Goal: Task Accomplishment & Management: Use online tool/utility

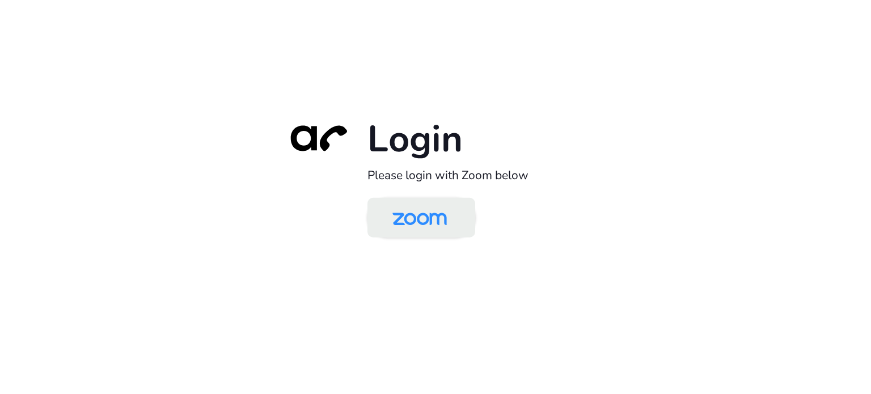
click at [420, 213] on img at bounding box center [419, 218] width 78 height 37
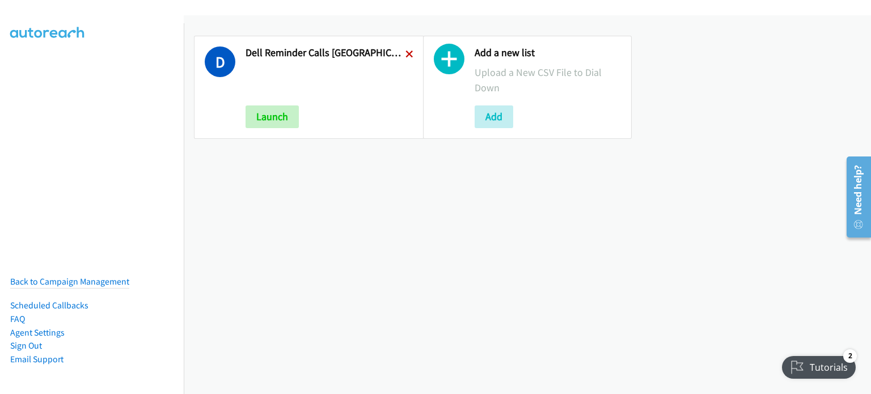
click at [405, 52] on icon at bounding box center [409, 55] width 8 height 8
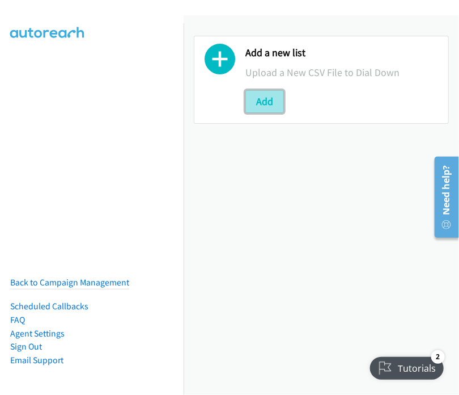
click at [258, 99] on button "Add" at bounding box center [264, 101] width 39 height 23
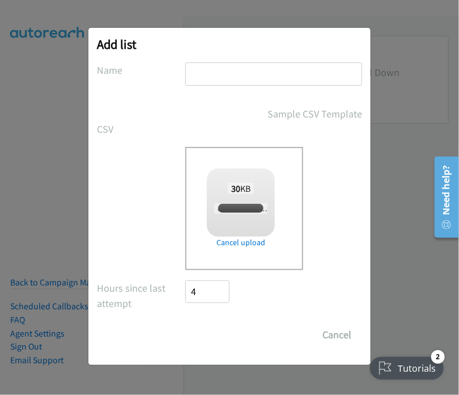
checkbox input "true"
click at [226, 75] on input "text" at bounding box center [273, 73] width 177 height 23
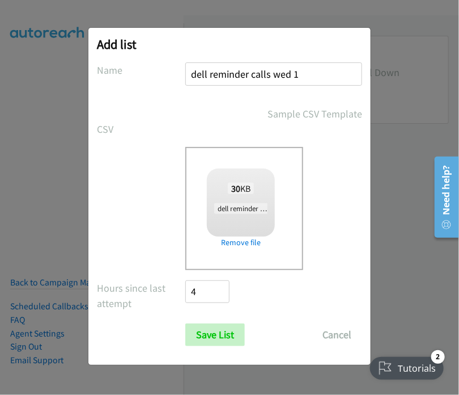
click at [247, 73] on input "dell reminder calls wed 1" at bounding box center [273, 73] width 177 height 23
type input "dell reminder sydney calls wed 1"
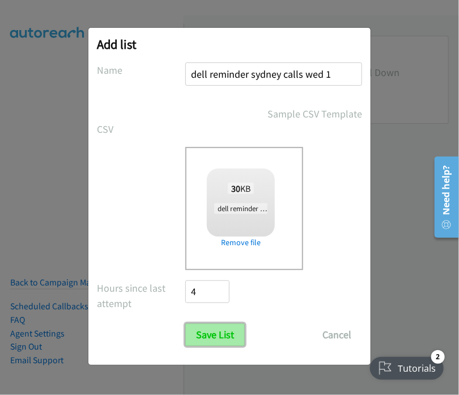
click at [218, 328] on input "Save List" at bounding box center [215, 334] width 60 height 23
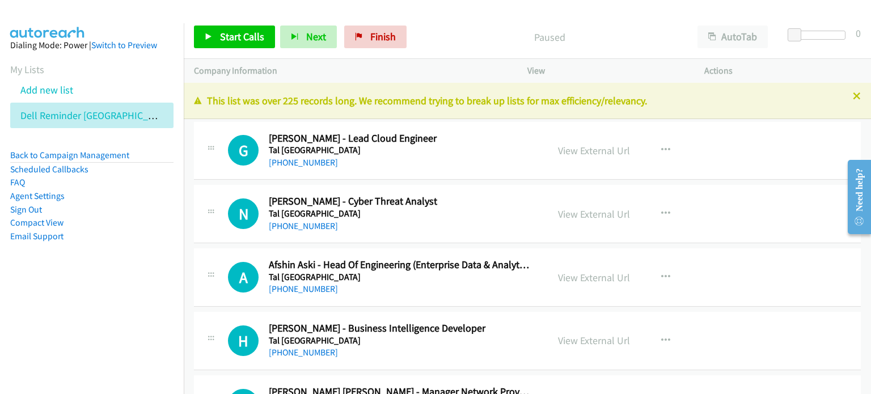
click at [433, 29] on p "Paused" at bounding box center [549, 36] width 255 height 15
click at [229, 36] on span "Start Calls" at bounding box center [242, 36] width 44 height 13
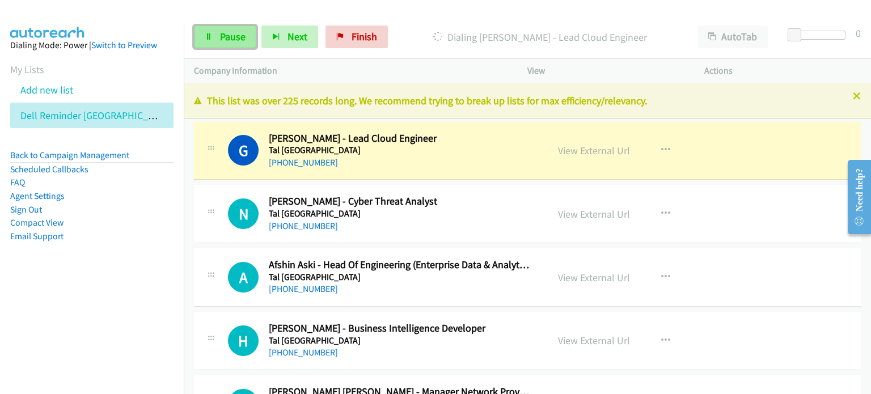
click at [234, 35] on span "Pause" at bounding box center [233, 36] width 26 height 13
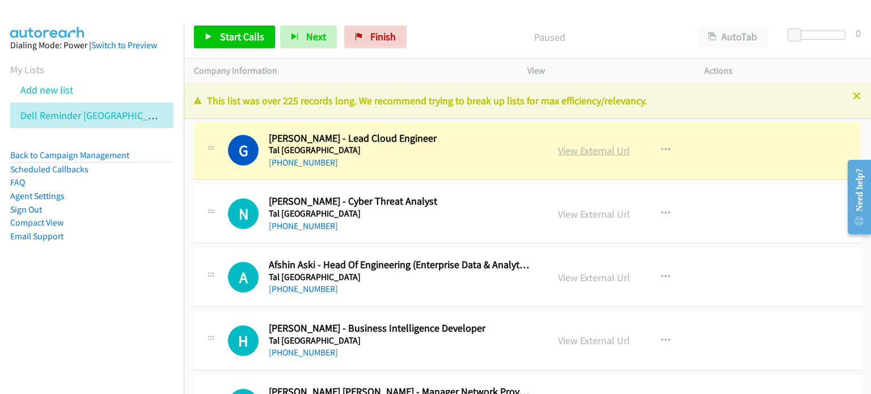
click at [459, 151] on link "View External Url" at bounding box center [594, 150] width 72 height 13
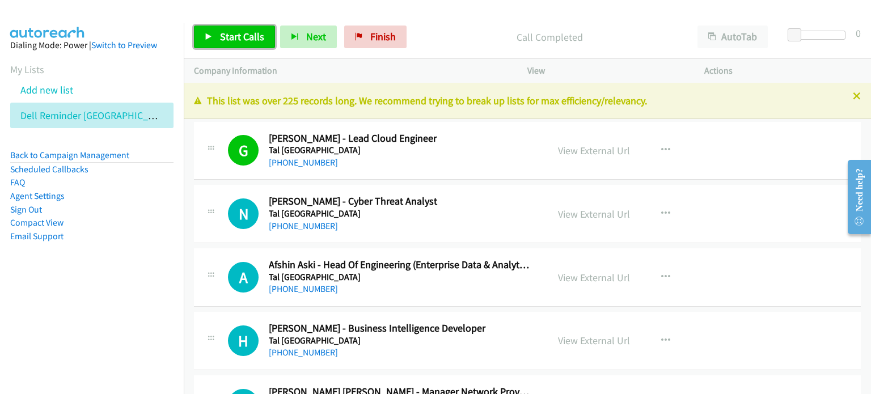
click at [246, 35] on span "Start Calls" at bounding box center [242, 36] width 44 height 13
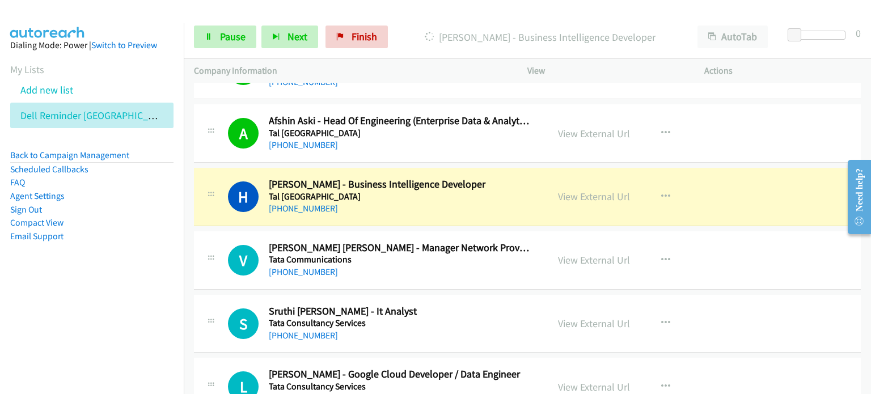
scroll to position [170, 0]
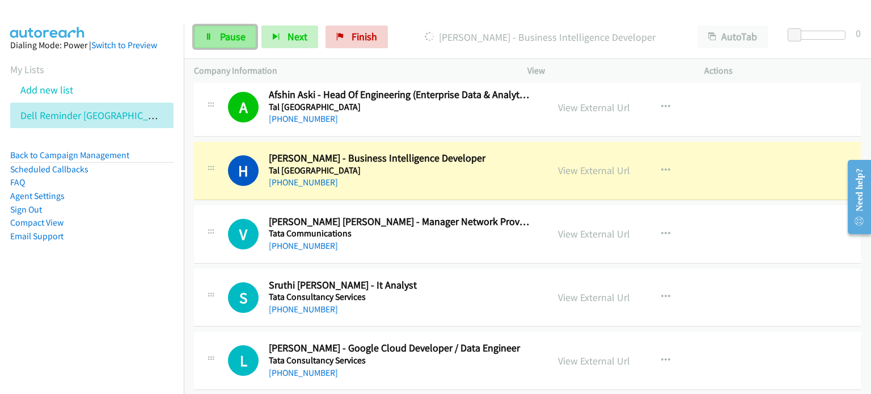
click at [222, 38] on span "Pause" at bounding box center [233, 36] width 26 height 13
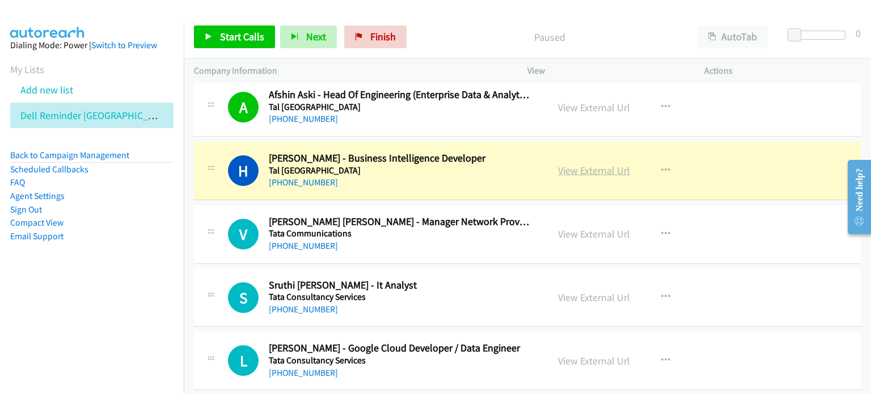
click at [459, 171] on link "View External Url" at bounding box center [594, 170] width 72 height 13
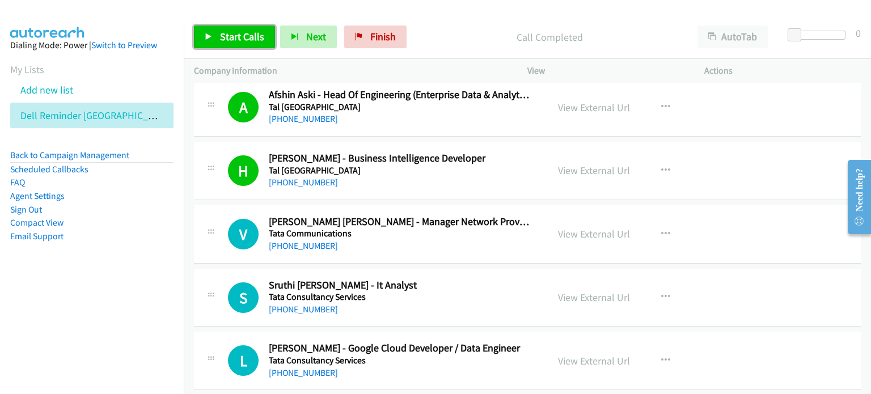
click at [235, 33] on span "Start Calls" at bounding box center [242, 36] width 44 height 13
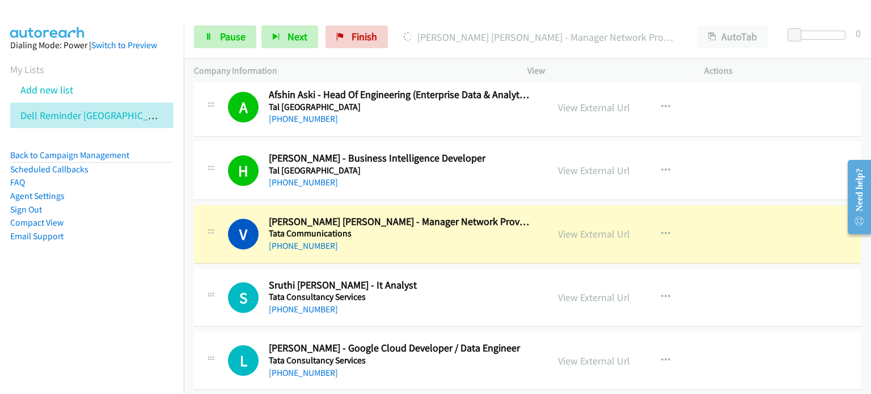
scroll to position [227, 0]
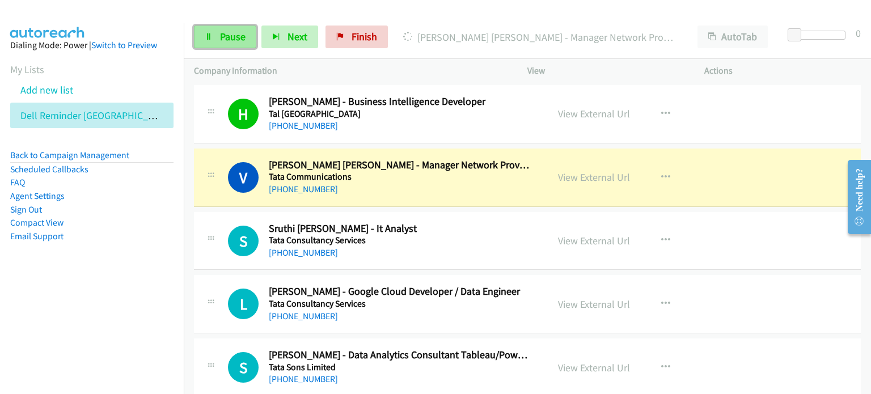
click at [227, 29] on link "Pause" at bounding box center [225, 37] width 62 height 23
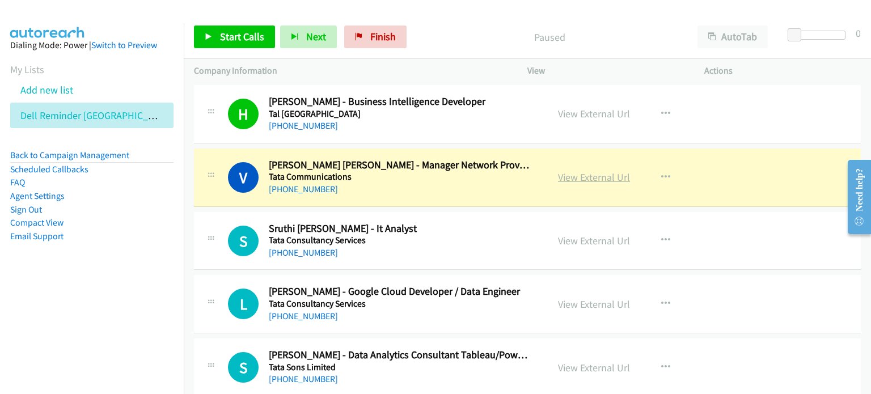
click at [459, 177] on link "View External Url" at bounding box center [594, 177] width 72 height 13
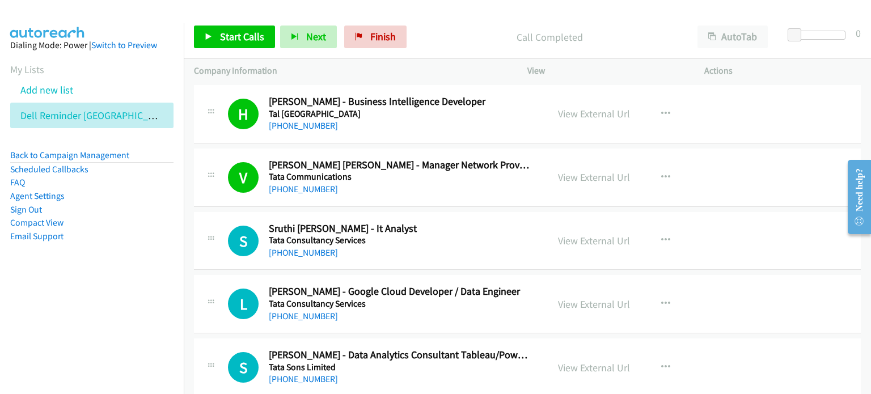
click at [457, 20] on div "Start Calls Pause Next Finish Call Completed AutoTab AutoTab 0" at bounding box center [527, 37] width 687 height 44
click at [236, 34] on span "Start Calls" at bounding box center [242, 36] width 44 height 13
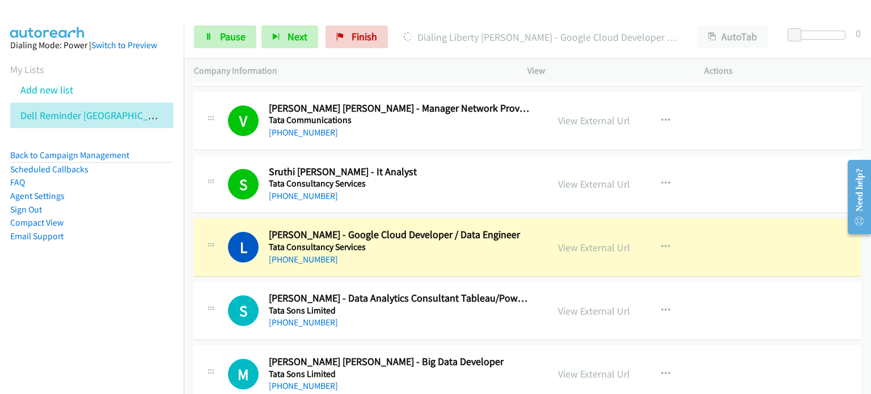
scroll to position [340, 0]
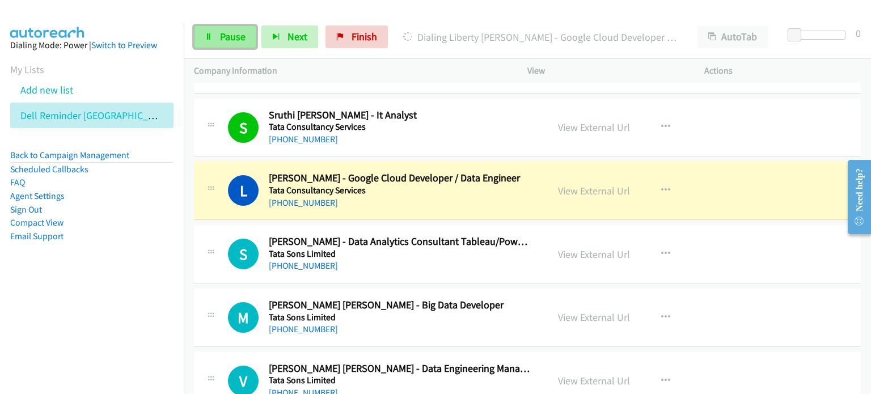
click at [235, 33] on span "Pause" at bounding box center [233, 36] width 26 height 13
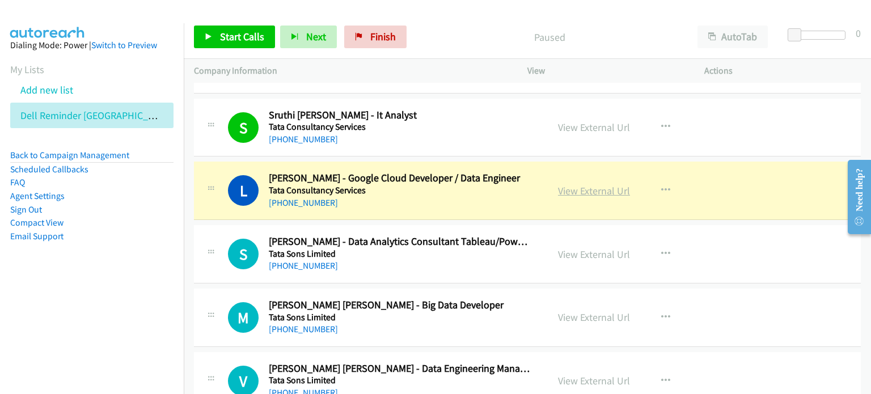
click at [459, 194] on link "View External Url" at bounding box center [594, 190] width 72 height 13
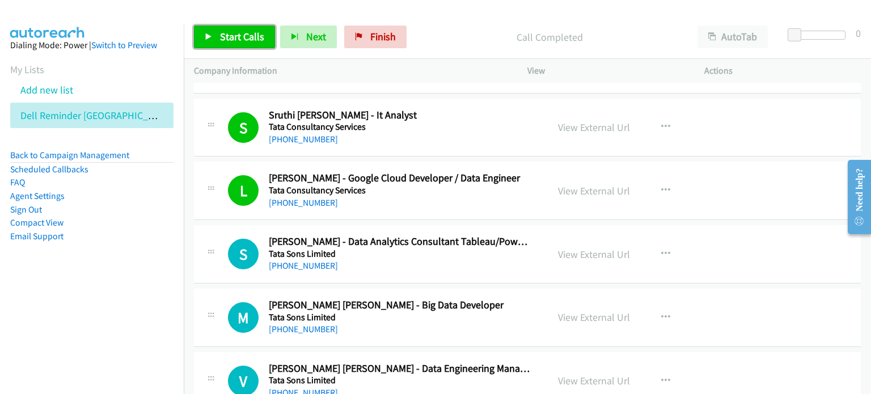
click at [234, 37] on span "Start Calls" at bounding box center [242, 36] width 44 height 13
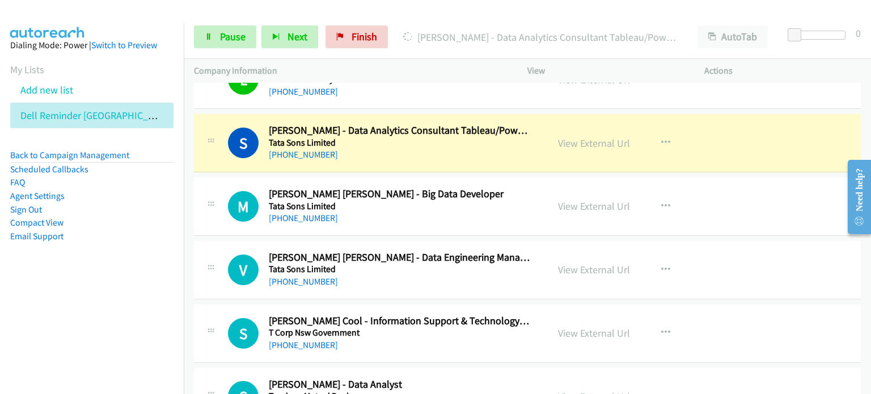
scroll to position [453, 0]
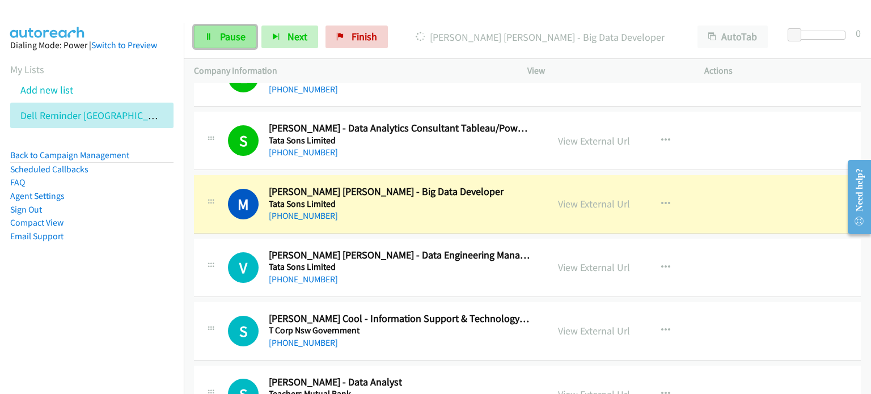
click at [227, 33] on span "Pause" at bounding box center [233, 36] width 26 height 13
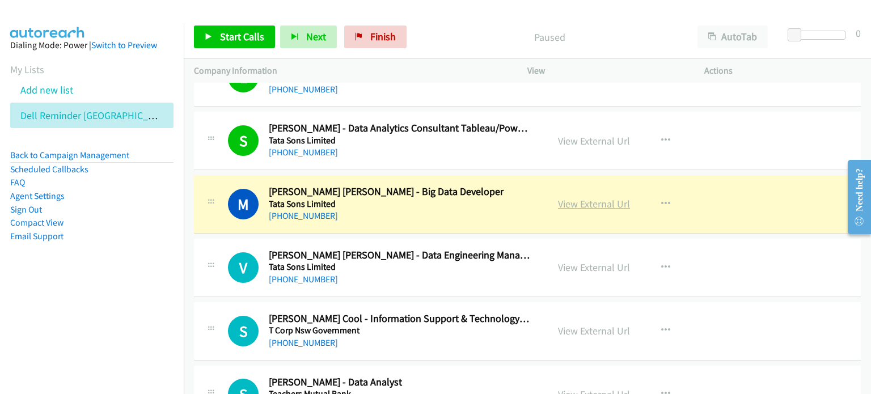
click at [459, 205] on link "View External Url" at bounding box center [594, 203] width 72 height 13
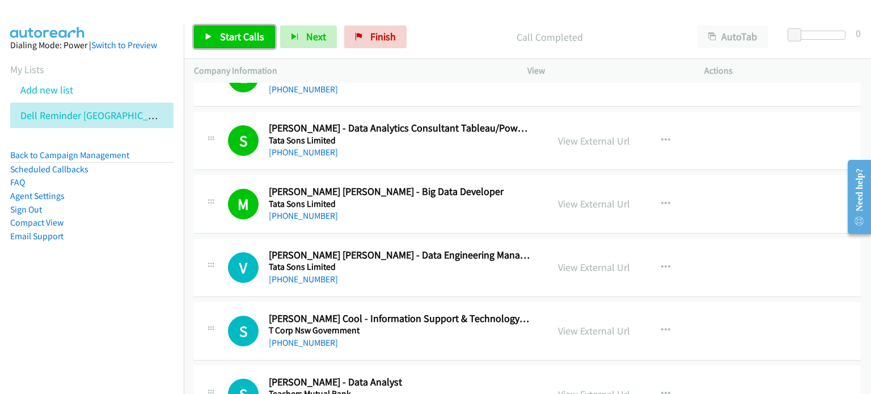
click at [230, 33] on span "Start Calls" at bounding box center [242, 36] width 44 height 13
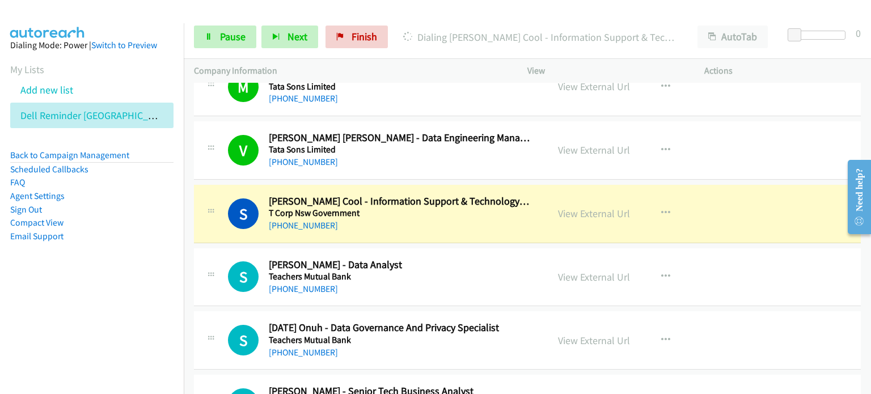
scroll to position [623, 0]
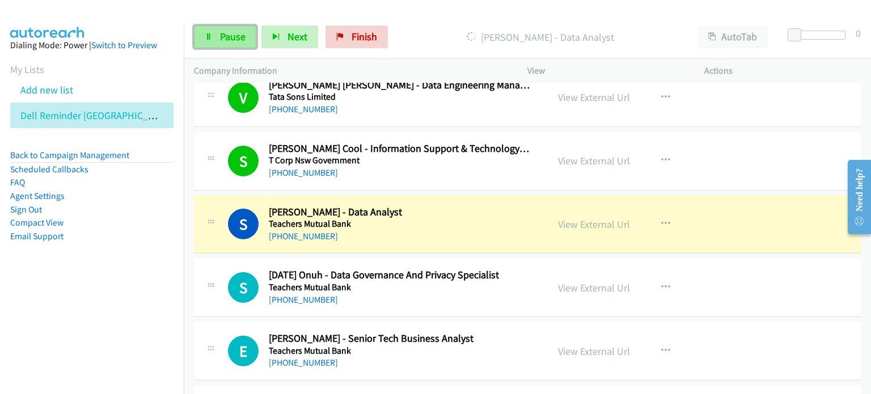
click at [229, 34] on span "Pause" at bounding box center [233, 36] width 26 height 13
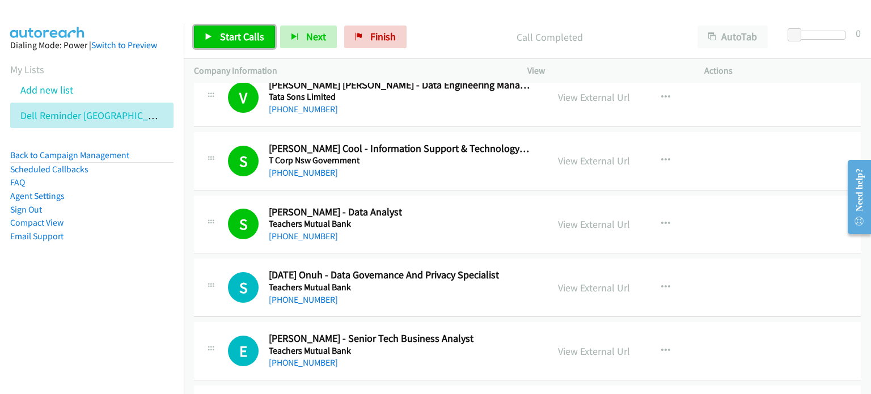
click at [225, 33] on span "Start Calls" at bounding box center [242, 36] width 44 height 13
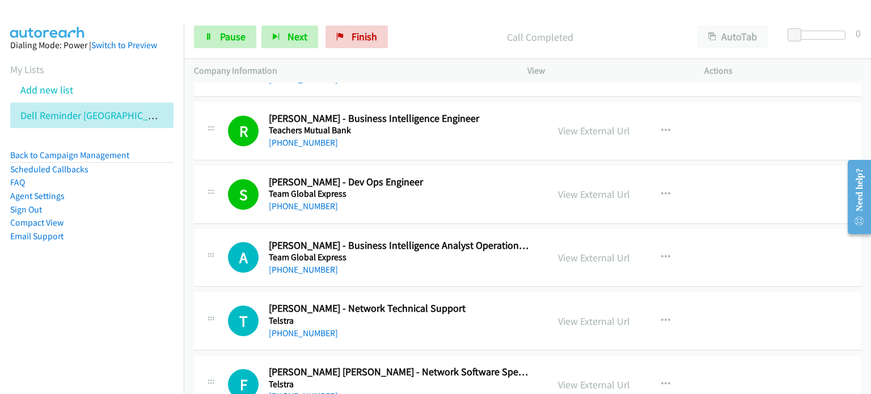
scroll to position [964, 0]
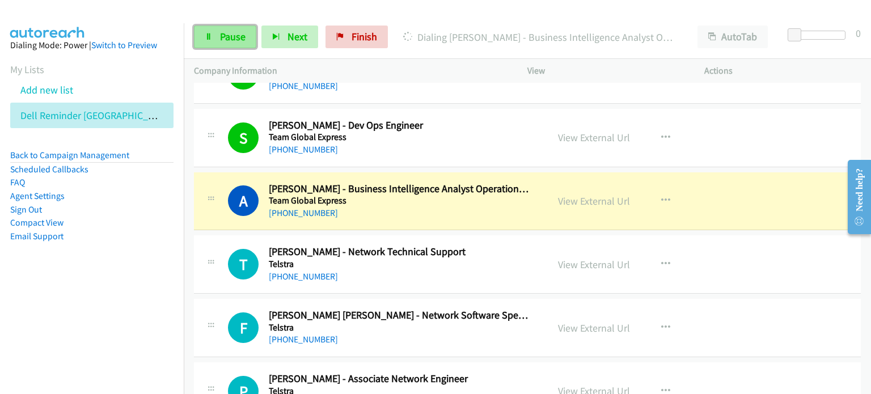
click at [228, 33] on span "Pause" at bounding box center [233, 36] width 26 height 13
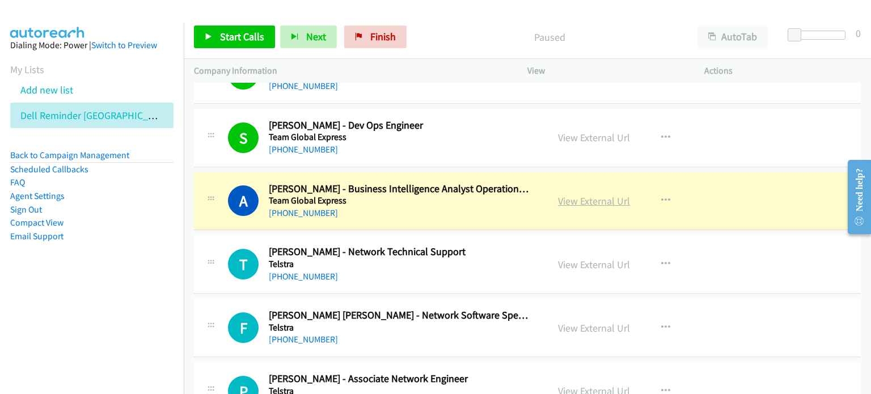
click at [459, 202] on link "View External Url" at bounding box center [594, 200] width 72 height 13
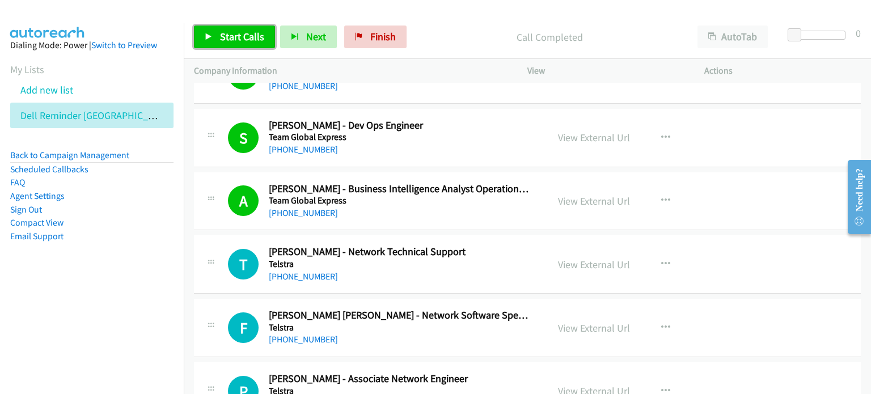
click at [221, 35] on span "Start Calls" at bounding box center [242, 36] width 44 height 13
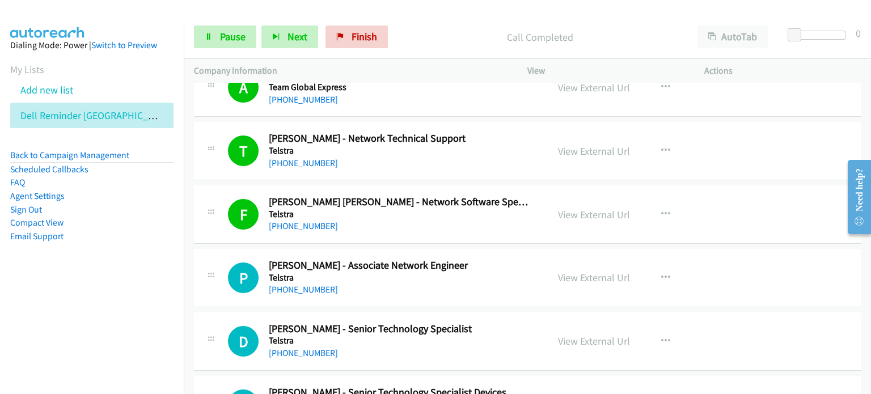
scroll to position [1134, 0]
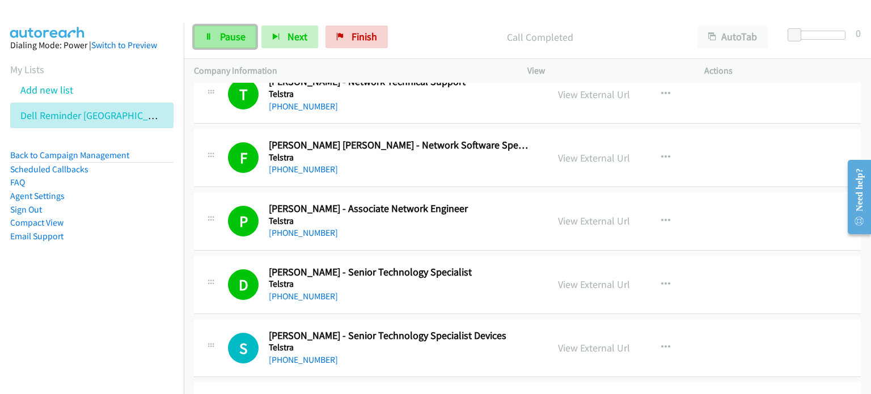
click at [226, 39] on span "Pause" at bounding box center [233, 36] width 26 height 13
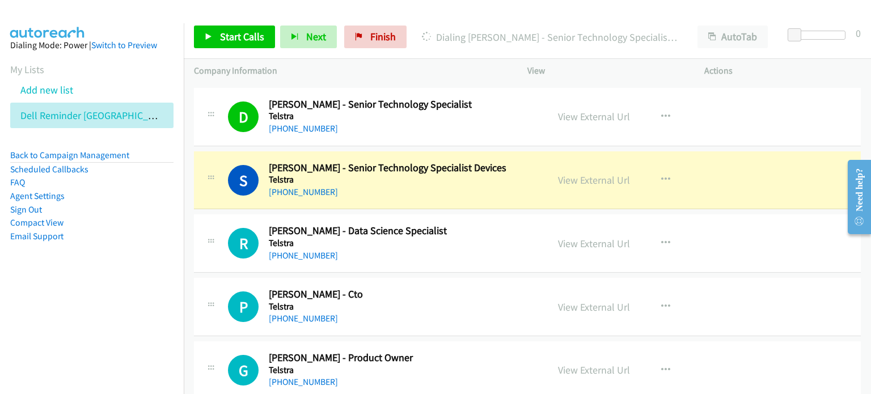
scroll to position [1304, 0]
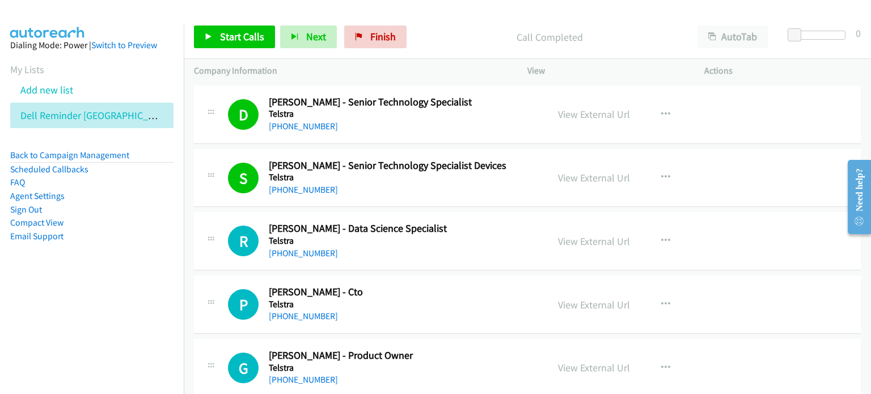
click at [458, 26] on div "Call Completed" at bounding box center [549, 37] width 275 height 23
click at [235, 39] on span "Start Calls" at bounding box center [242, 36] width 44 height 13
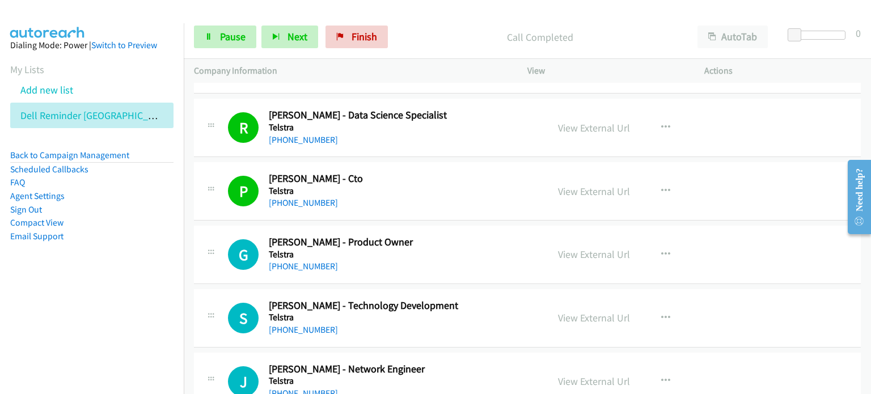
scroll to position [1474, 0]
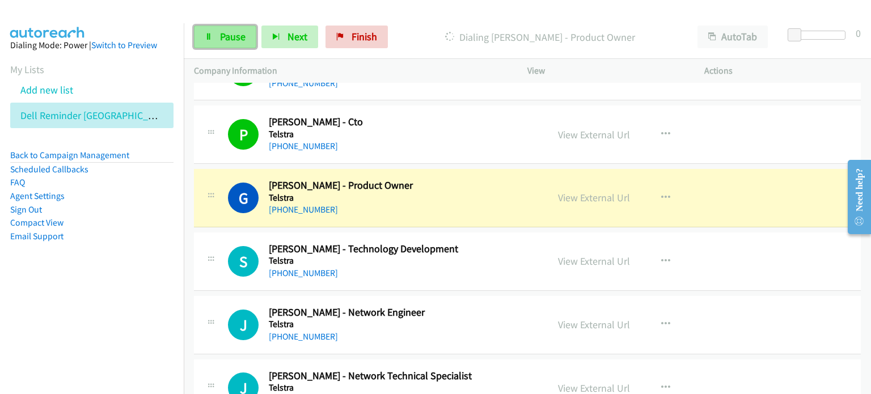
click at [228, 33] on span "Pause" at bounding box center [233, 36] width 26 height 13
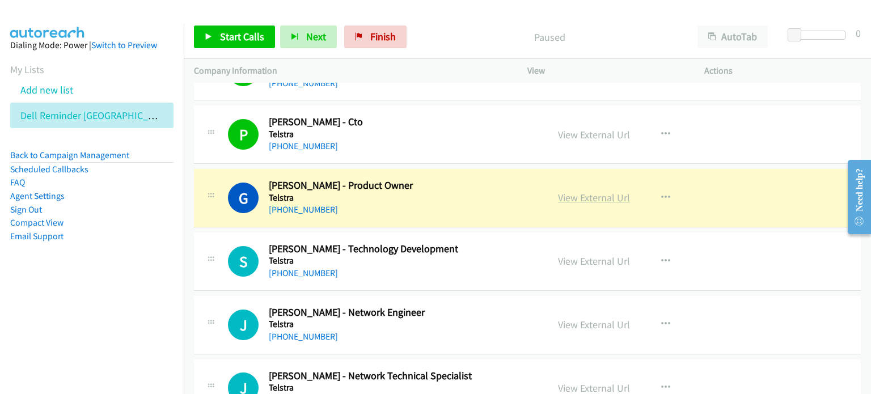
click at [459, 193] on link "View External Url" at bounding box center [594, 197] width 72 height 13
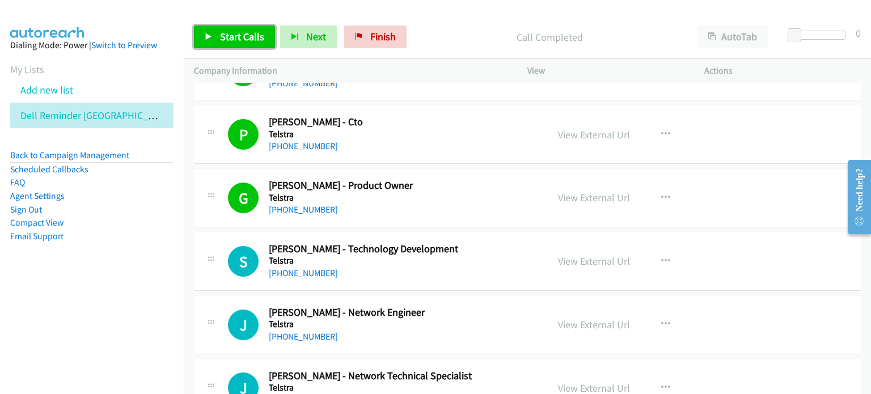
click at [245, 32] on span "Start Calls" at bounding box center [242, 36] width 44 height 13
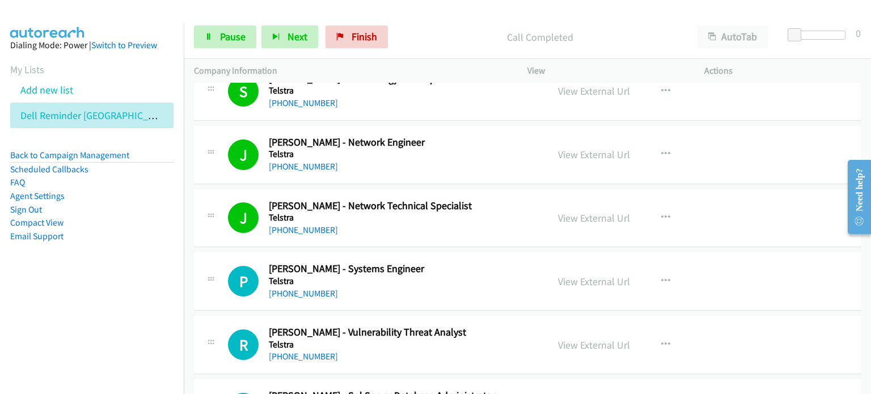
scroll to position [1700, 0]
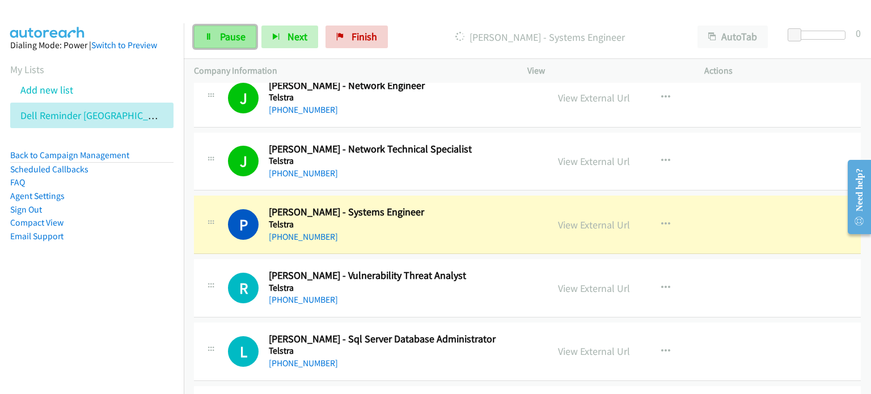
click at [225, 37] on span "Pause" at bounding box center [233, 36] width 26 height 13
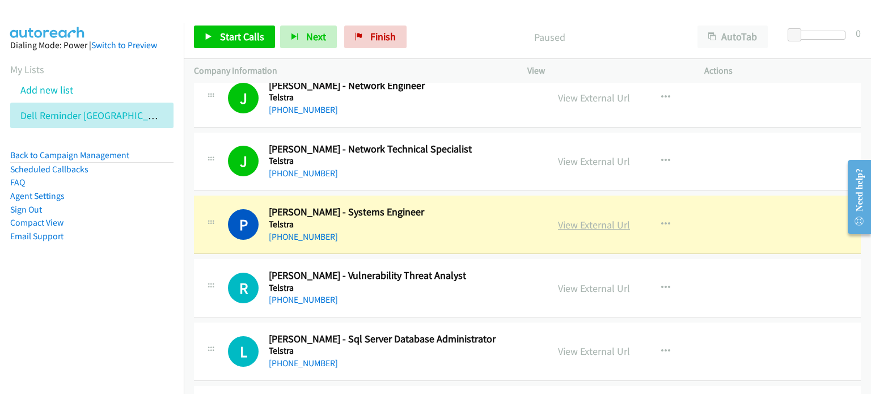
click at [459, 223] on link "View External Url" at bounding box center [594, 224] width 72 height 13
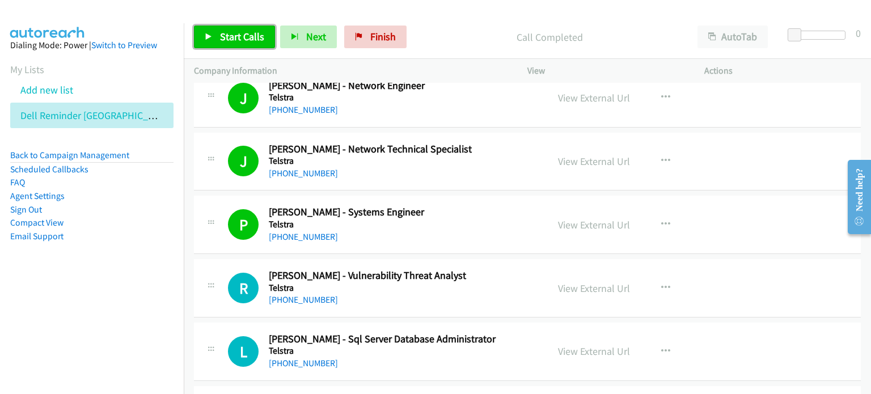
click at [238, 37] on span "Start Calls" at bounding box center [242, 36] width 44 height 13
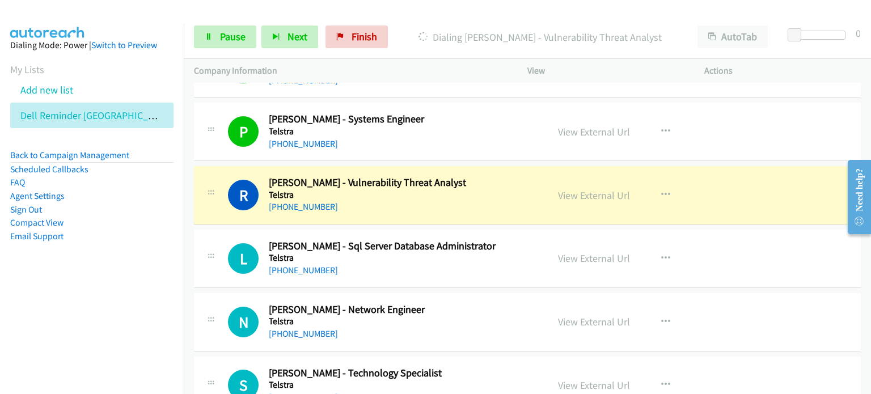
scroll to position [1814, 0]
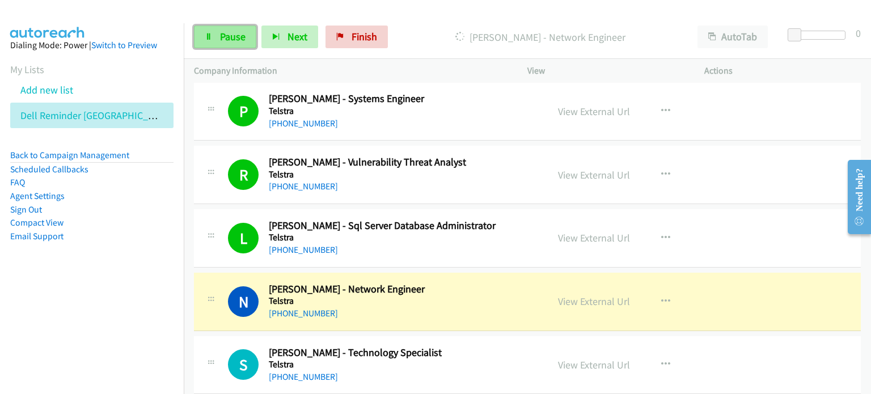
click at [224, 37] on span "Pause" at bounding box center [233, 36] width 26 height 13
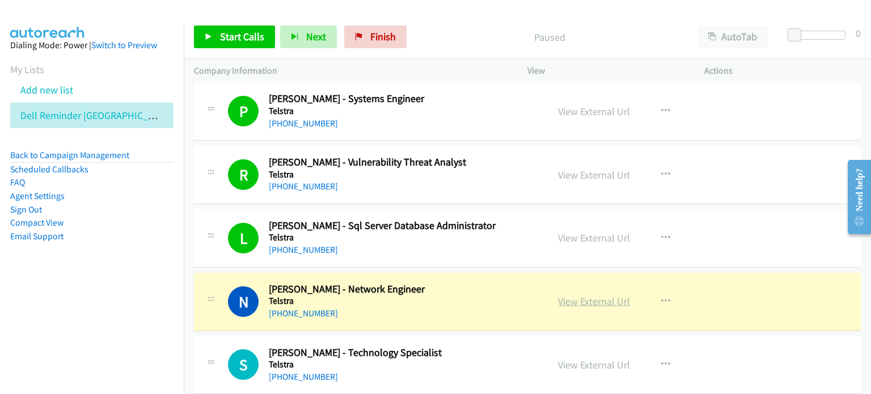
click at [459, 295] on link "View External Url" at bounding box center [594, 301] width 72 height 13
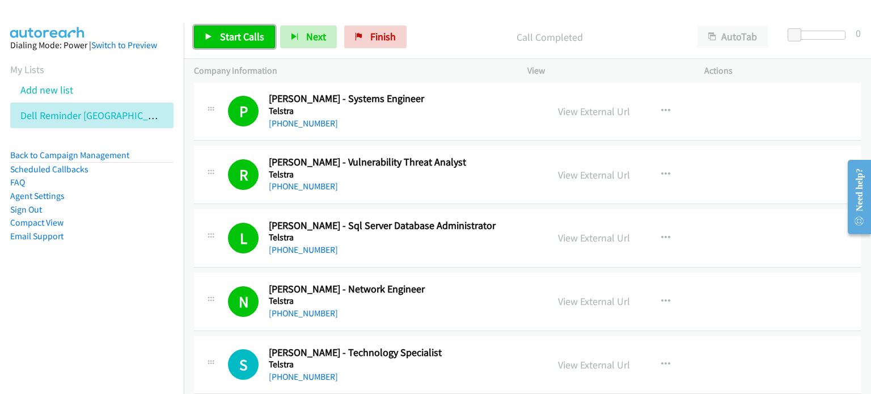
click at [220, 30] on span "Start Calls" at bounding box center [242, 36] width 44 height 13
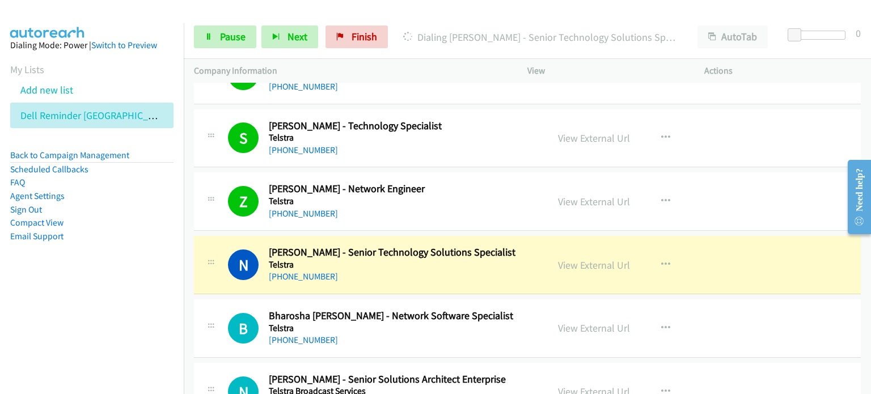
scroll to position [2154, 0]
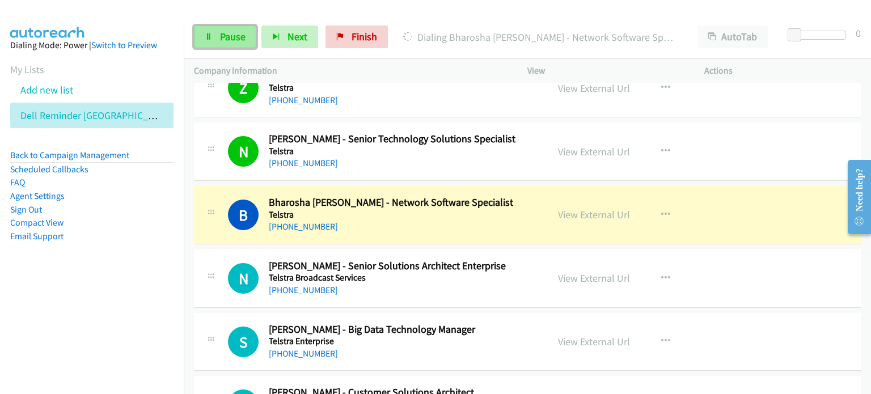
click at [231, 36] on span "Pause" at bounding box center [233, 36] width 26 height 13
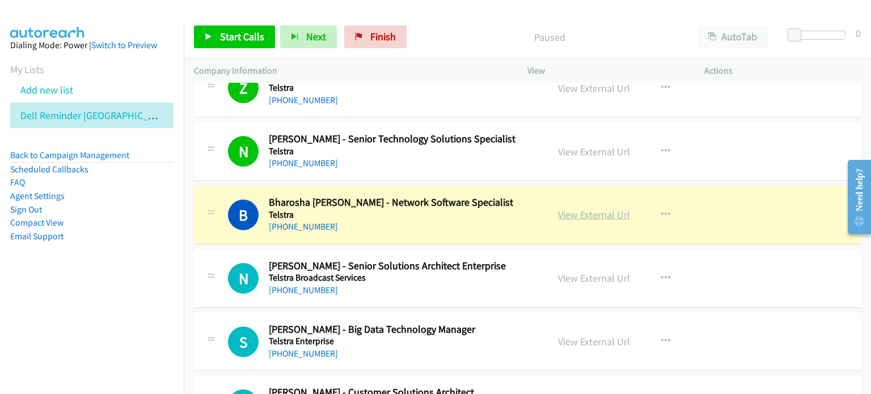
click at [459, 211] on link "View External Url" at bounding box center [594, 214] width 72 height 13
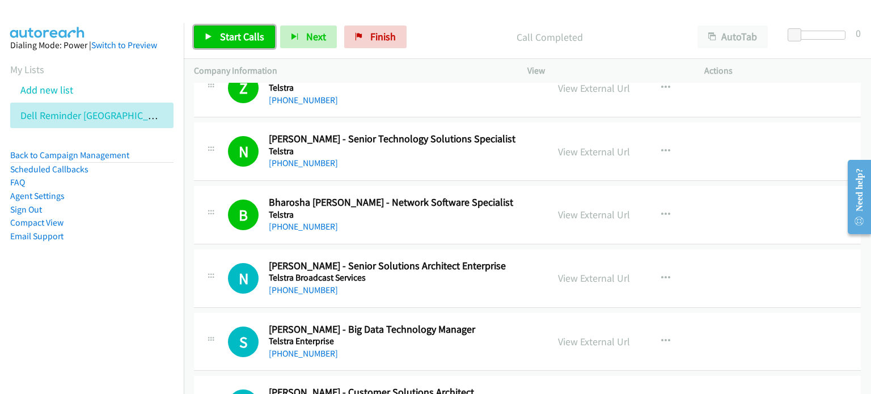
click at [218, 30] on link "Start Calls" at bounding box center [234, 37] width 81 height 23
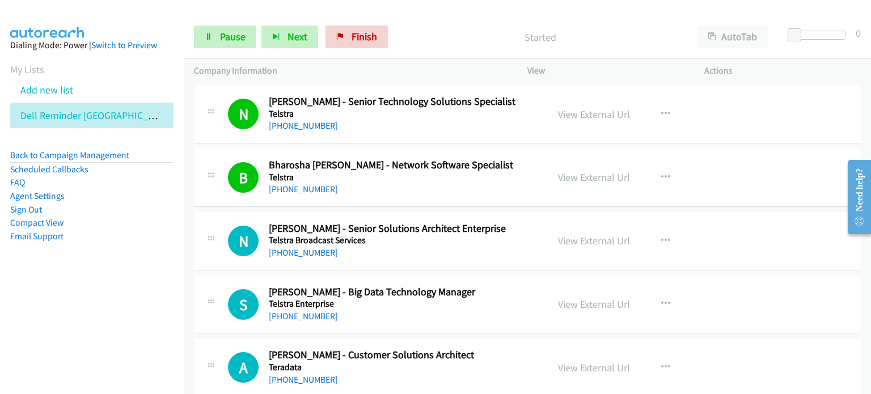
scroll to position [2211, 0]
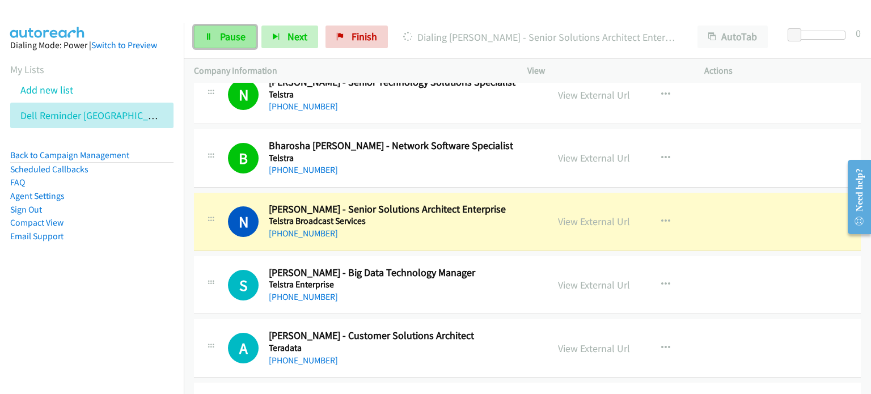
click at [223, 34] on span "Pause" at bounding box center [233, 36] width 26 height 13
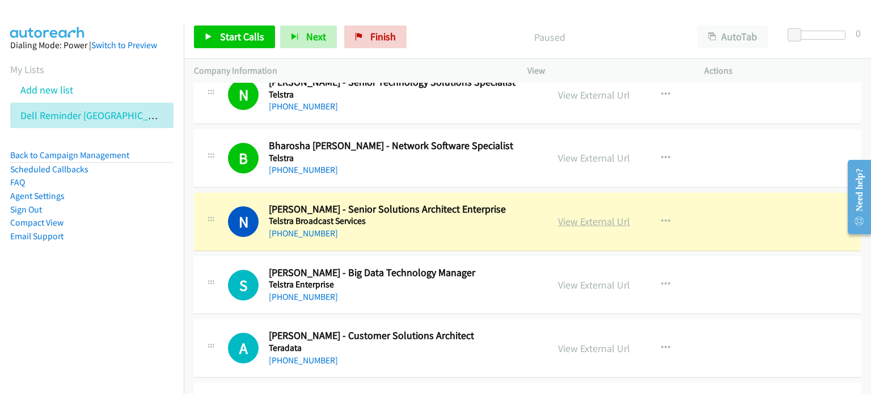
click at [459, 217] on link "View External Url" at bounding box center [594, 221] width 72 height 13
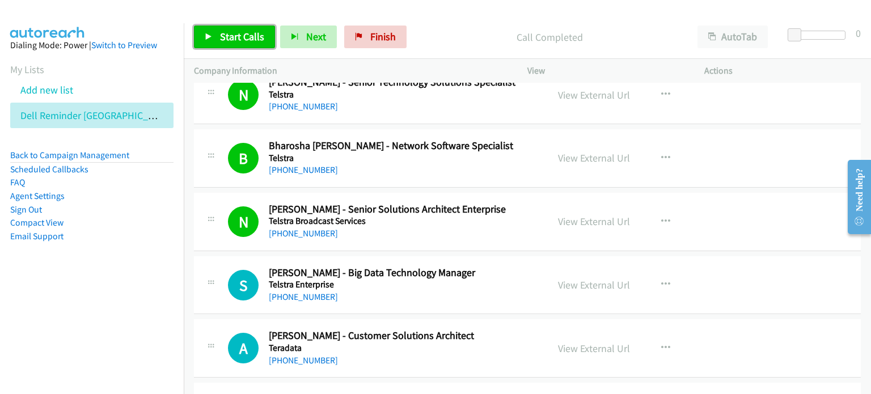
click at [239, 38] on span "Start Calls" at bounding box center [242, 36] width 44 height 13
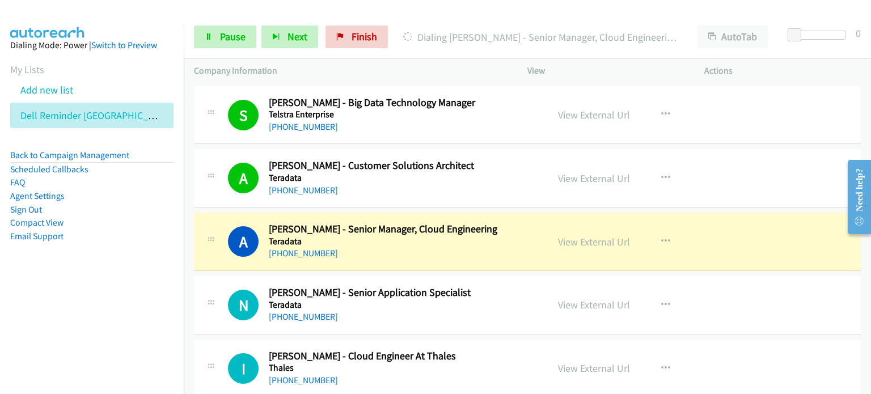
scroll to position [2437, 0]
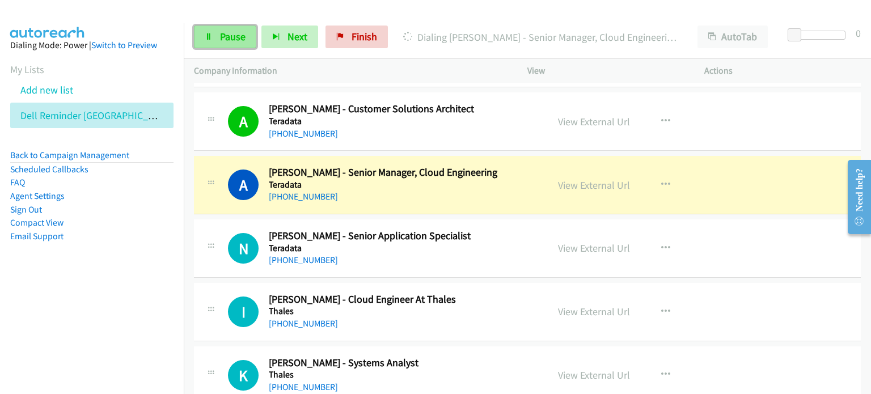
click at [232, 36] on span "Pause" at bounding box center [233, 36] width 26 height 13
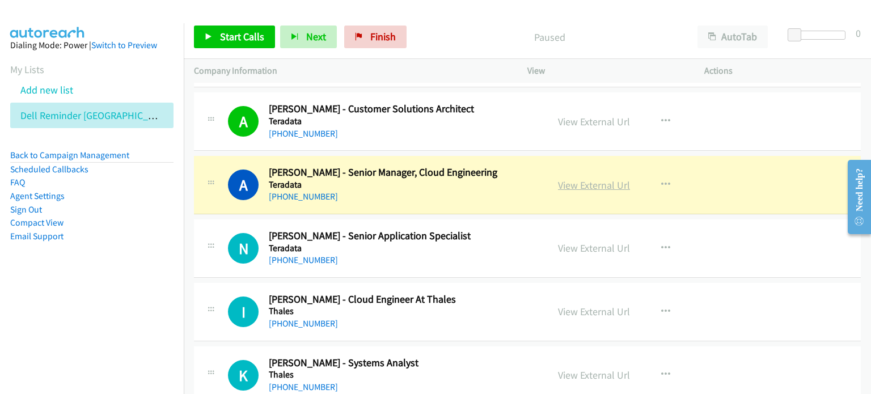
click at [459, 179] on link "View External Url" at bounding box center [594, 185] width 72 height 13
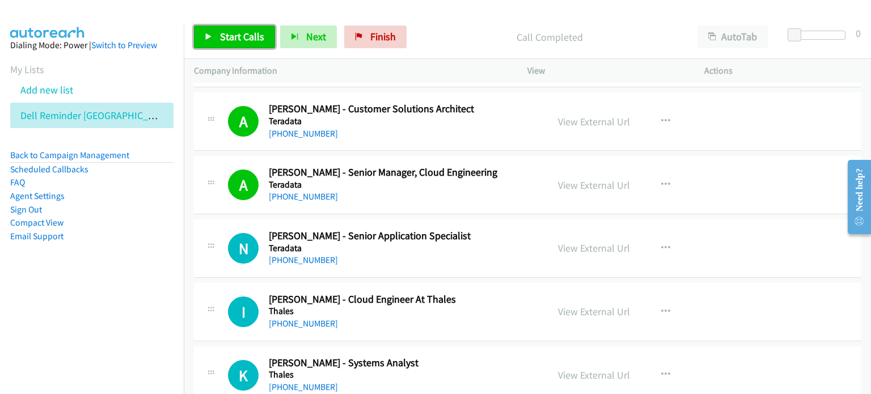
click at [226, 35] on span "Start Calls" at bounding box center [242, 36] width 44 height 13
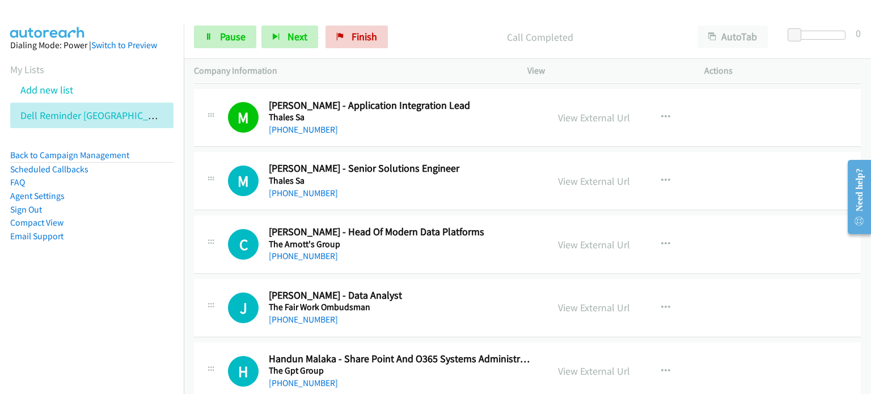
scroll to position [2777, 0]
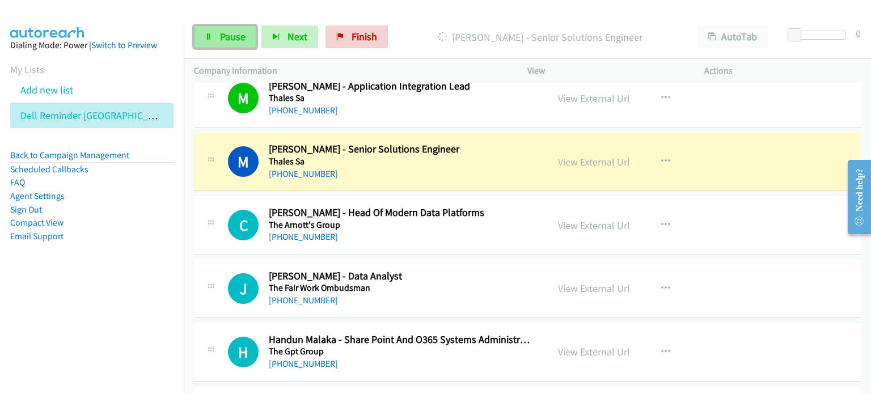
click at [224, 33] on span "Pause" at bounding box center [233, 36] width 26 height 13
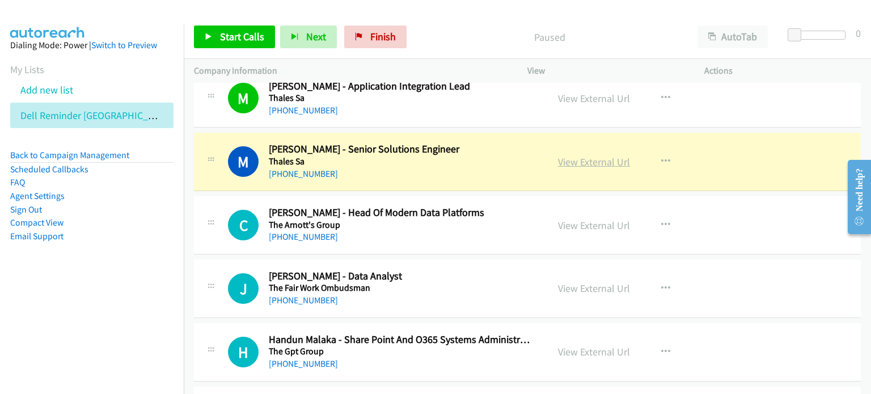
click at [459, 158] on link "View External Url" at bounding box center [594, 161] width 72 height 13
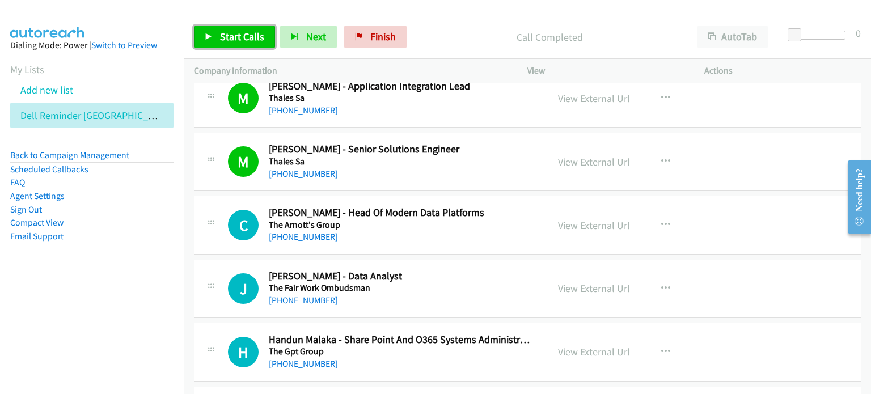
click at [238, 35] on span "Start Calls" at bounding box center [242, 36] width 44 height 13
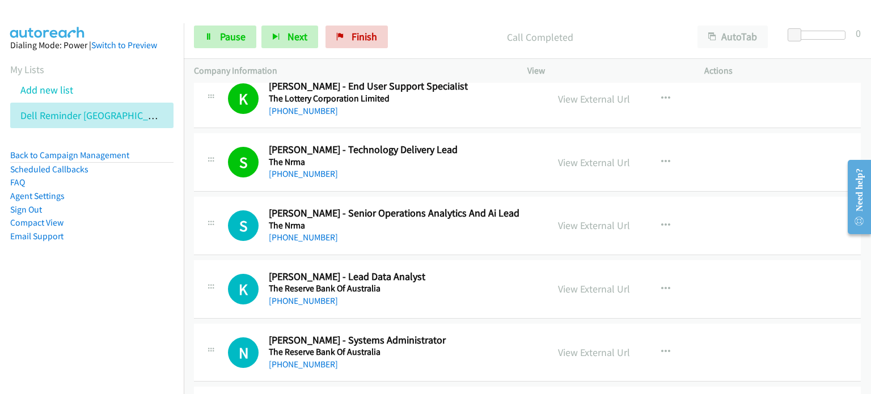
scroll to position [3174, 0]
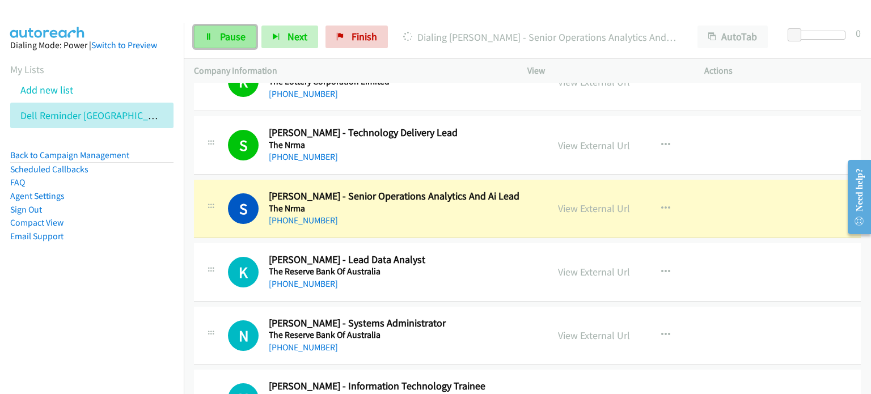
click at [231, 33] on span "Pause" at bounding box center [233, 36] width 26 height 13
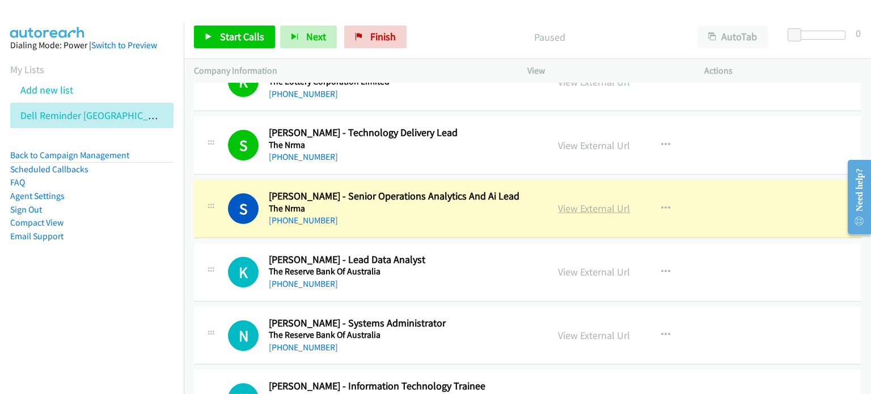
click at [459, 206] on link "View External Url" at bounding box center [594, 208] width 72 height 13
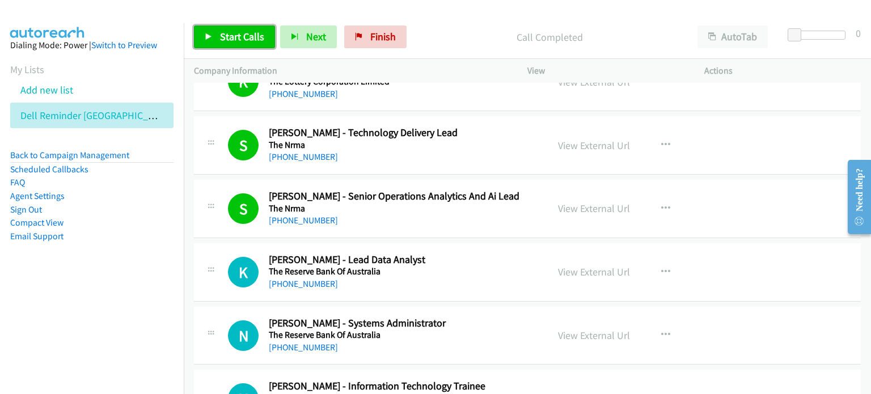
click at [214, 38] on link "Start Calls" at bounding box center [234, 37] width 81 height 23
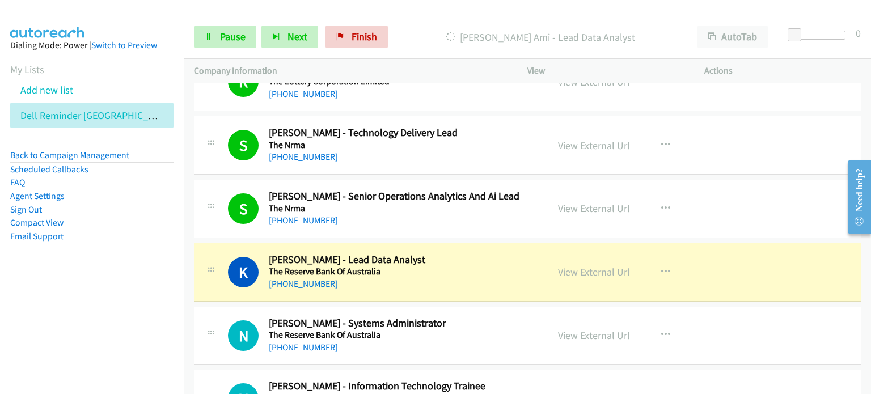
scroll to position [3231, 0]
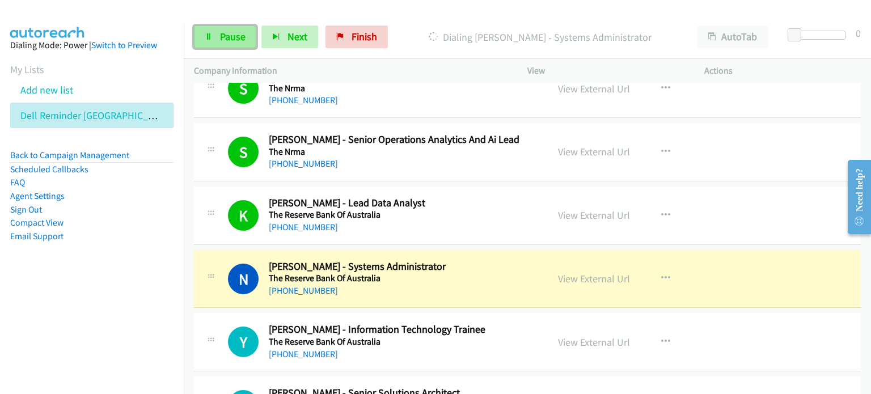
click at [223, 36] on span "Pause" at bounding box center [233, 36] width 26 height 13
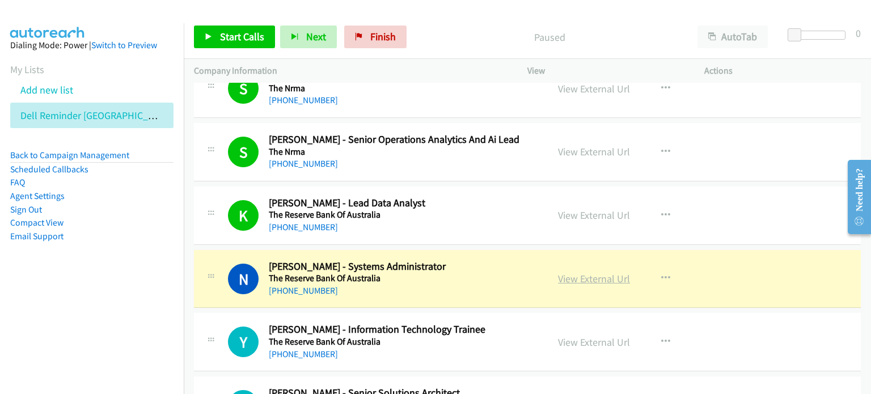
click at [459, 272] on link "View External Url" at bounding box center [594, 278] width 72 height 13
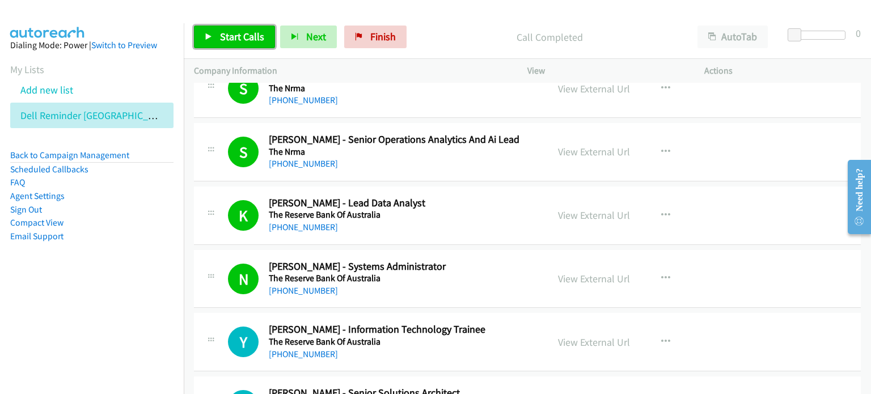
click at [232, 36] on span "Start Calls" at bounding box center [242, 36] width 44 height 13
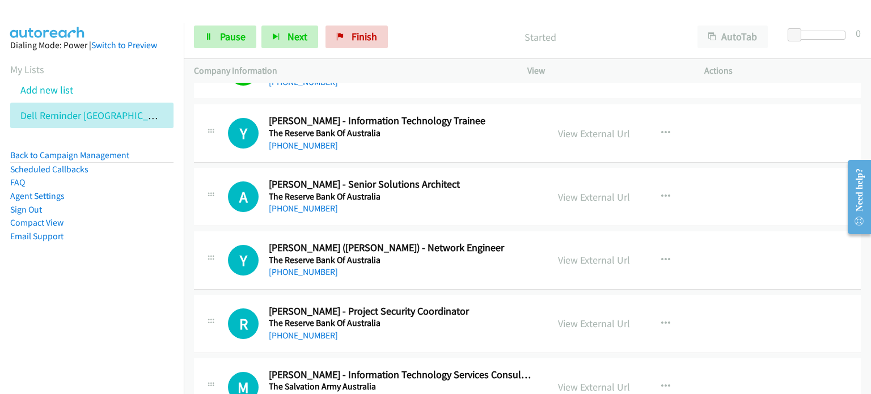
scroll to position [3458, 0]
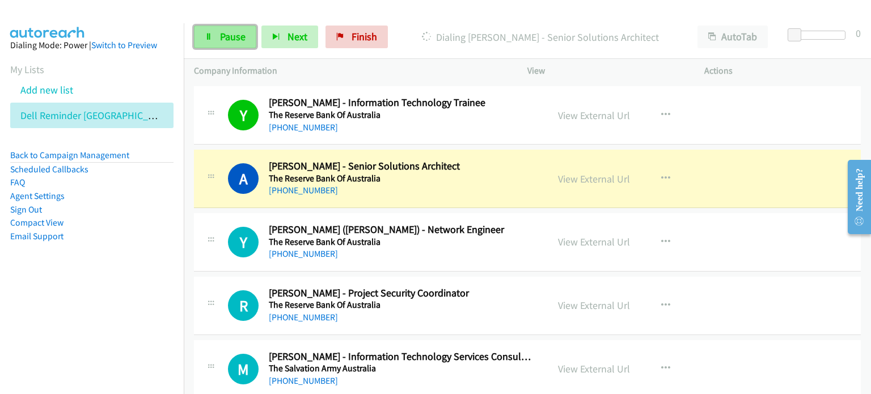
click at [229, 33] on span "Pause" at bounding box center [233, 36] width 26 height 13
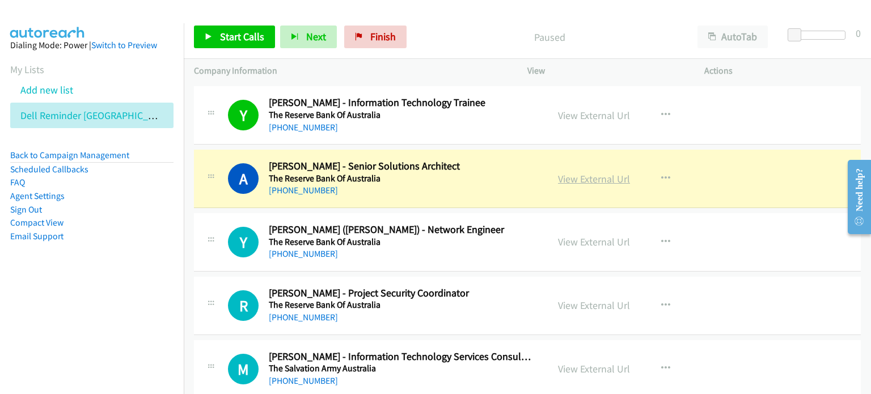
click at [459, 173] on link "View External Url" at bounding box center [594, 178] width 72 height 13
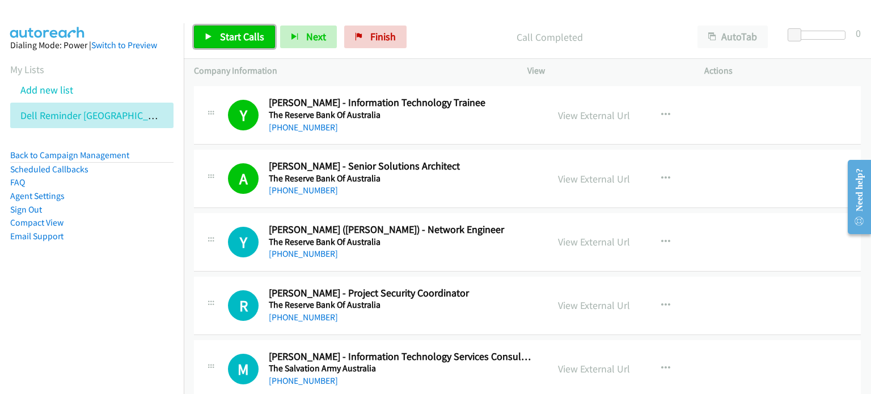
click at [248, 31] on span "Start Calls" at bounding box center [242, 36] width 44 height 13
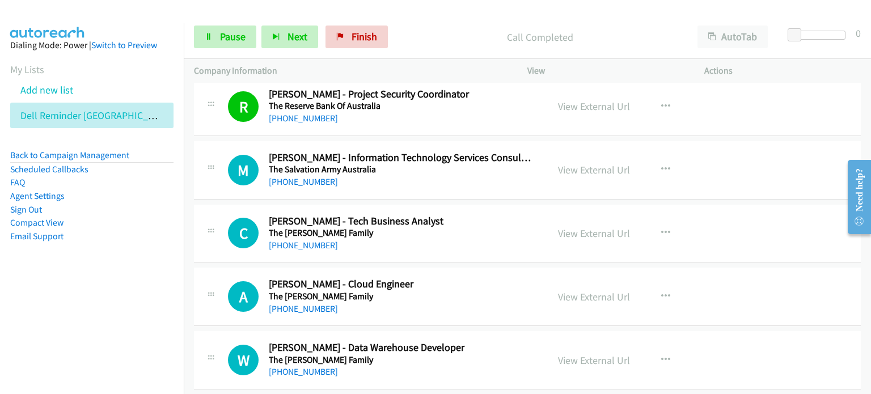
scroll to position [3684, 0]
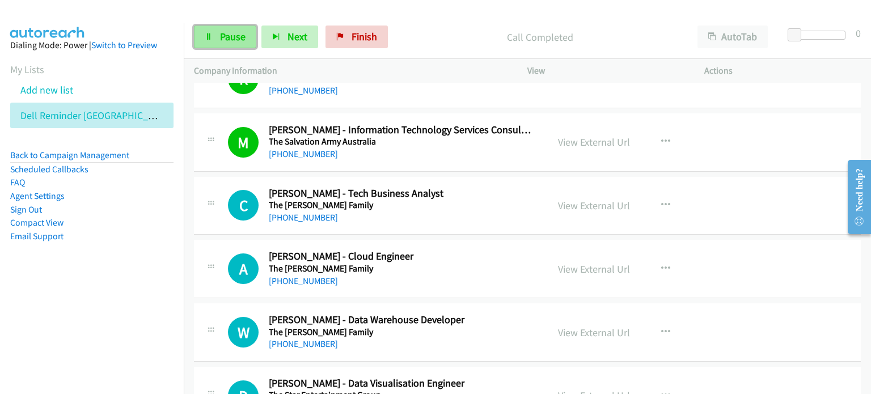
click at [236, 32] on span "Pause" at bounding box center [233, 36] width 26 height 13
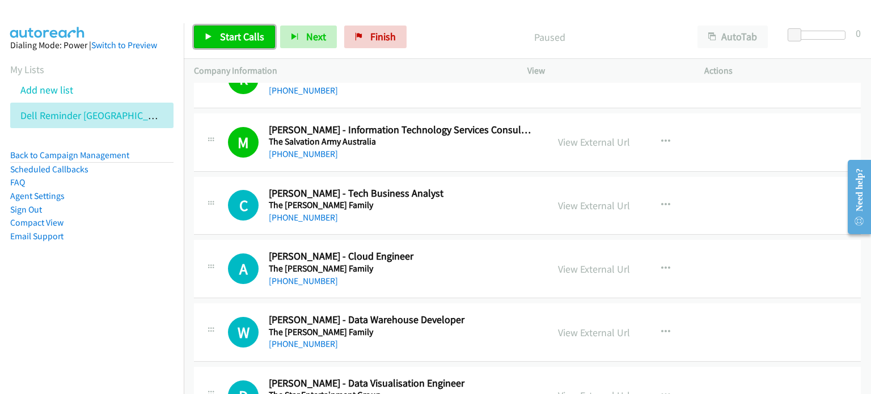
click at [236, 32] on span "Start Calls" at bounding box center [242, 36] width 44 height 13
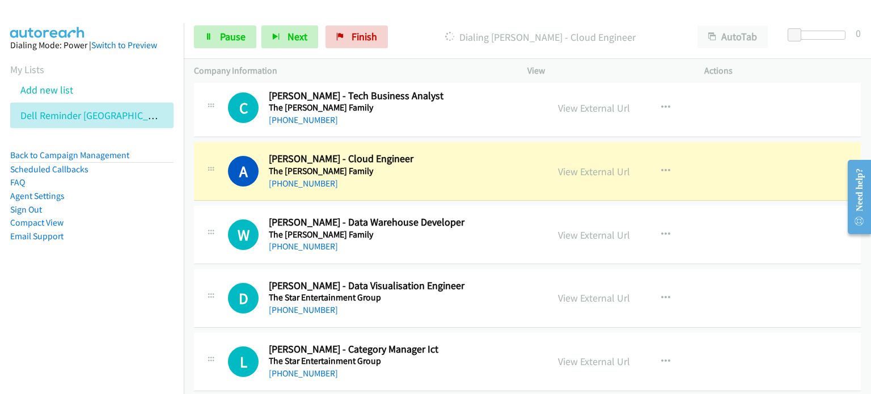
scroll to position [3798, 0]
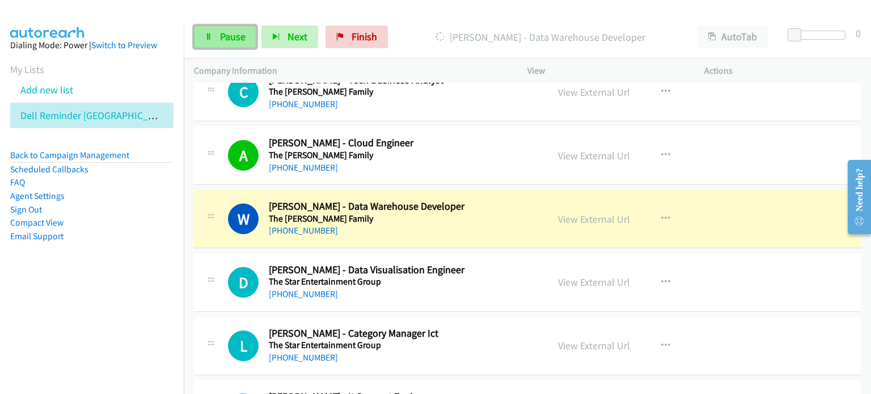
click at [232, 32] on span "Pause" at bounding box center [233, 36] width 26 height 13
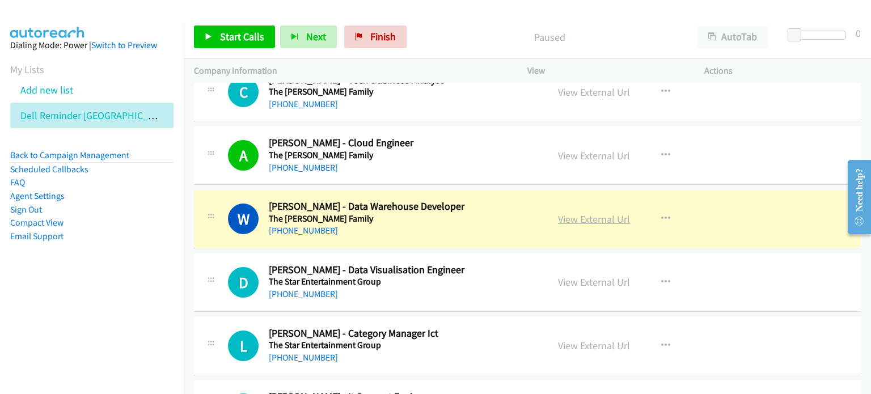
click at [459, 213] on link "View External Url" at bounding box center [594, 219] width 72 height 13
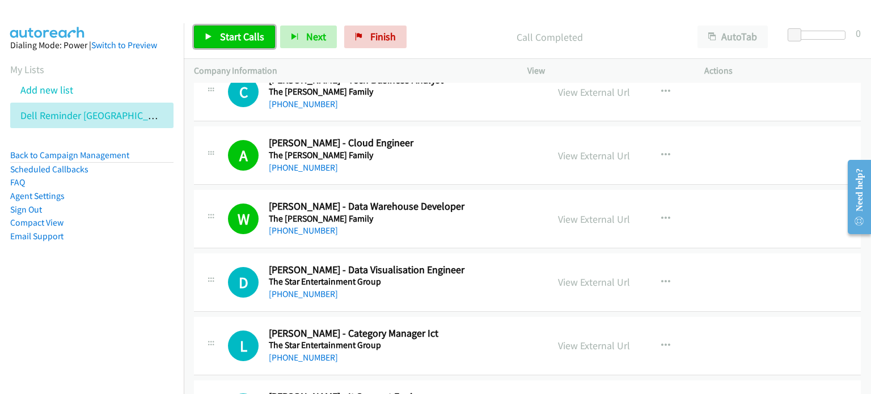
click at [237, 32] on span "Start Calls" at bounding box center [242, 36] width 44 height 13
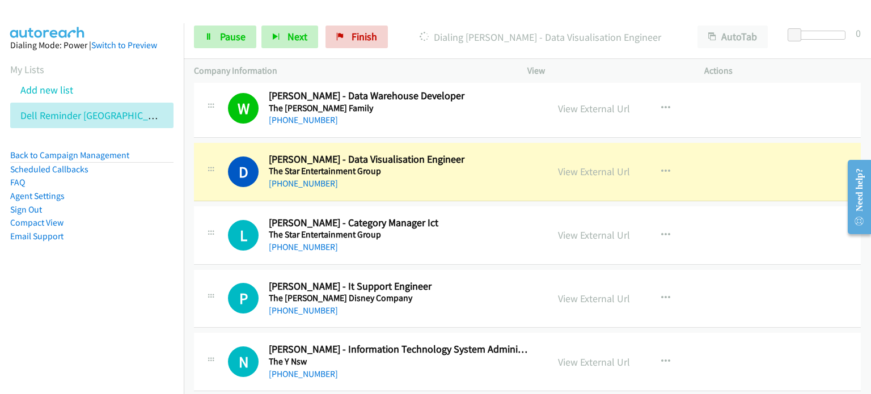
scroll to position [3911, 0]
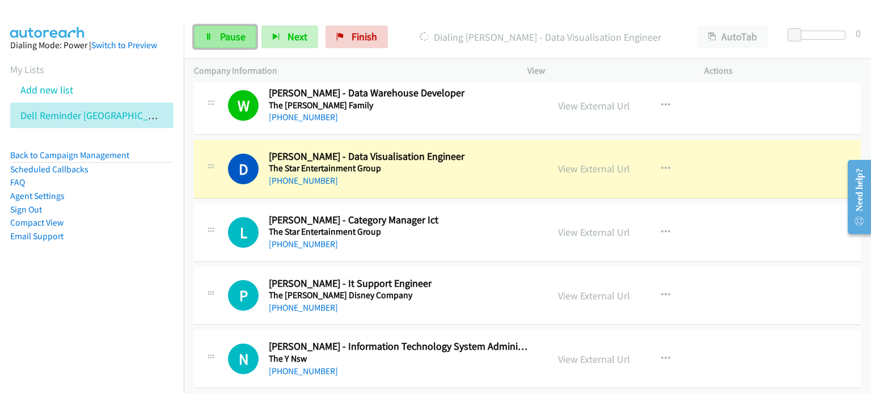
click at [227, 33] on span "Pause" at bounding box center [233, 36] width 26 height 13
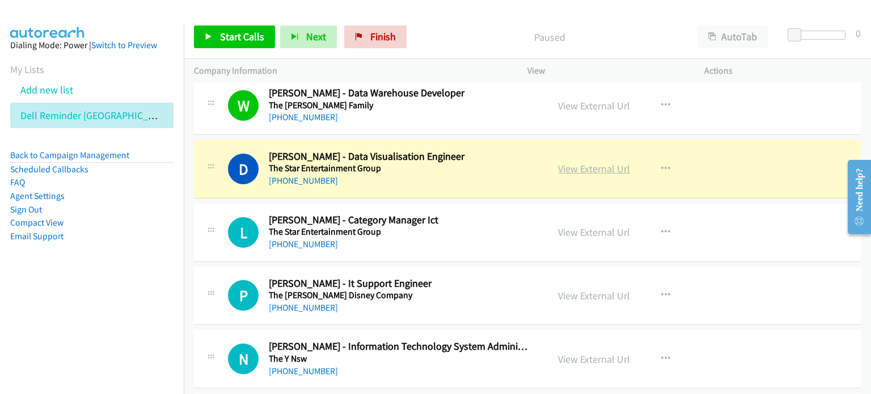
click at [459, 162] on link "View External Url" at bounding box center [594, 168] width 72 height 13
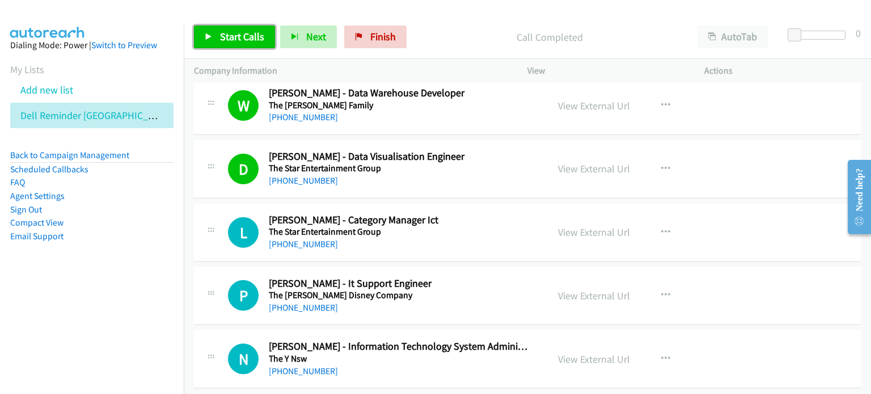
click at [230, 29] on link "Start Calls" at bounding box center [234, 37] width 81 height 23
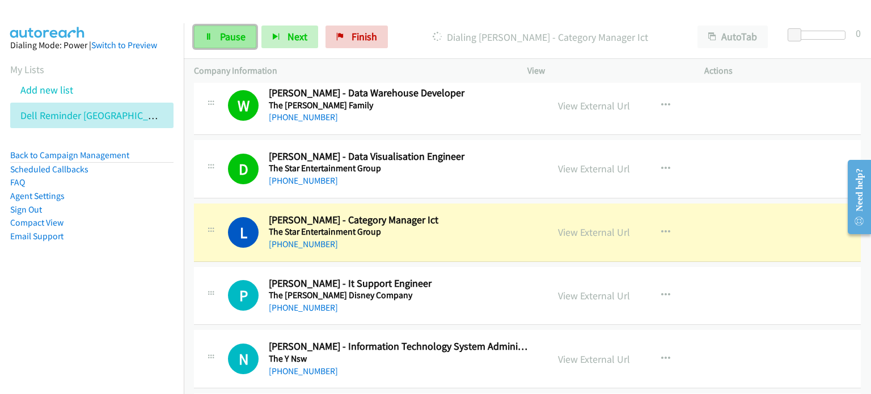
click at [217, 33] on link "Pause" at bounding box center [225, 37] width 62 height 23
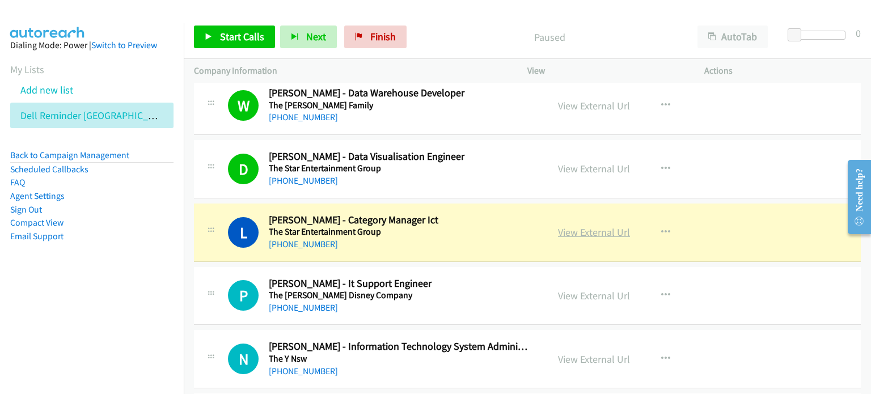
click at [459, 226] on link "View External Url" at bounding box center [594, 232] width 72 height 13
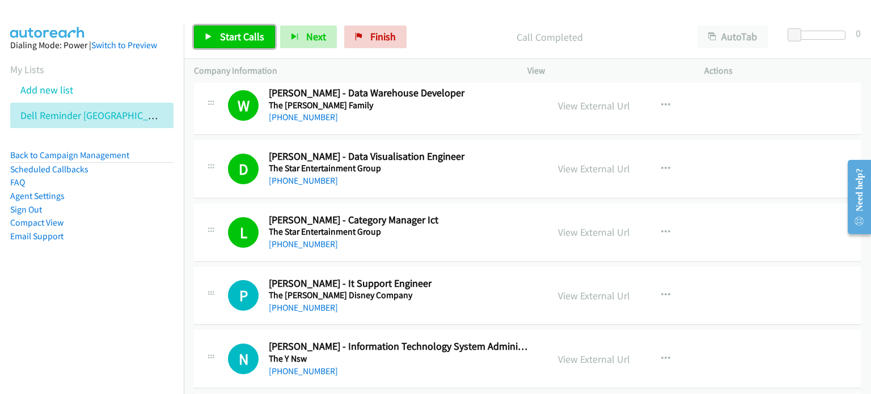
drag, startPoint x: 220, startPoint y: 37, endPoint x: 249, endPoint y: 60, distance: 37.5
click at [220, 37] on span "Start Calls" at bounding box center [242, 36] width 44 height 13
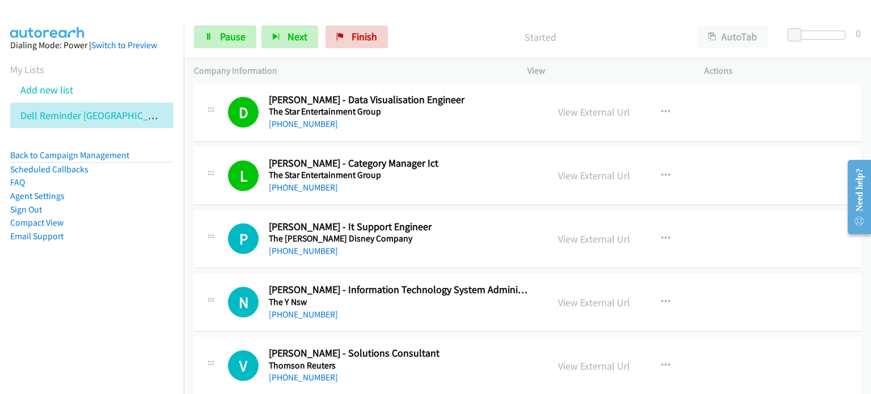
scroll to position [4024, 0]
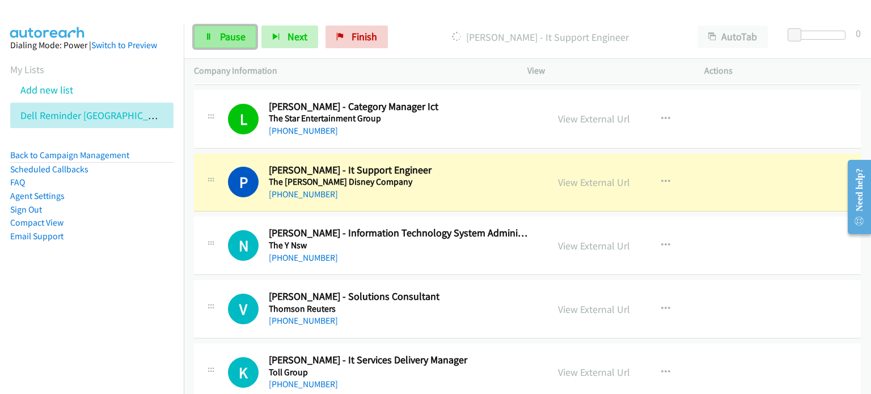
click at [224, 36] on span "Pause" at bounding box center [233, 36] width 26 height 13
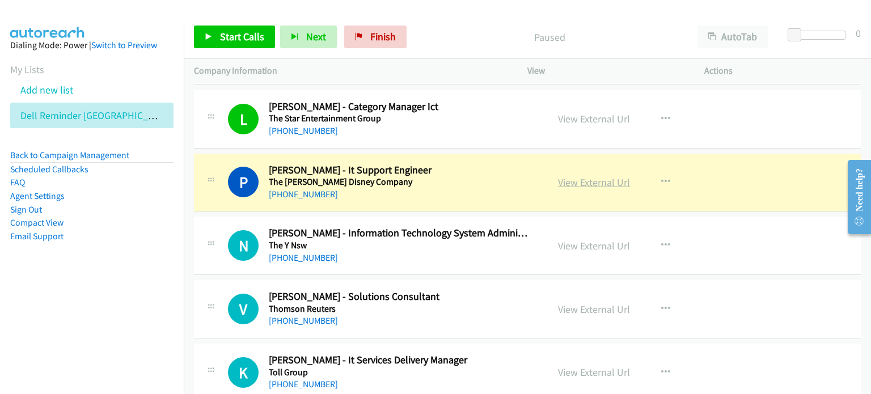
click at [459, 176] on link "View External Url" at bounding box center [594, 182] width 72 height 13
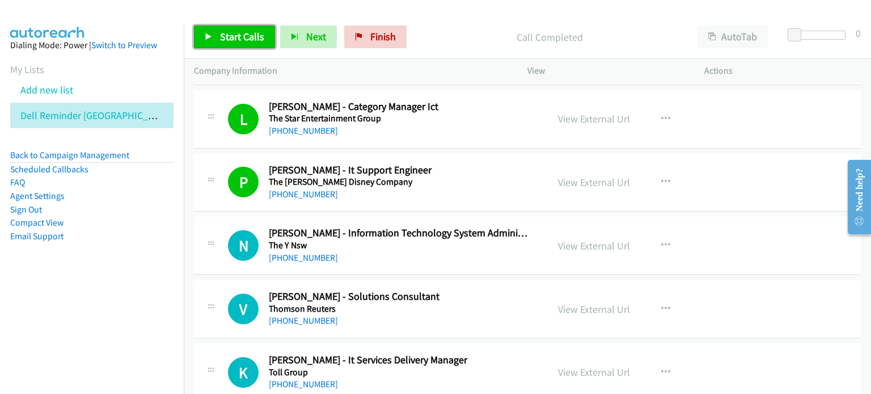
click at [241, 33] on span "Start Calls" at bounding box center [242, 36] width 44 height 13
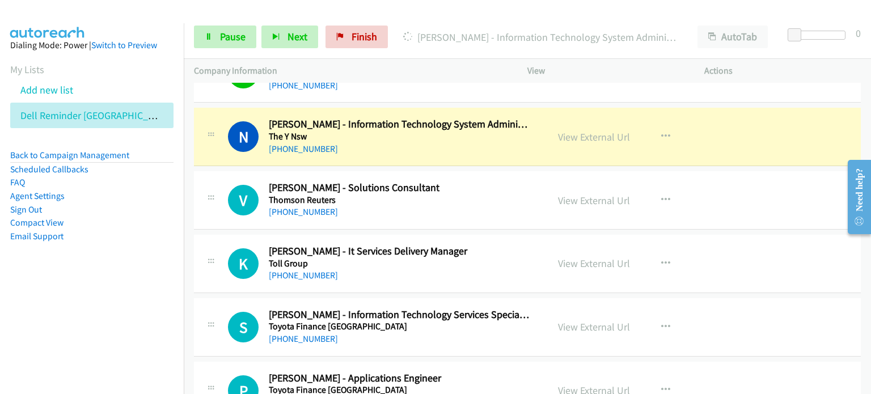
scroll to position [4138, 0]
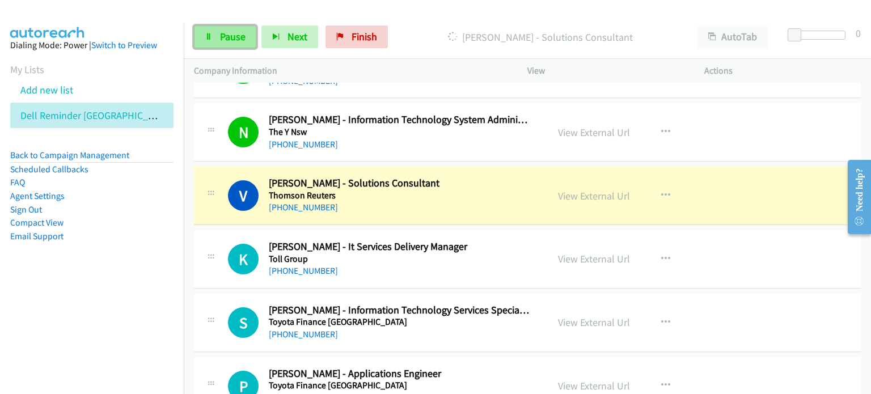
click at [227, 36] on span "Pause" at bounding box center [233, 36] width 26 height 13
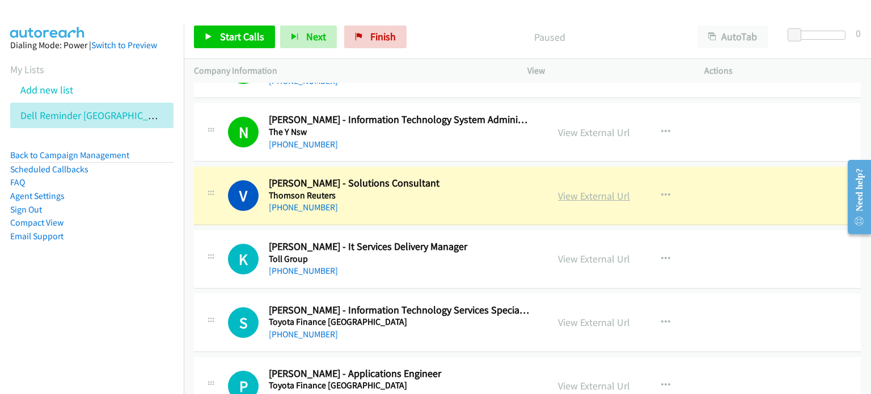
click at [459, 189] on link "View External Url" at bounding box center [594, 195] width 72 height 13
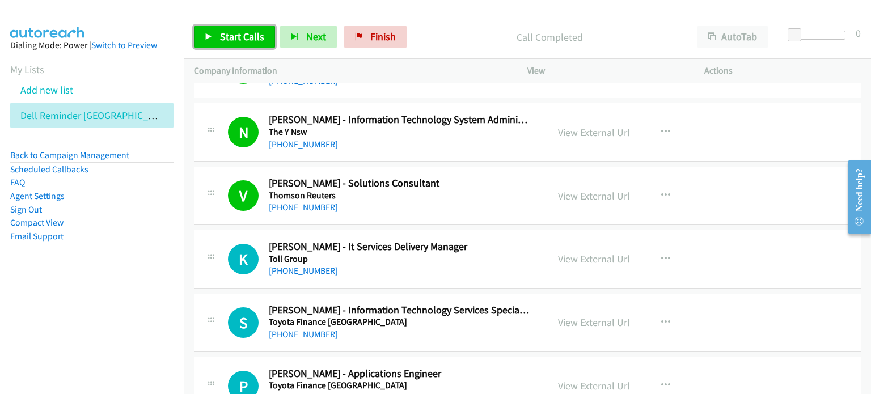
click at [224, 28] on link "Start Calls" at bounding box center [234, 37] width 81 height 23
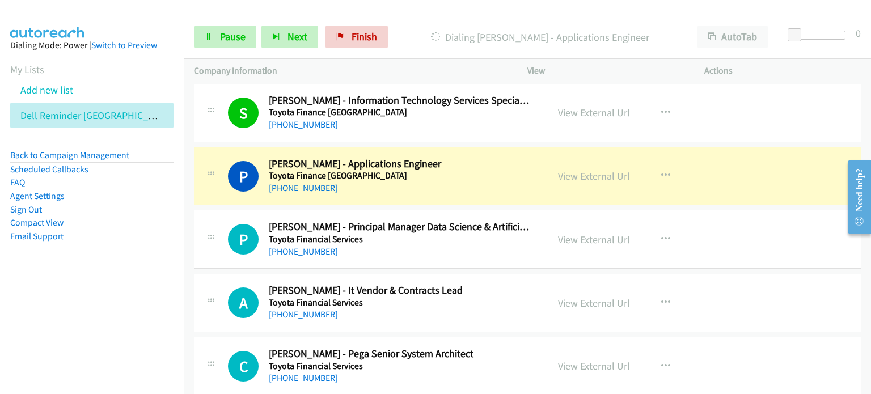
scroll to position [4364, 0]
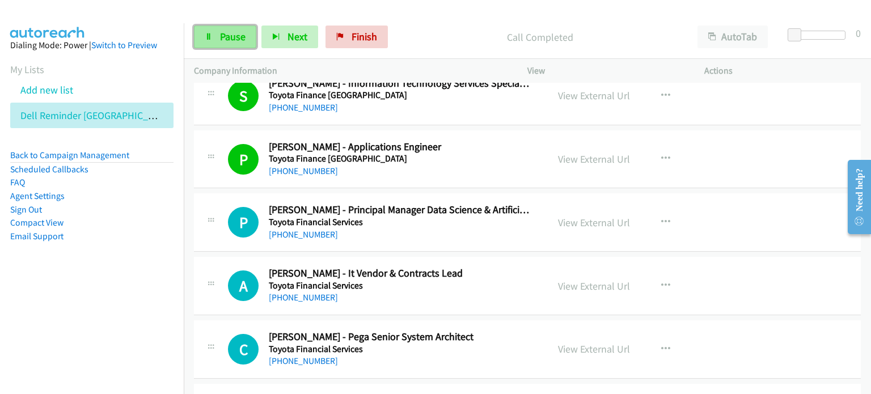
click at [227, 35] on span "Pause" at bounding box center [233, 36] width 26 height 13
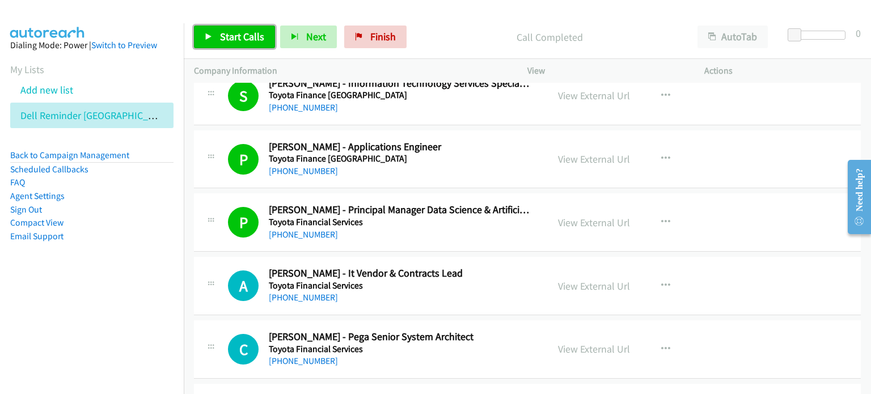
click at [236, 31] on span "Start Calls" at bounding box center [242, 36] width 44 height 13
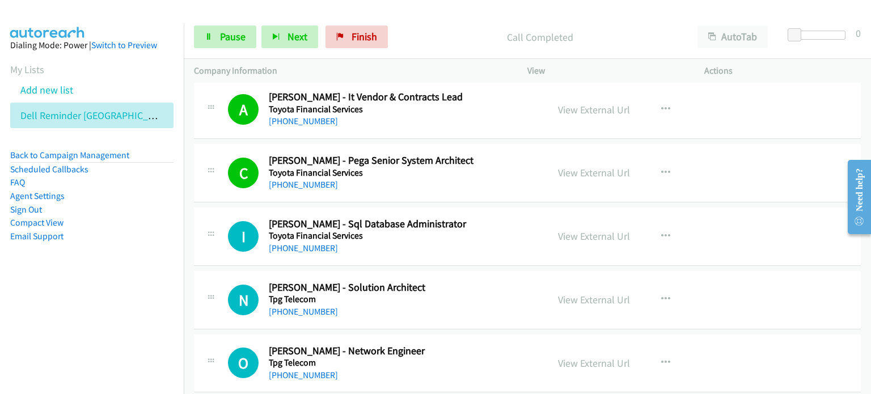
scroll to position [4535, 0]
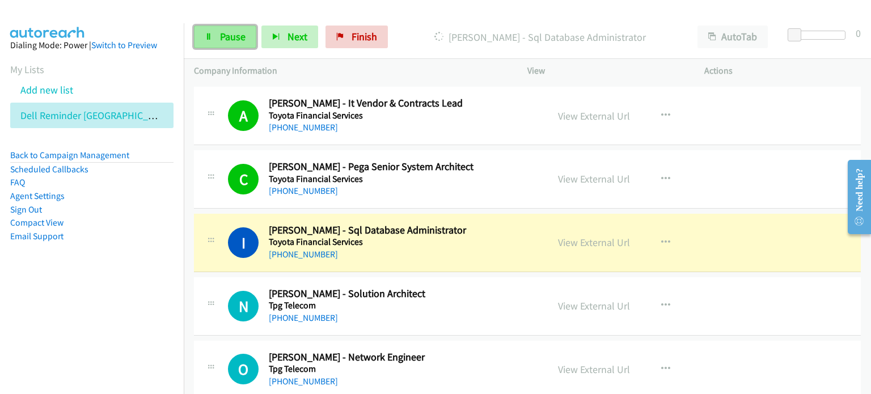
click at [222, 38] on span "Pause" at bounding box center [233, 36] width 26 height 13
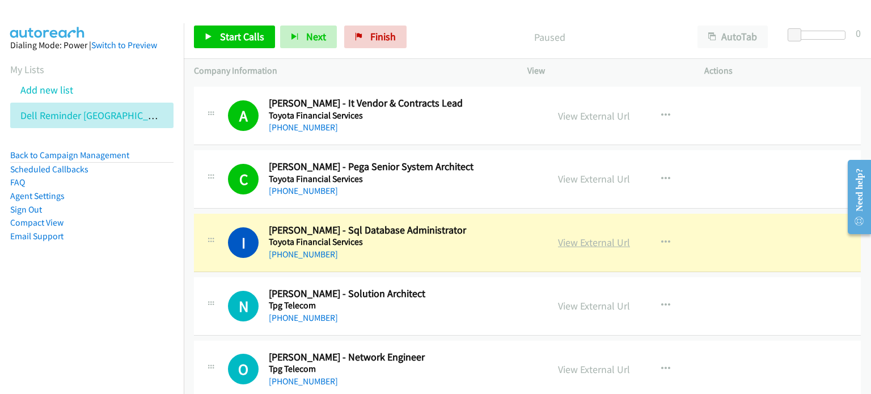
click at [459, 236] on link "View External Url" at bounding box center [594, 242] width 72 height 13
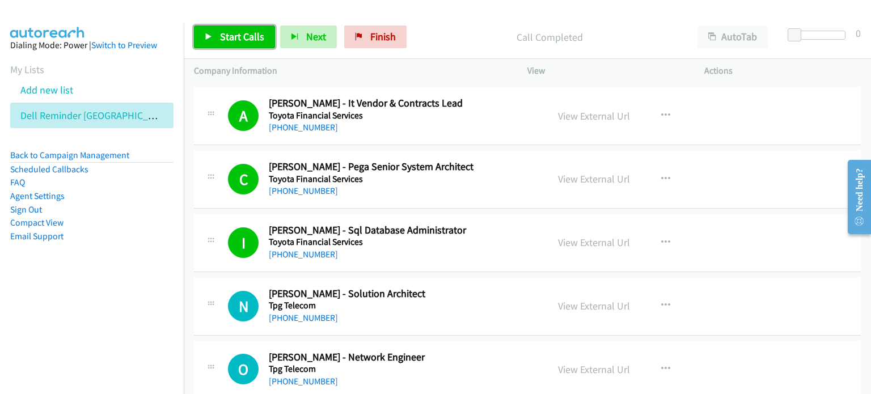
click at [215, 39] on link "Start Calls" at bounding box center [234, 37] width 81 height 23
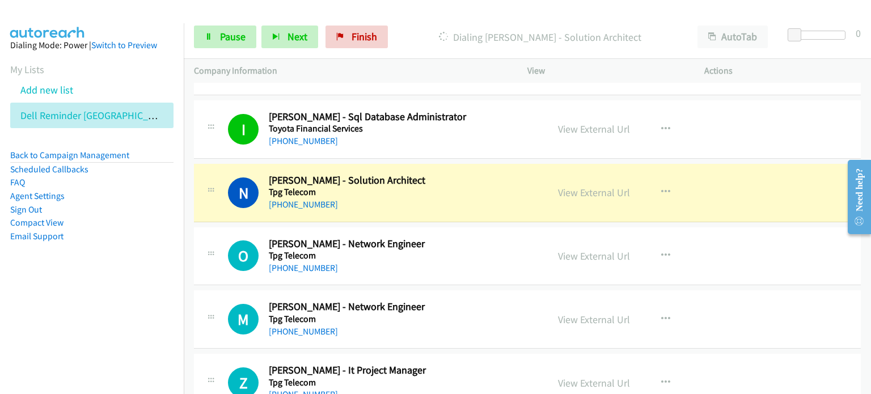
scroll to position [4705, 0]
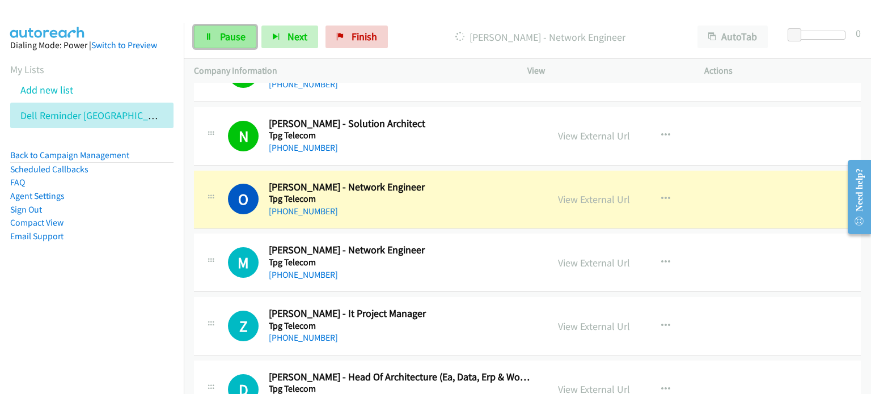
click at [232, 27] on link "Pause" at bounding box center [225, 37] width 62 height 23
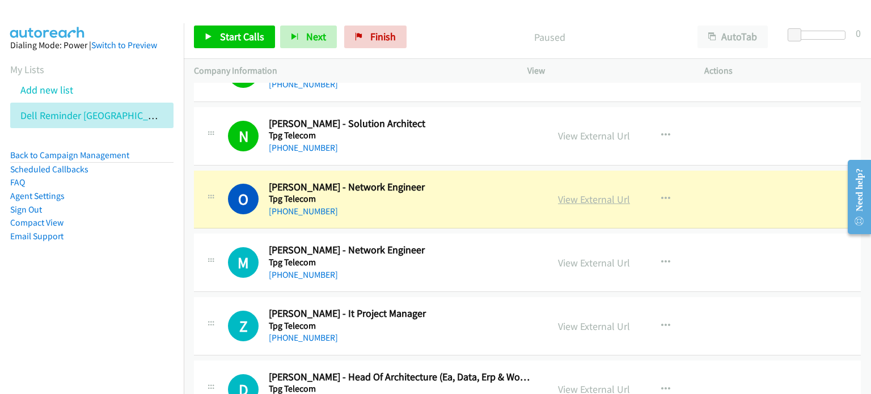
click at [459, 193] on link "View External Url" at bounding box center [594, 199] width 72 height 13
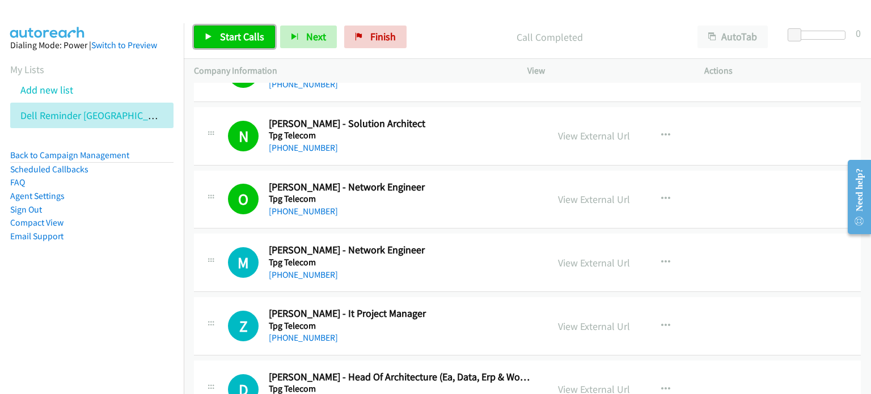
click at [237, 35] on span "Start Calls" at bounding box center [242, 36] width 44 height 13
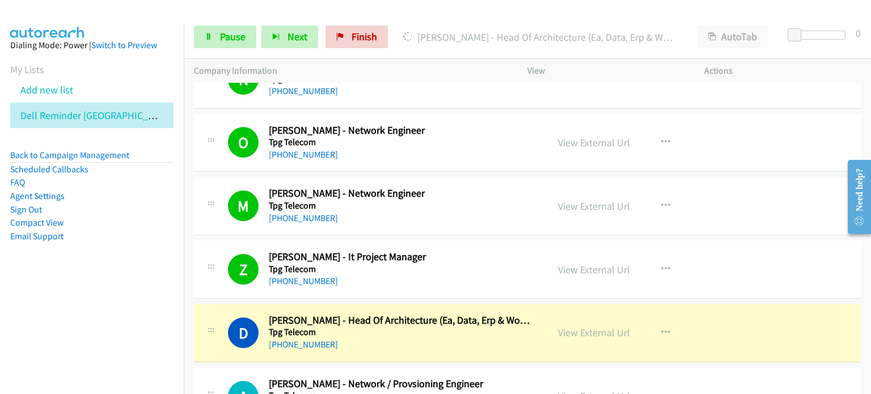
scroll to position [4875, 0]
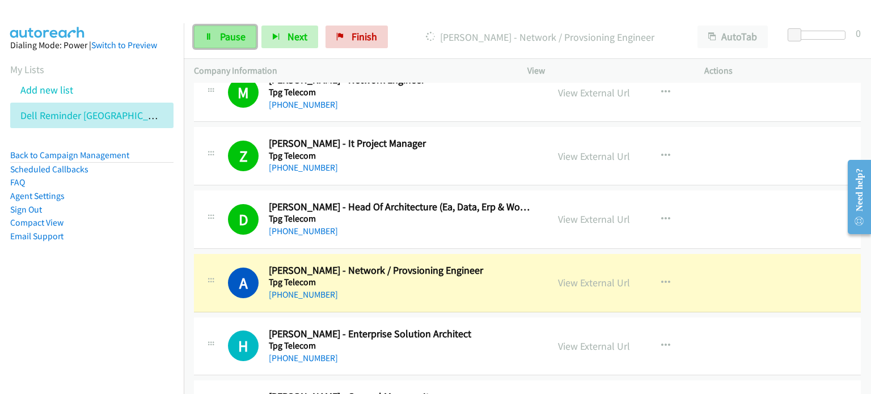
click at [229, 38] on span "Pause" at bounding box center [233, 36] width 26 height 13
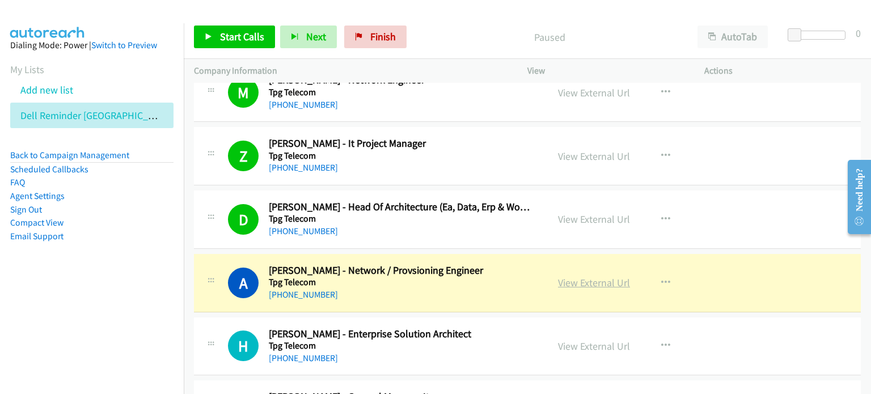
click at [459, 277] on link "View External Url" at bounding box center [594, 282] width 72 height 13
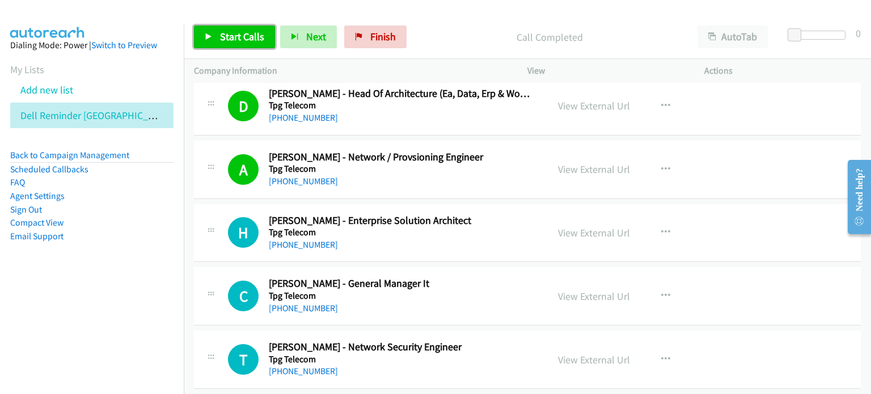
scroll to position [5045, 0]
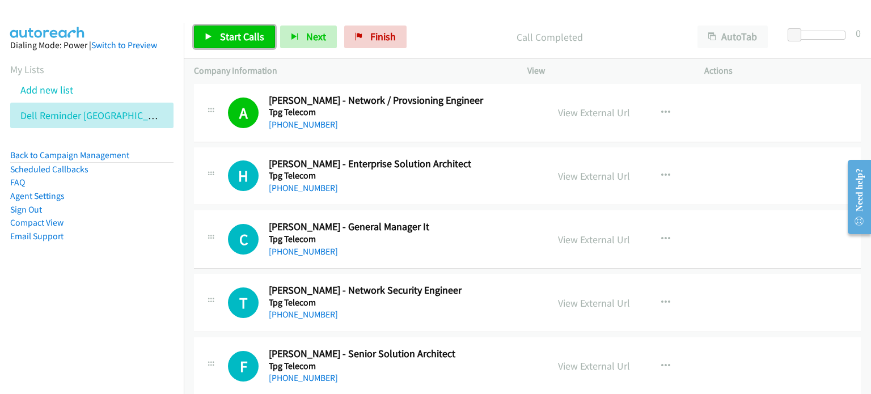
click at [234, 29] on link "Start Calls" at bounding box center [234, 37] width 81 height 23
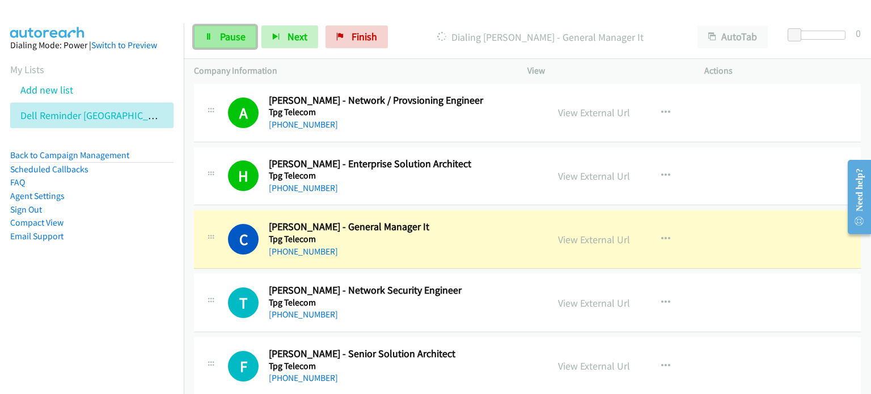
click at [223, 37] on span "Pause" at bounding box center [233, 36] width 26 height 13
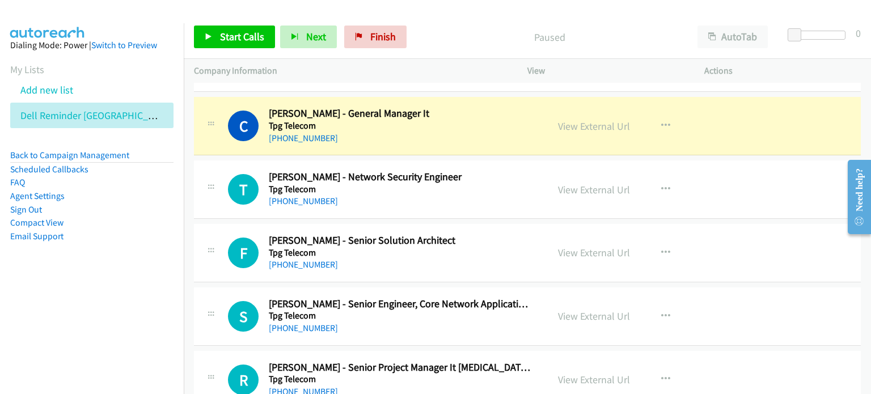
scroll to position [5101, 0]
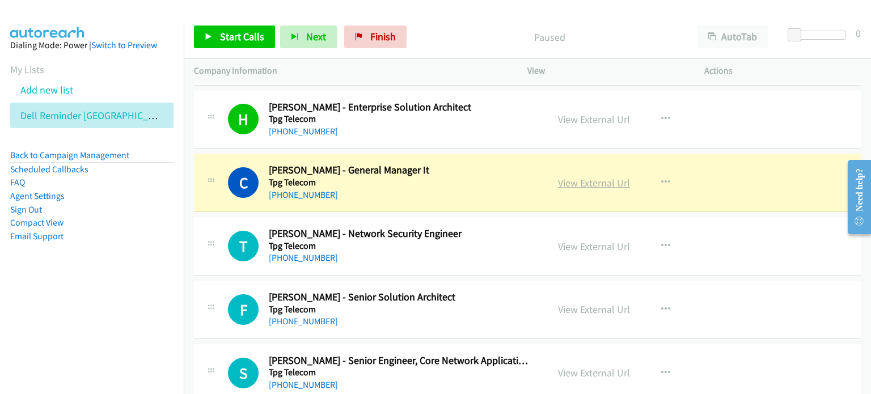
click at [459, 176] on link "View External Url" at bounding box center [594, 182] width 72 height 13
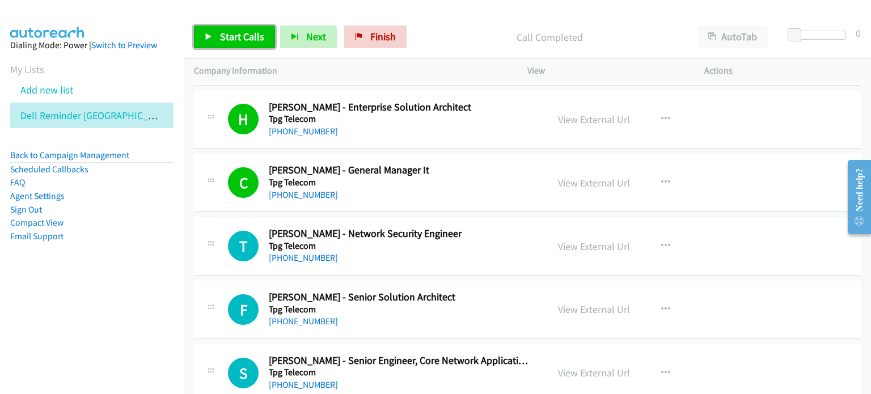
click at [231, 35] on span "Start Calls" at bounding box center [242, 36] width 44 height 13
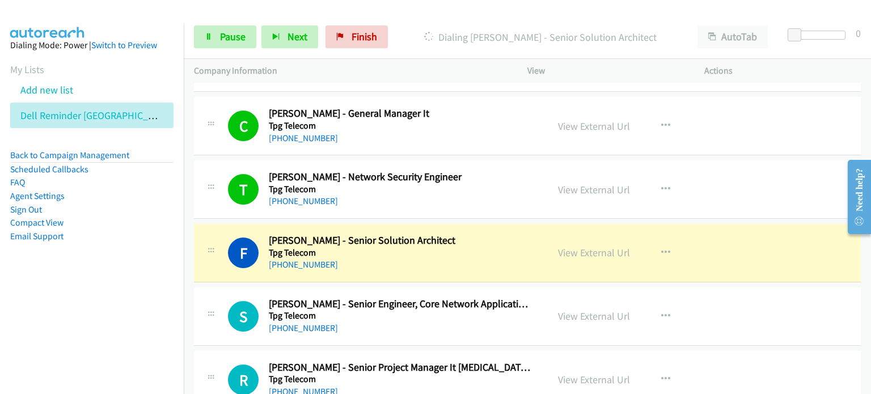
scroll to position [5215, 0]
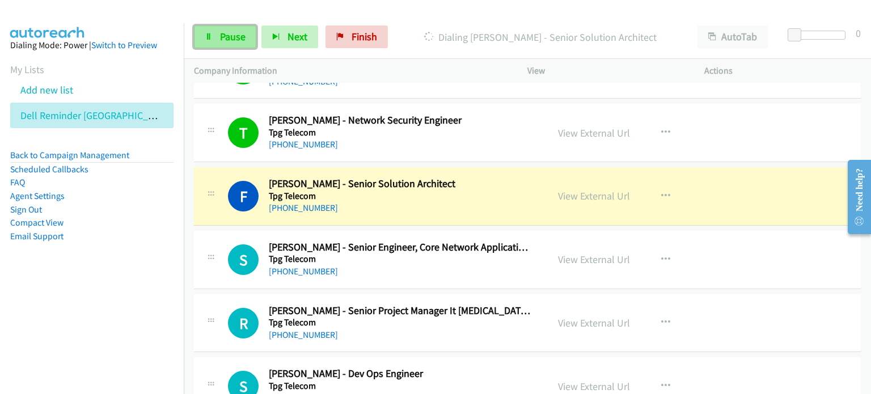
click at [234, 35] on span "Pause" at bounding box center [233, 36] width 26 height 13
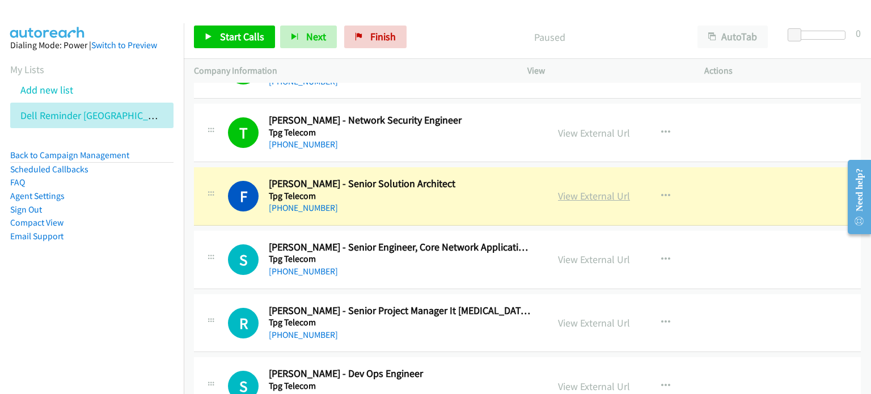
click at [459, 189] on link "View External Url" at bounding box center [594, 195] width 72 height 13
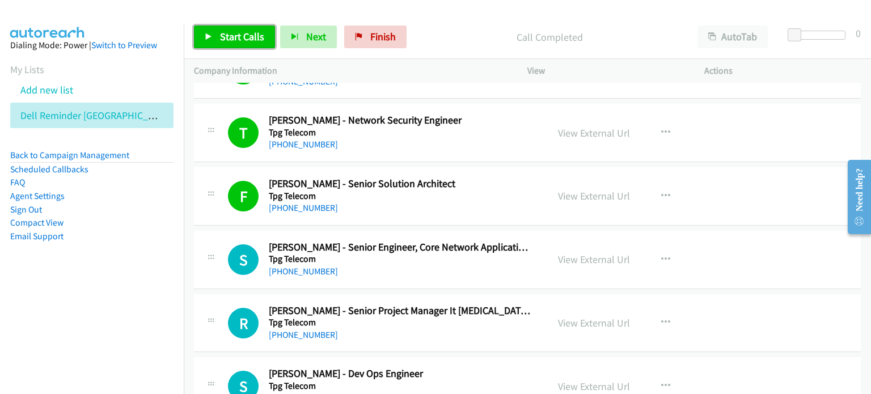
click at [224, 31] on span "Start Calls" at bounding box center [242, 36] width 44 height 13
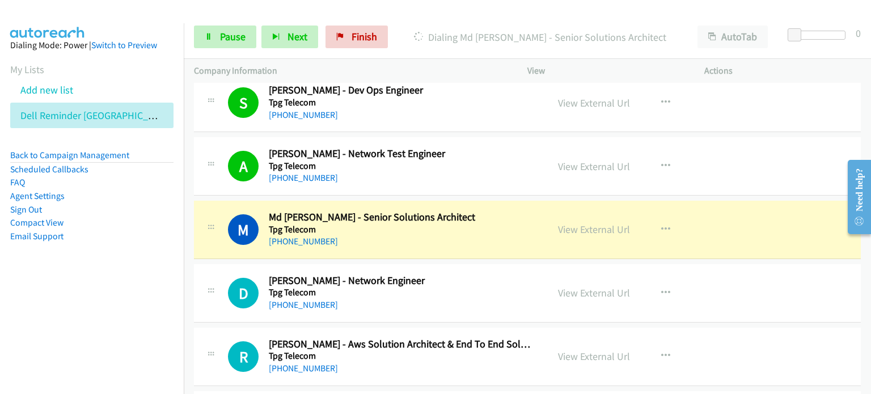
scroll to position [5555, 0]
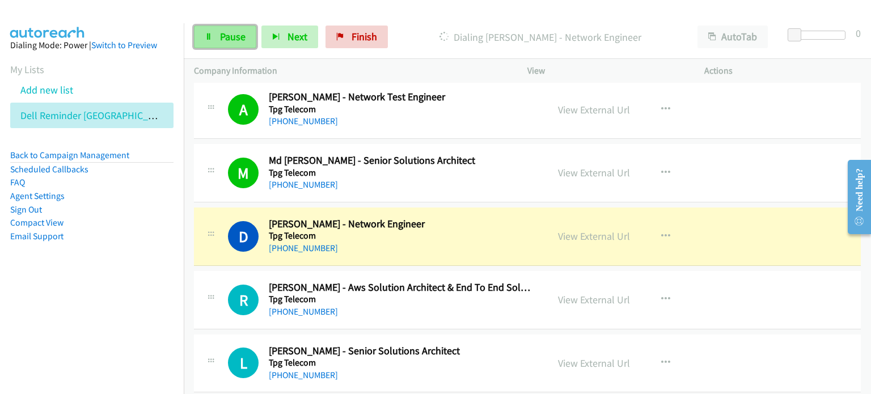
click at [218, 34] on link "Pause" at bounding box center [225, 37] width 62 height 23
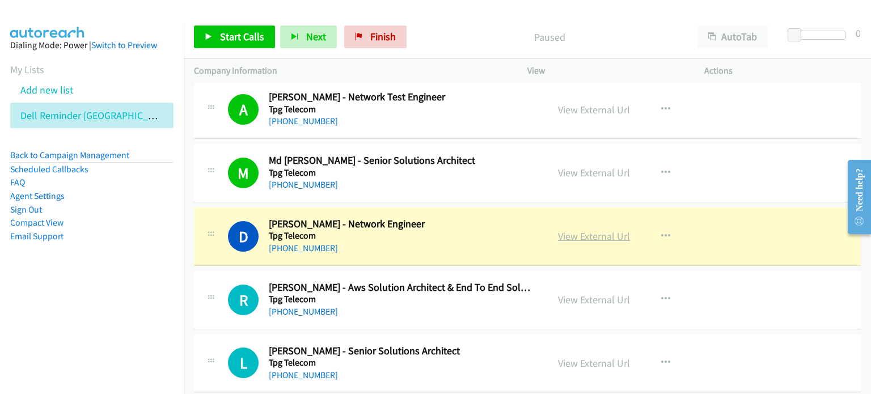
click at [459, 230] on link "View External Url" at bounding box center [594, 236] width 72 height 13
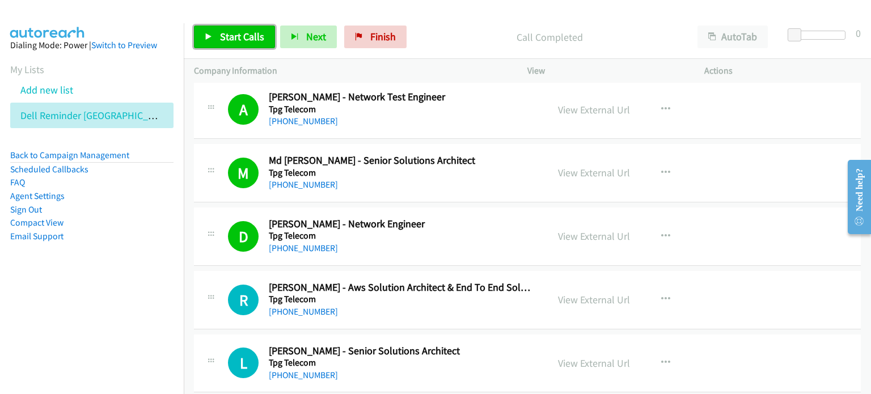
click at [238, 37] on span "Start Calls" at bounding box center [242, 36] width 44 height 13
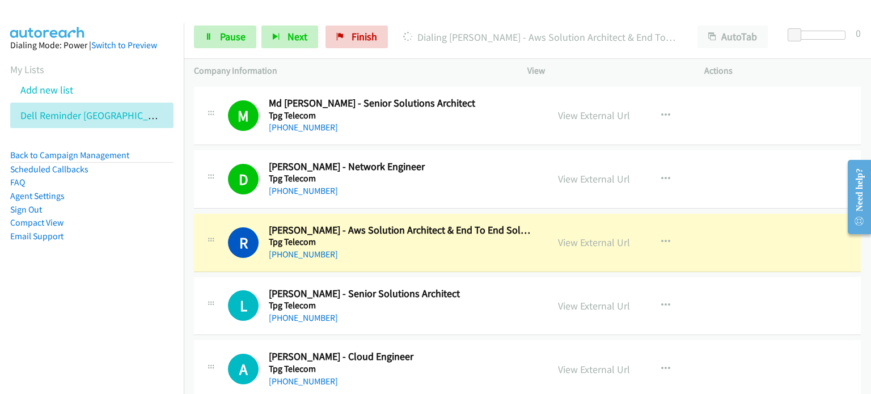
scroll to position [5668, 0]
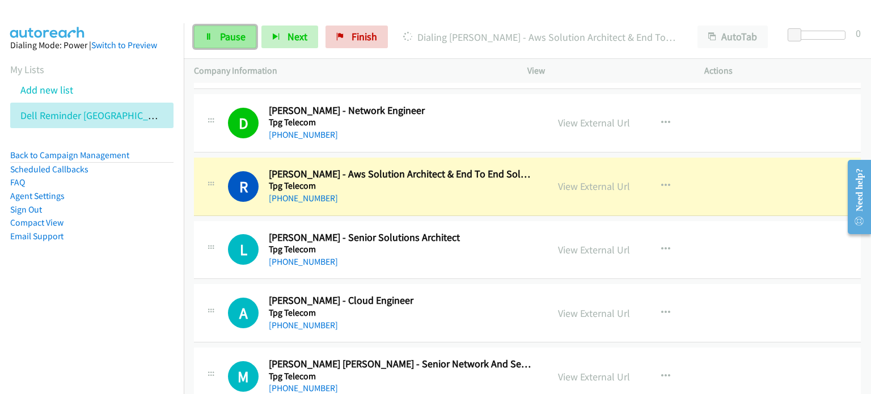
click at [227, 35] on span "Pause" at bounding box center [233, 36] width 26 height 13
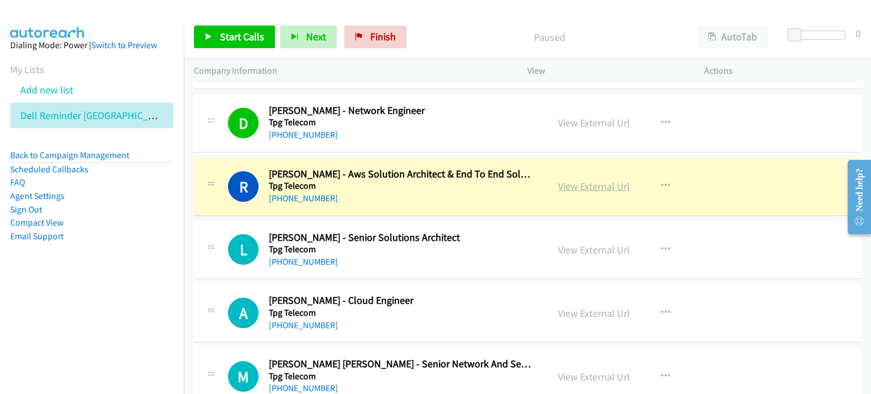
click at [459, 180] on link "View External Url" at bounding box center [594, 186] width 72 height 13
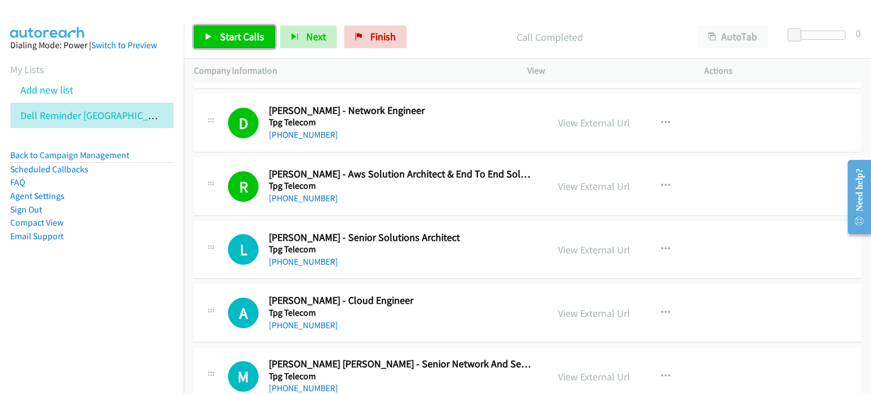
click at [241, 33] on span "Start Calls" at bounding box center [242, 36] width 44 height 13
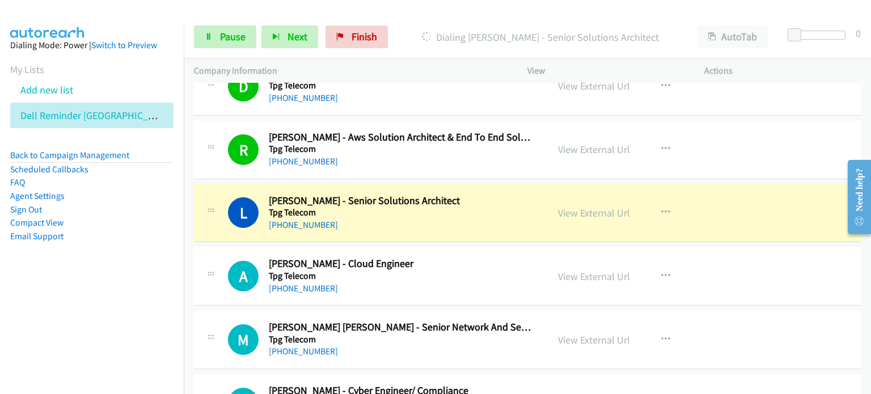
scroll to position [5725, 0]
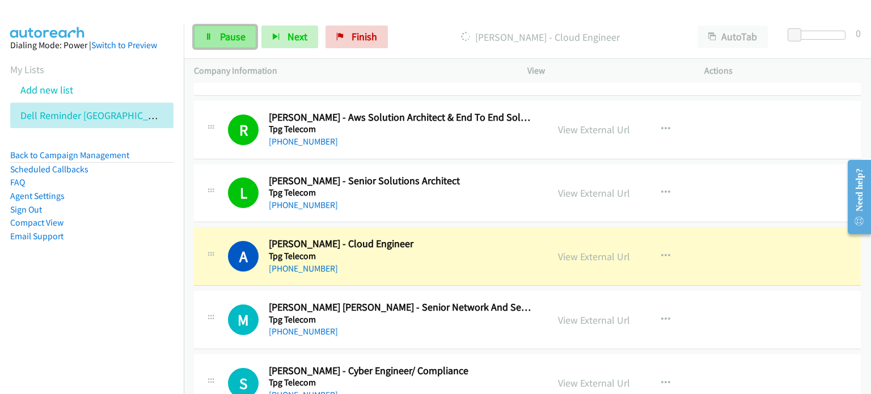
click at [229, 32] on span "Pause" at bounding box center [233, 36] width 26 height 13
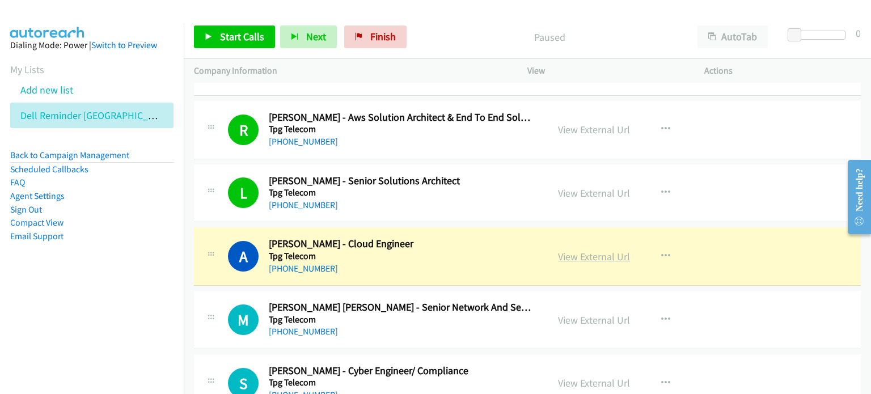
click at [459, 250] on link "View External Url" at bounding box center [594, 256] width 72 height 13
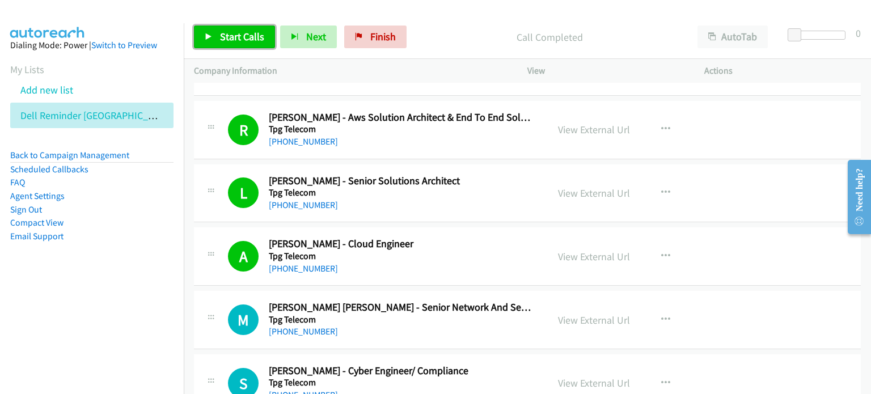
click at [211, 32] on link "Start Calls" at bounding box center [234, 37] width 81 height 23
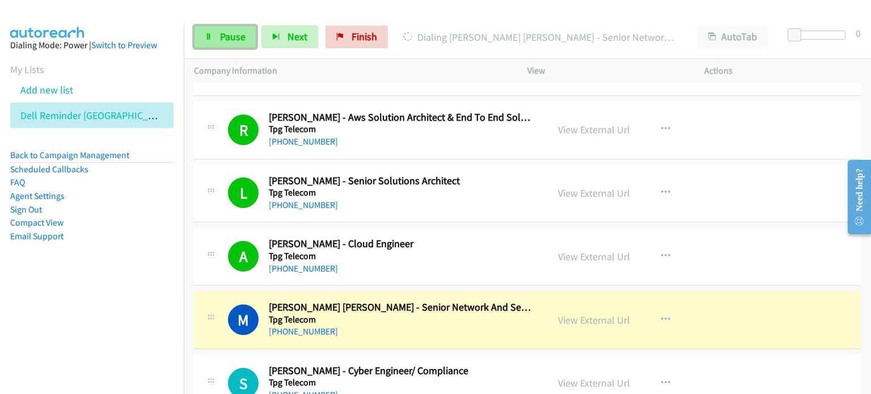
click at [212, 35] on link "Pause" at bounding box center [225, 37] width 62 height 23
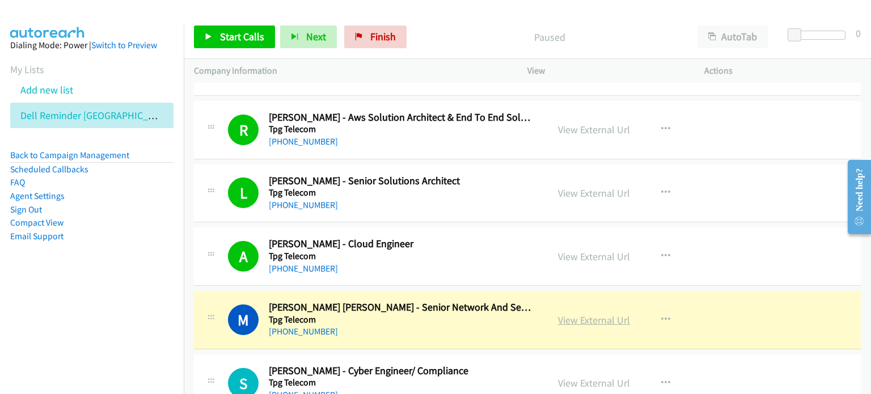
click at [459, 313] on link "View External Url" at bounding box center [594, 319] width 72 height 13
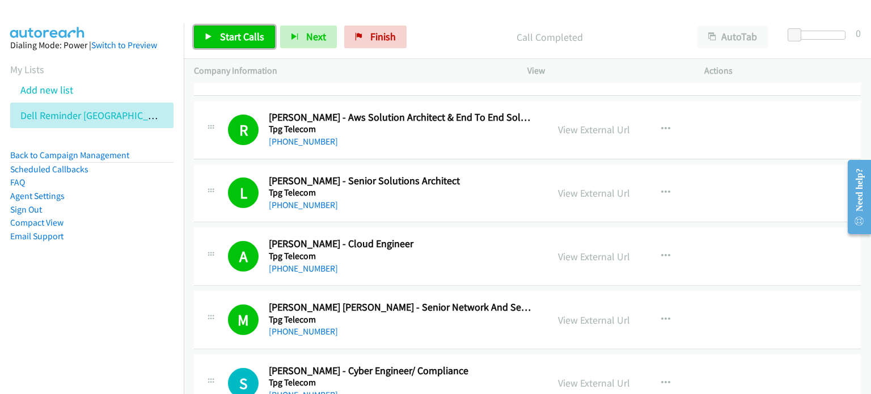
click at [236, 35] on span "Start Calls" at bounding box center [242, 36] width 44 height 13
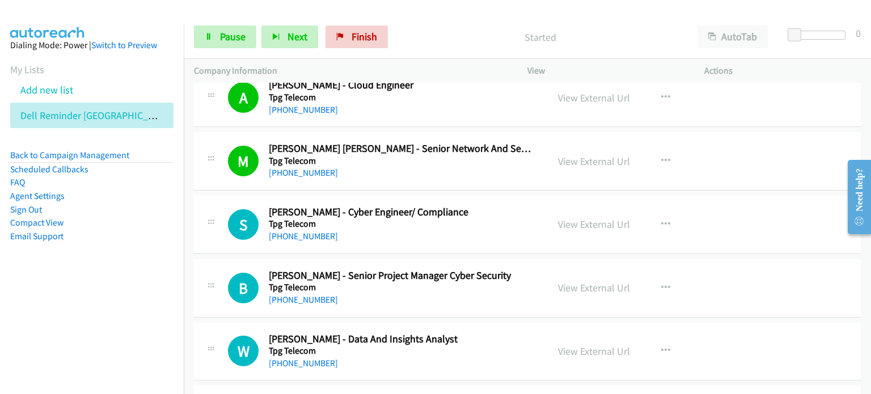
scroll to position [5895, 0]
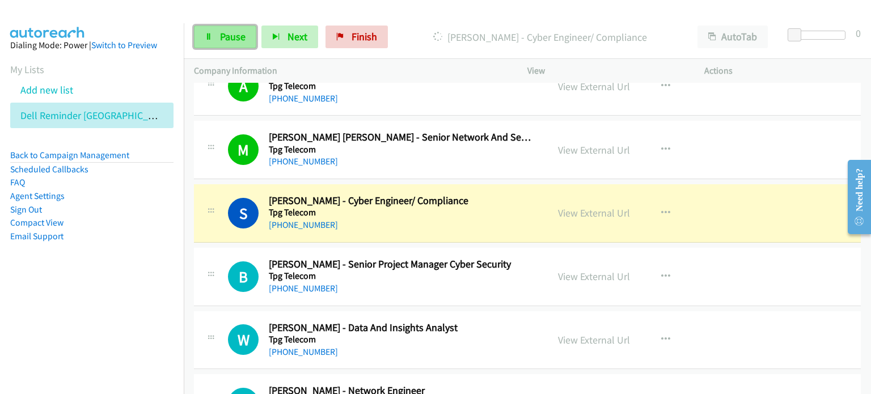
click at [233, 31] on span "Pause" at bounding box center [233, 36] width 26 height 13
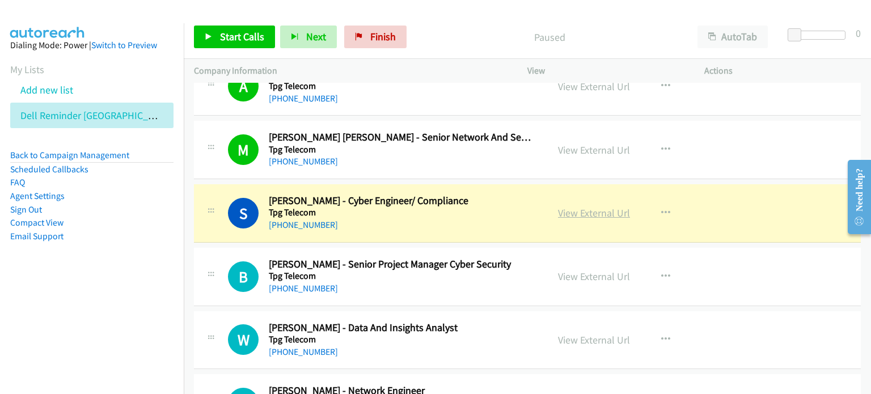
click at [459, 206] on link "View External Url" at bounding box center [594, 212] width 72 height 13
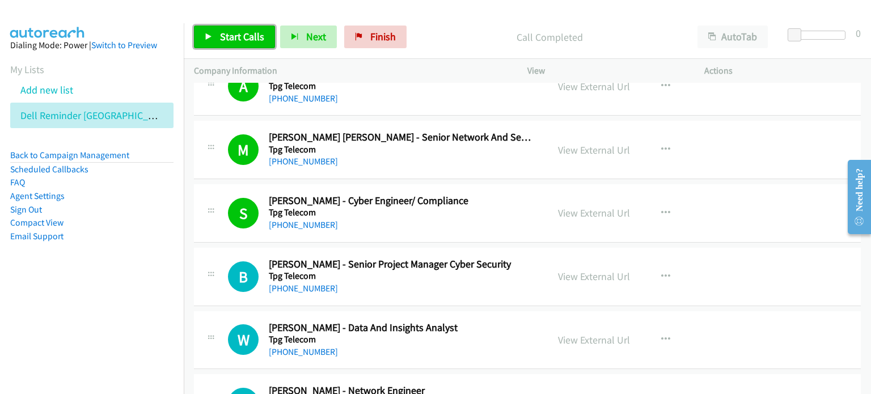
click at [215, 33] on link "Start Calls" at bounding box center [234, 37] width 81 height 23
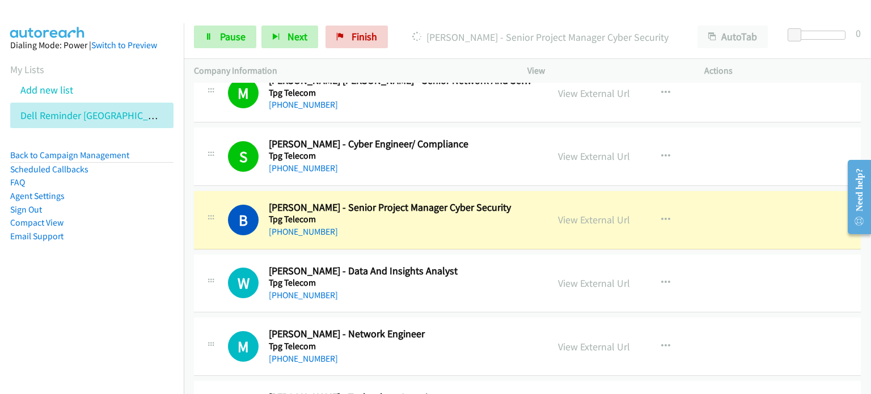
scroll to position [6008, 0]
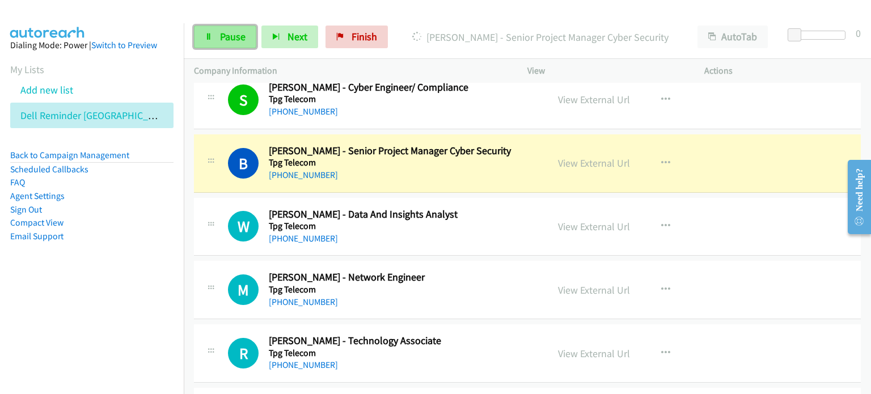
click at [230, 36] on span "Pause" at bounding box center [233, 36] width 26 height 13
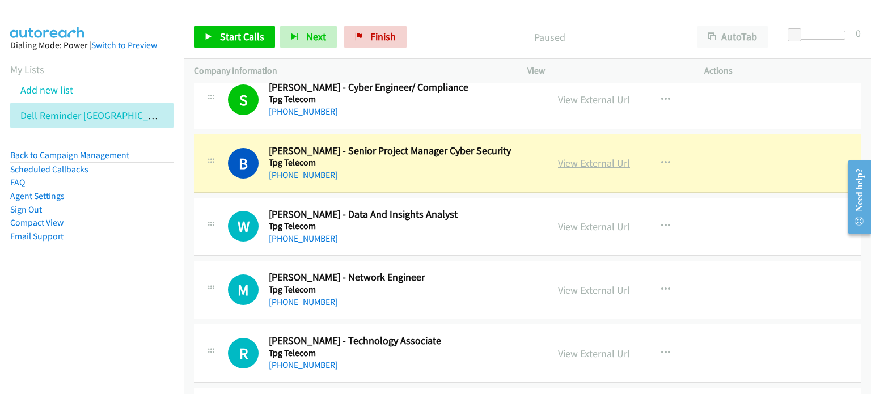
click at [459, 156] on link "View External Url" at bounding box center [594, 162] width 72 height 13
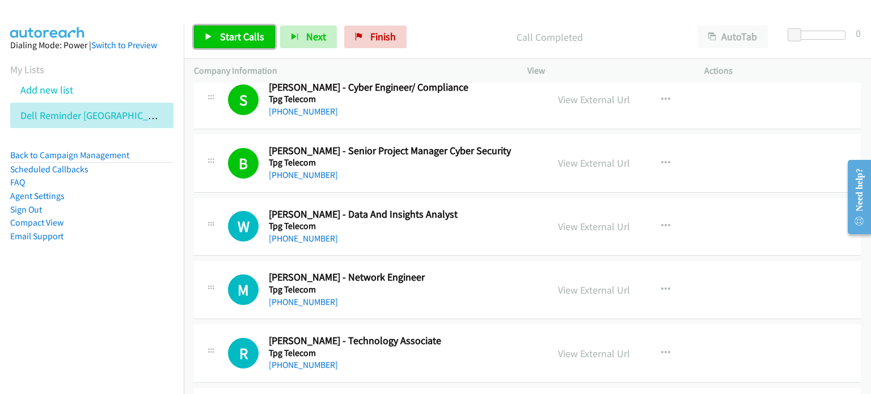
click at [236, 37] on span "Start Calls" at bounding box center [242, 36] width 44 height 13
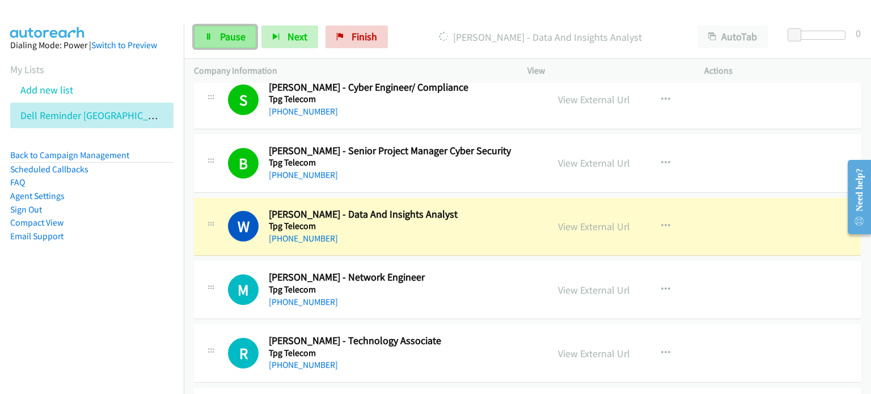
click at [224, 32] on span "Pause" at bounding box center [233, 36] width 26 height 13
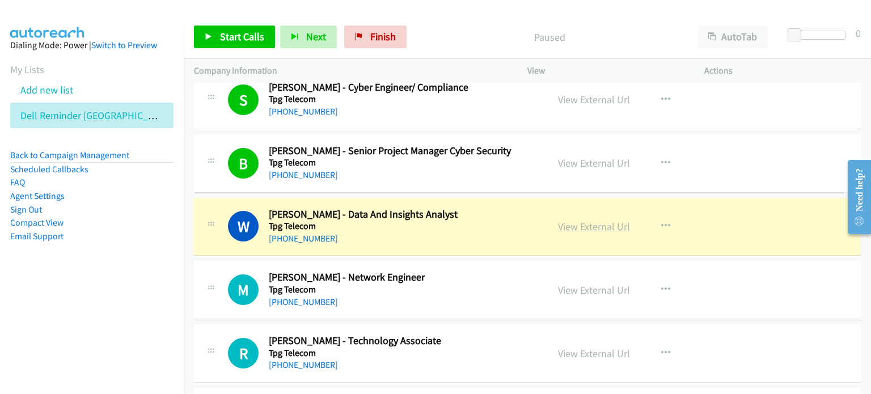
click at [459, 220] on link "View External Url" at bounding box center [594, 226] width 72 height 13
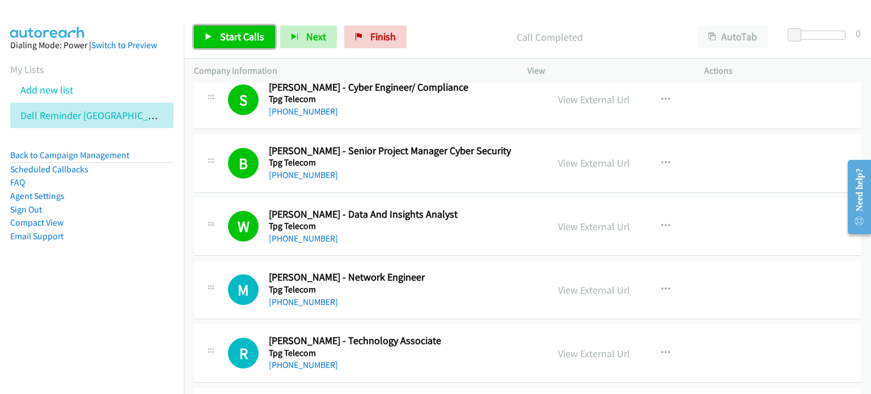
click at [229, 37] on span "Start Calls" at bounding box center [242, 36] width 44 height 13
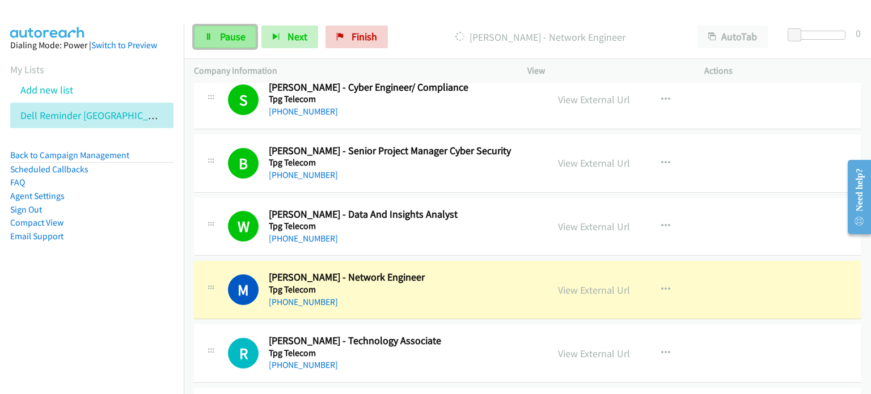
click at [229, 37] on span "Pause" at bounding box center [233, 36] width 26 height 13
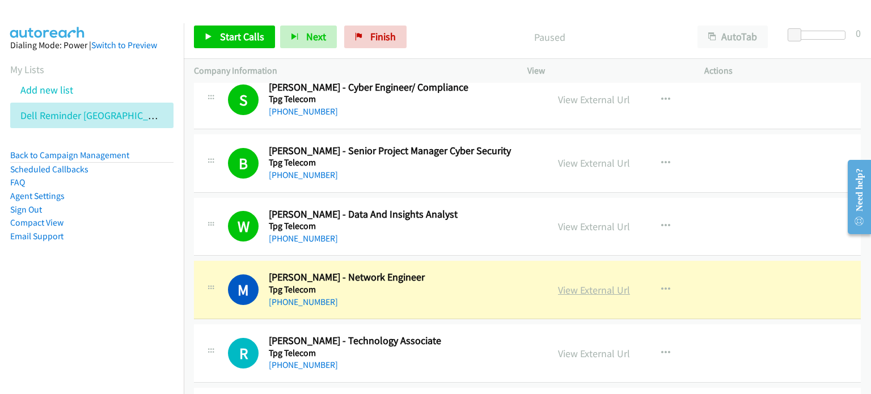
click at [459, 283] on link "View External Url" at bounding box center [594, 289] width 72 height 13
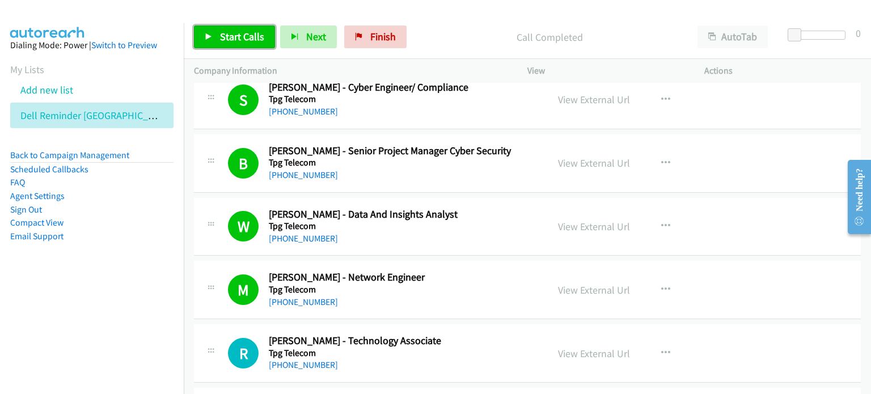
click at [245, 34] on span "Start Calls" at bounding box center [242, 36] width 44 height 13
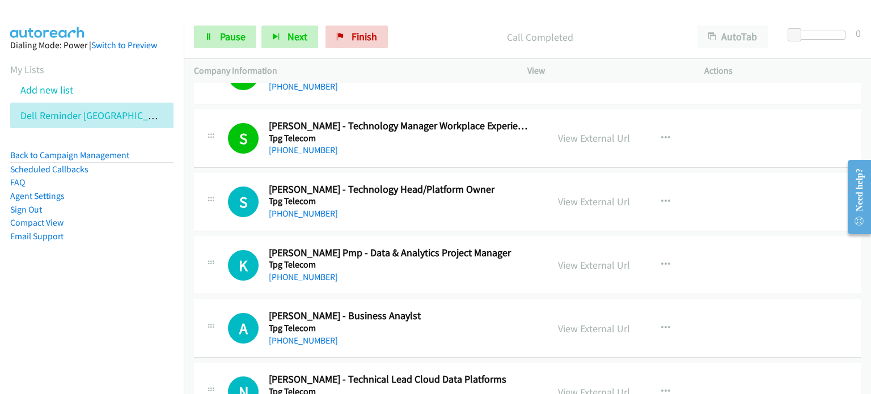
scroll to position [6292, 0]
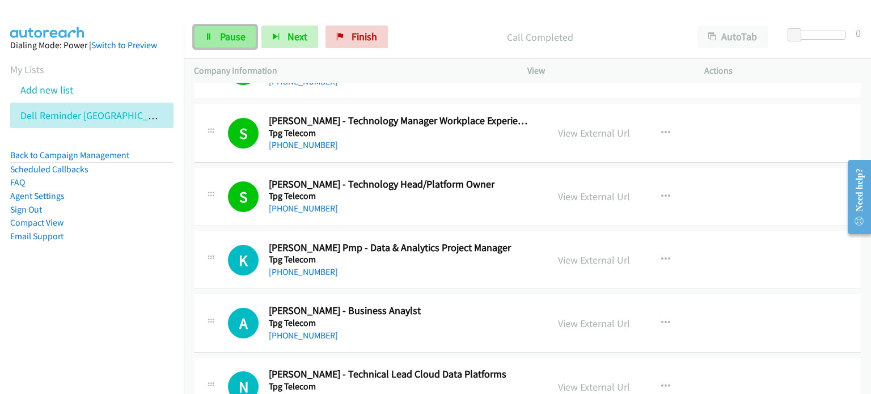
click at [225, 34] on span "Pause" at bounding box center [233, 36] width 26 height 13
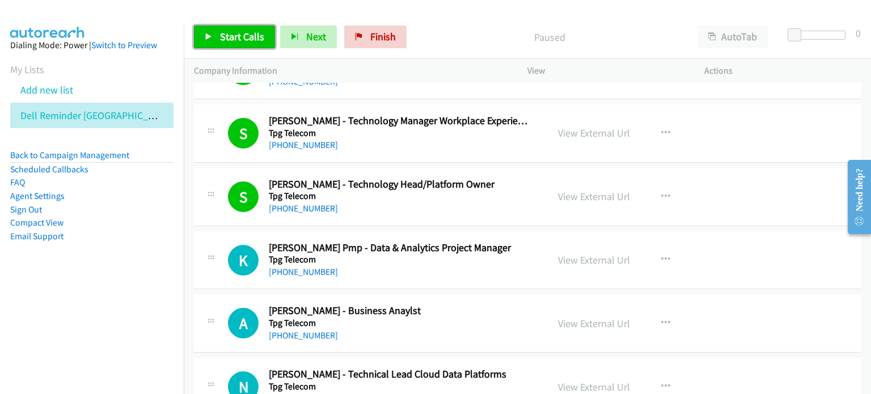
click at [225, 34] on span "Start Calls" at bounding box center [242, 36] width 44 height 13
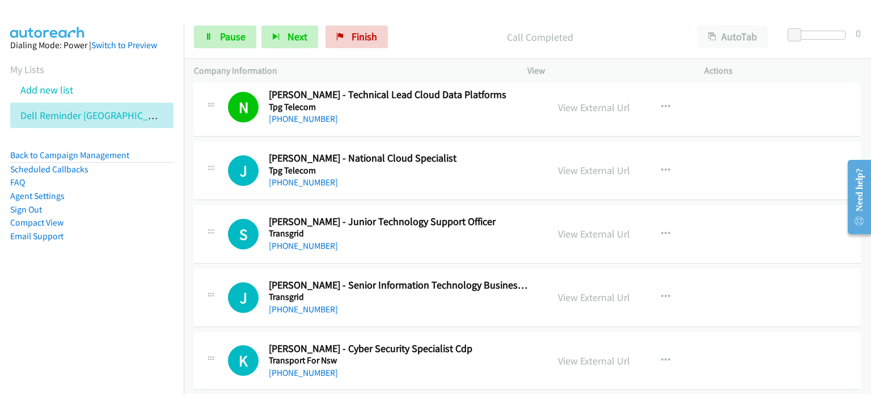
scroll to position [6575, 0]
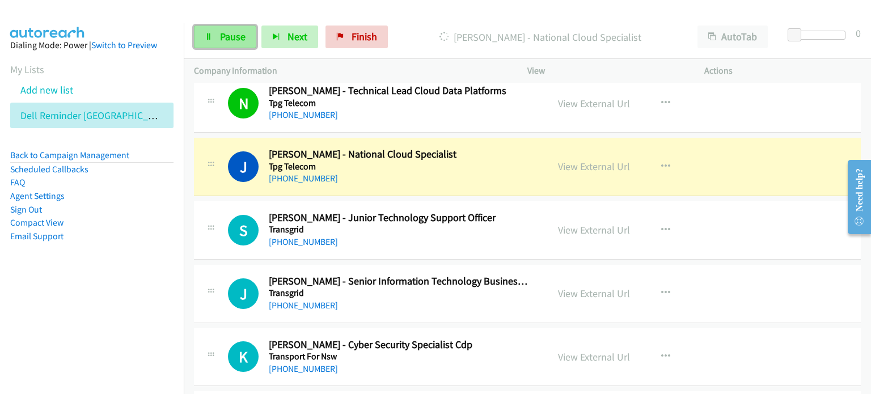
click at [231, 36] on span "Pause" at bounding box center [233, 36] width 26 height 13
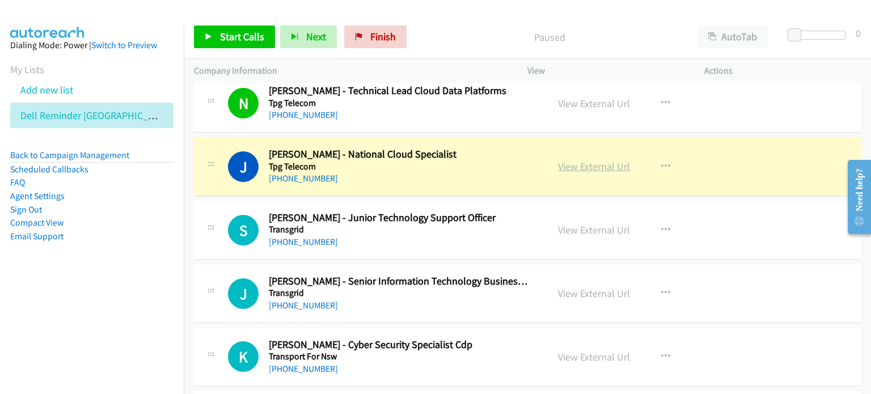
click at [459, 160] on link "View External Url" at bounding box center [594, 166] width 72 height 13
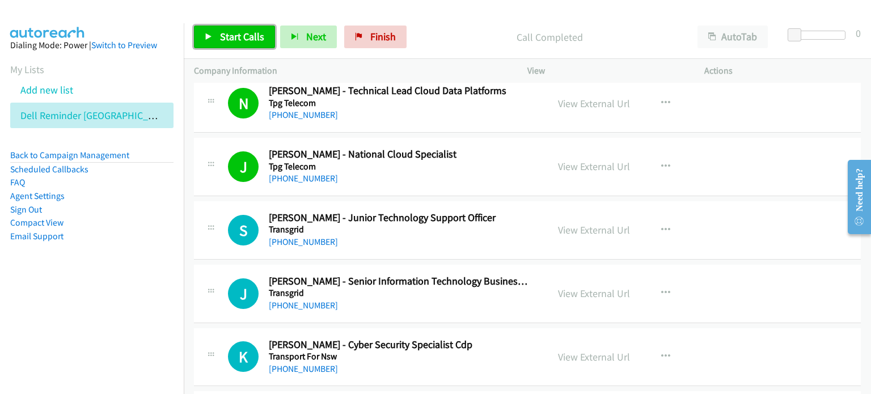
click at [238, 31] on span "Start Calls" at bounding box center [242, 36] width 44 height 13
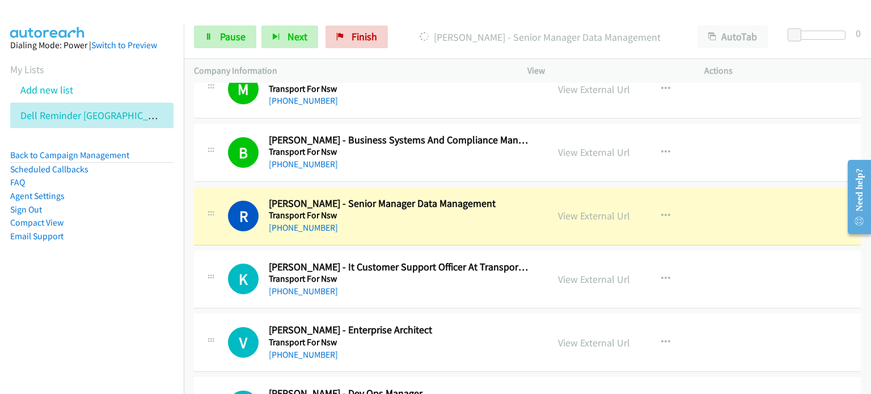
scroll to position [6972, 0]
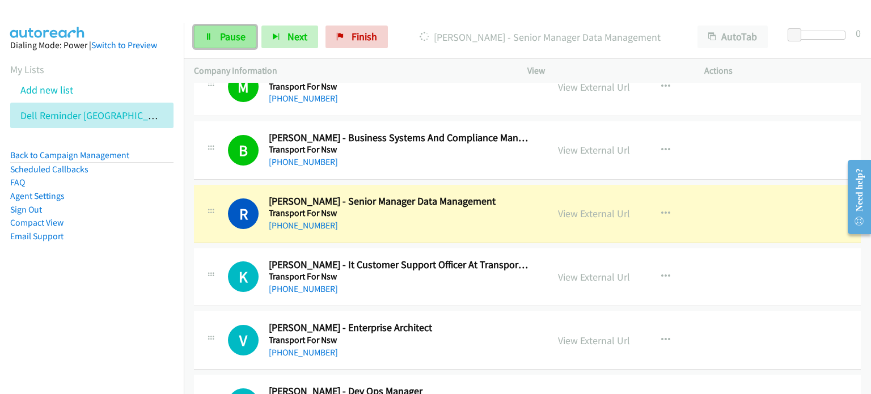
click at [227, 35] on span "Pause" at bounding box center [233, 36] width 26 height 13
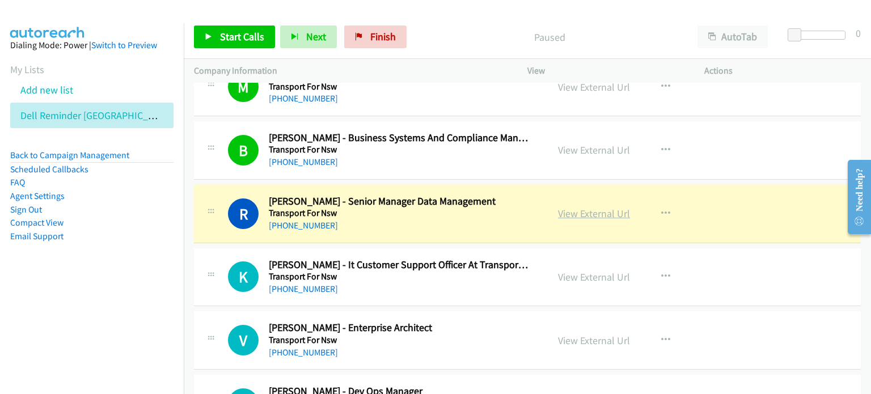
click at [459, 207] on link "View External Url" at bounding box center [594, 213] width 72 height 13
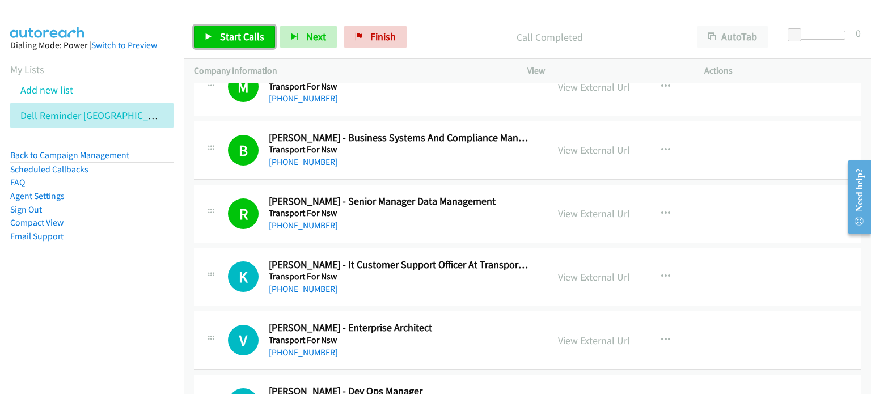
click at [227, 36] on span "Start Calls" at bounding box center [242, 36] width 44 height 13
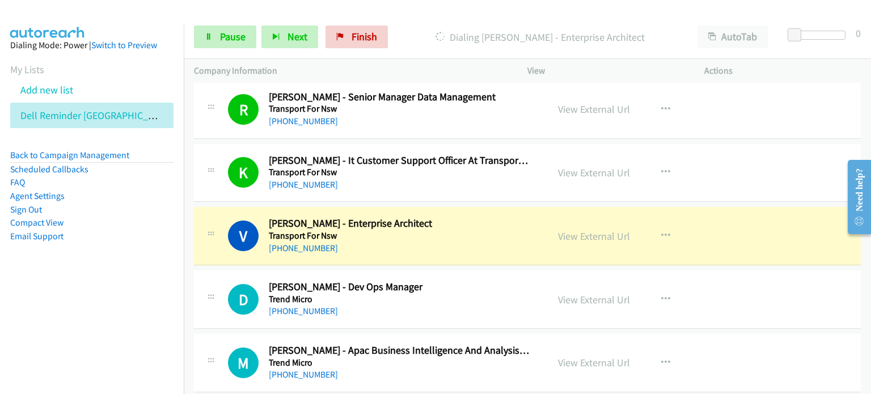
scroll to position [7142, 0]
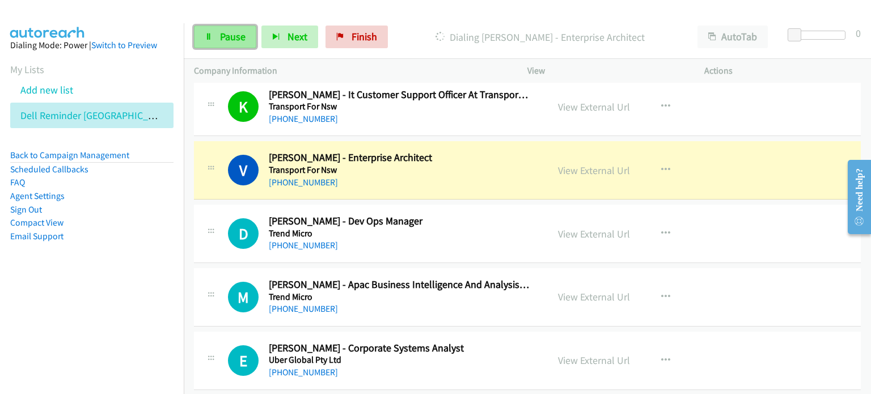
click at [233, 31] on span "Pause" at bounding box center [233, 36] width 26 height 13
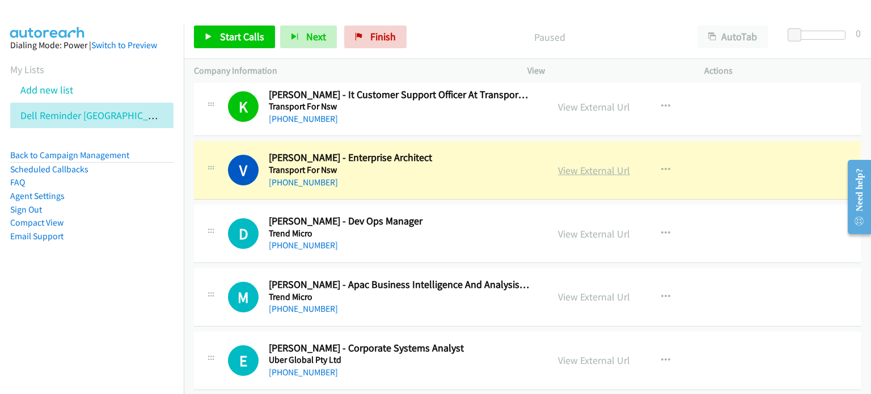
click at [459, 164] on link "View External Url" at bounding box center [594, 170] width 72 height 13
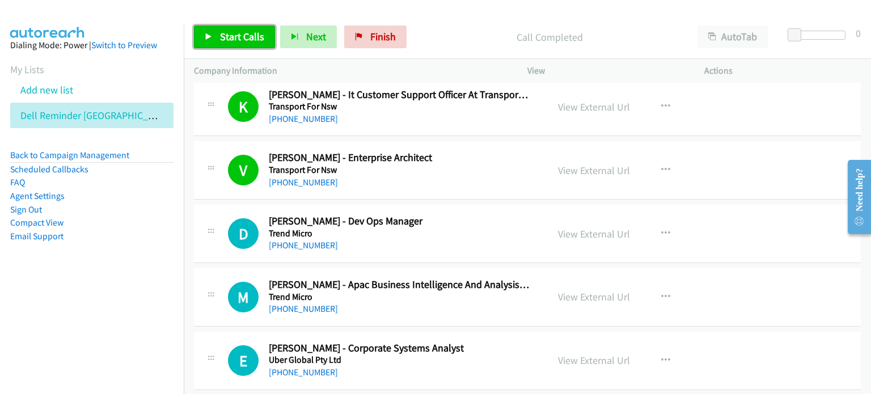
click at [229, 29] on link "Start Calls" at bounding box center [234, 37] width 81 height 23
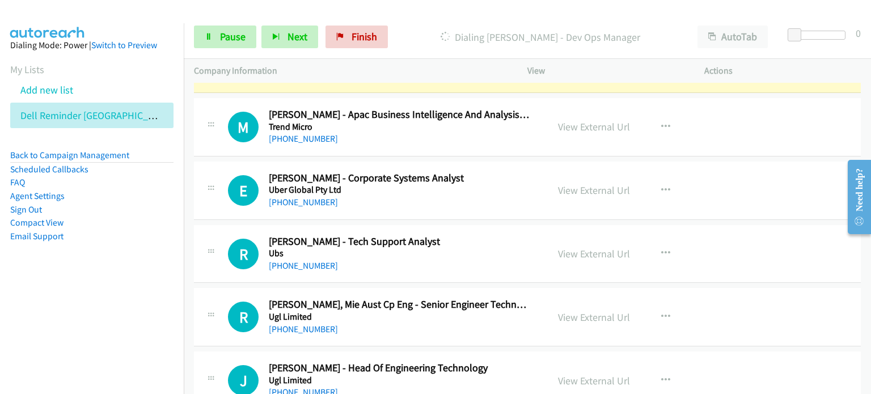
scroll to position [7199, 0]
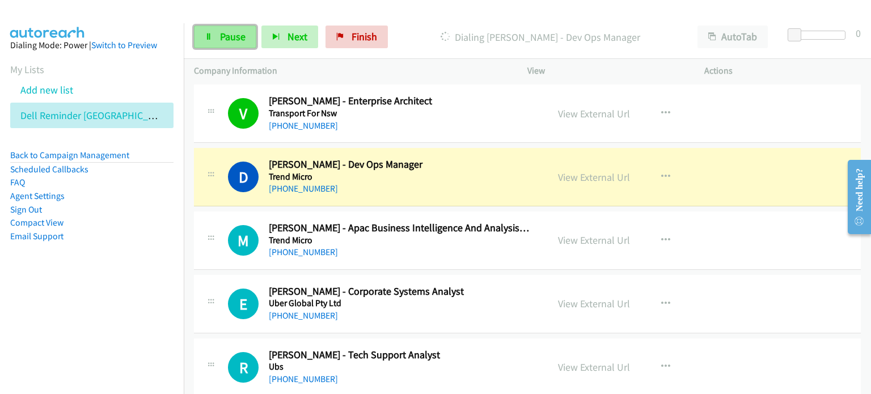
click at [211, 33] on icon at bounding box center [209, 37] width 8 height 8
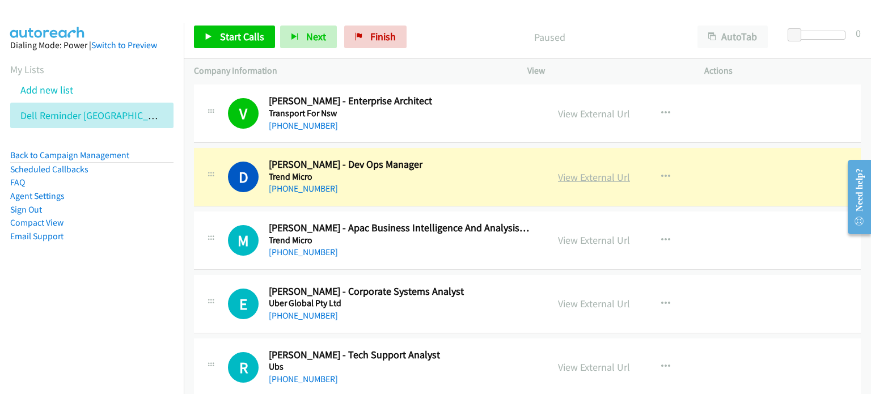
click at [459, 171] on link "View External Url" at bounding box center [594, 177] width 72 height 13
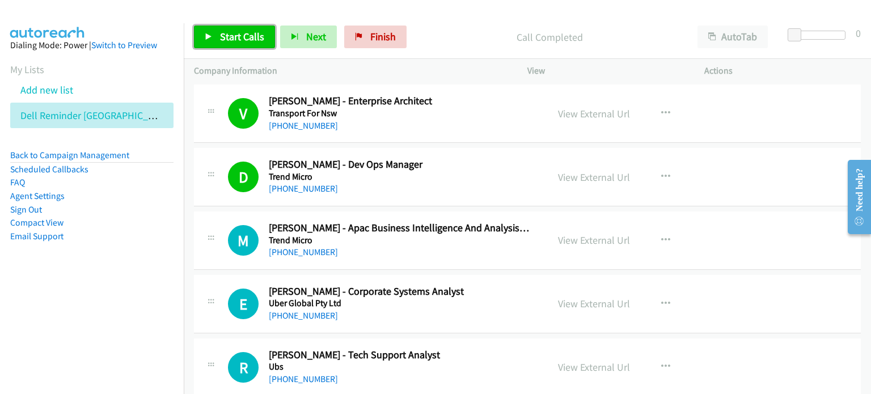
click at [235, 38] on span "Start Calls" at bounding box center [242, 36] width 44 height 13
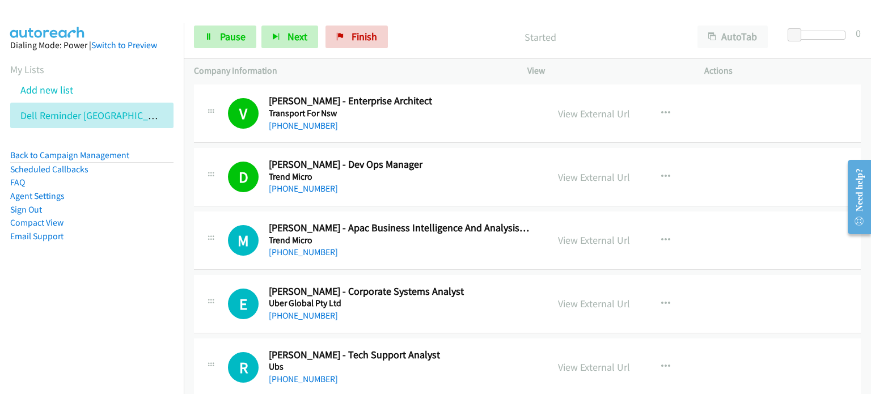
scroll to position [7255, 0]
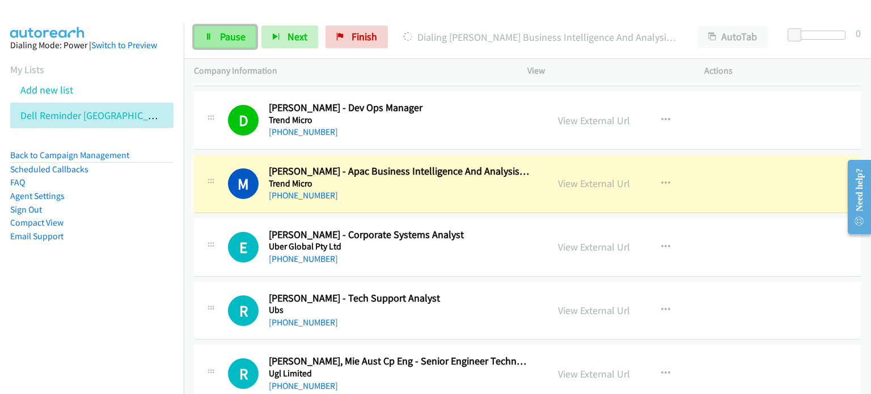
click at [222, 36] on span "Pause" at bounding box center [233, 36] width 26 height 13
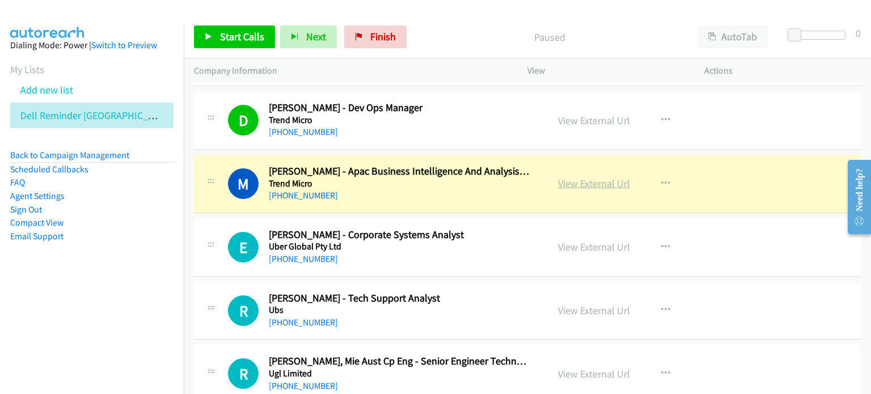
click at [459, 177] on link "View External Url" at bounding box center [594, 183] width 72 height 13
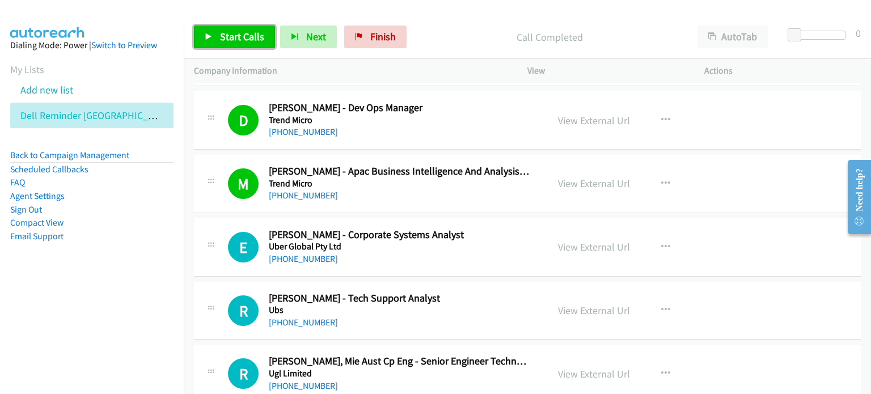
click at [231, 35] on span "Start Calls" at bounding box center [242, 36] width 44 height 13
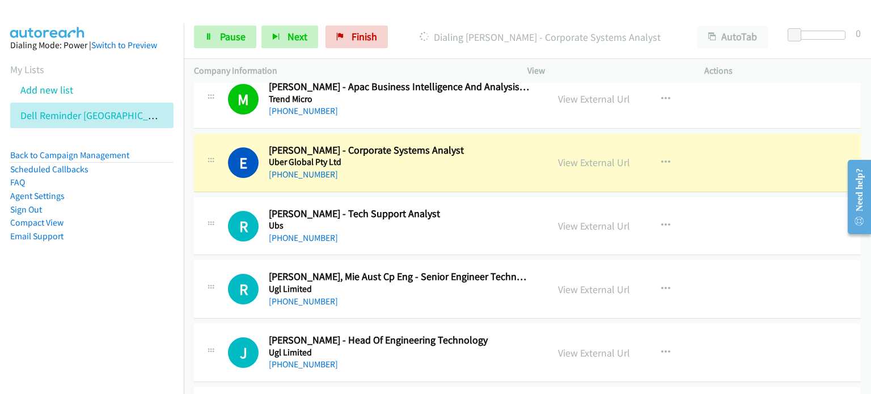
scroll to position [7369, 0]
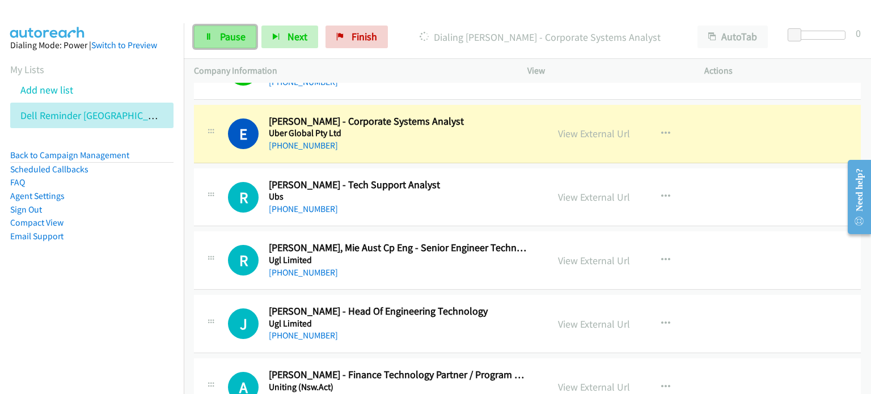
click at [231, 31] on span "Pause" at bounding box center [233, 36] width 26 height 13
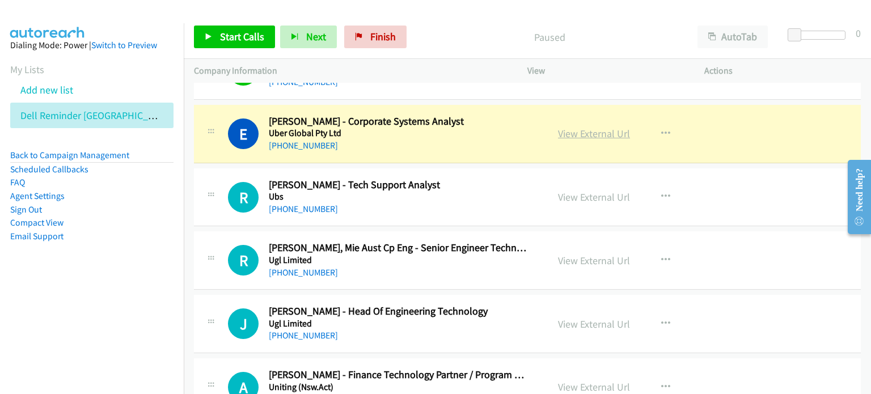
click at [459, 127] on link "View External Url" at bounding box center [594, 133] width 72 height 13
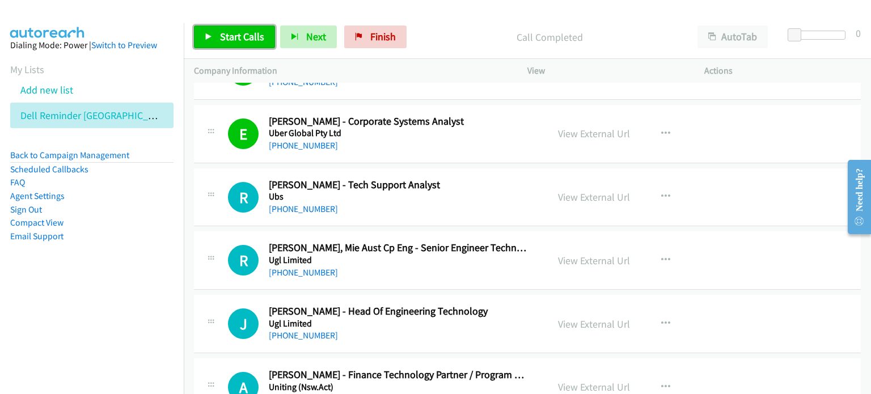
click at [227, 37] on span "Start Calls" at bounding box center [242, 36] width 44 height 13
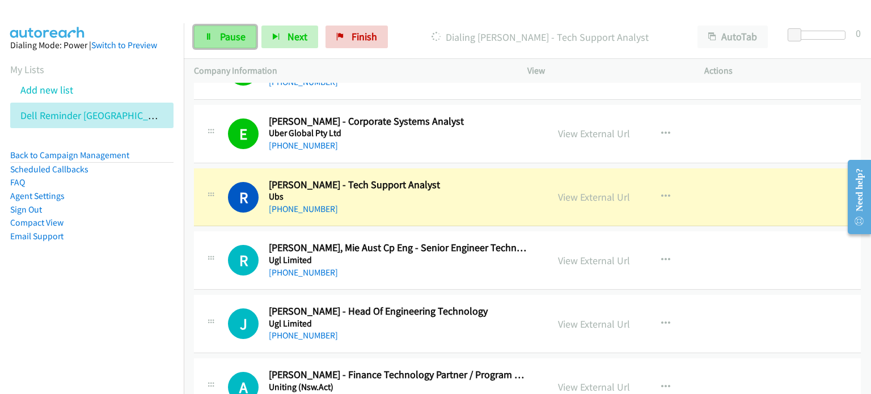
click at [218, 34] on link "Pause" at bounding box center [225, 37] width 62 height 23
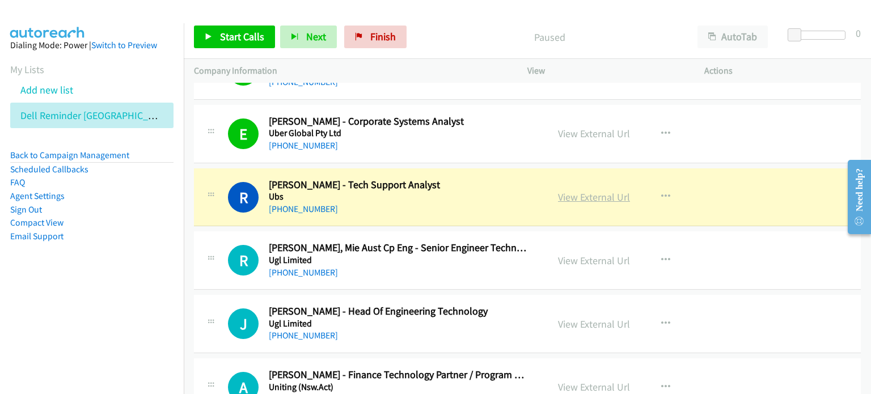
click at [459, 190] on link "View External Url" at bounding box center [594, 196] width 72 height 13
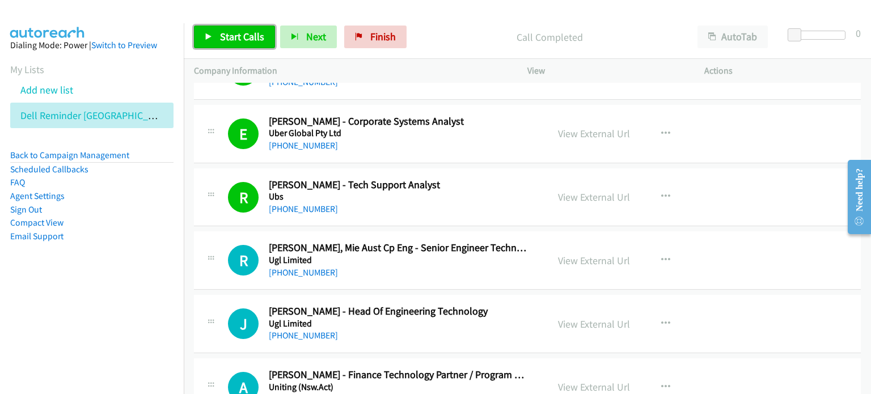
drag, startPoint x: 240, startPoint y: 36, endPoint x: 337, endPoint y: 108, distance: 120.3
click at [240, 36] on span "Start Calls" at bounding box center [242, 36] width 44 height 13
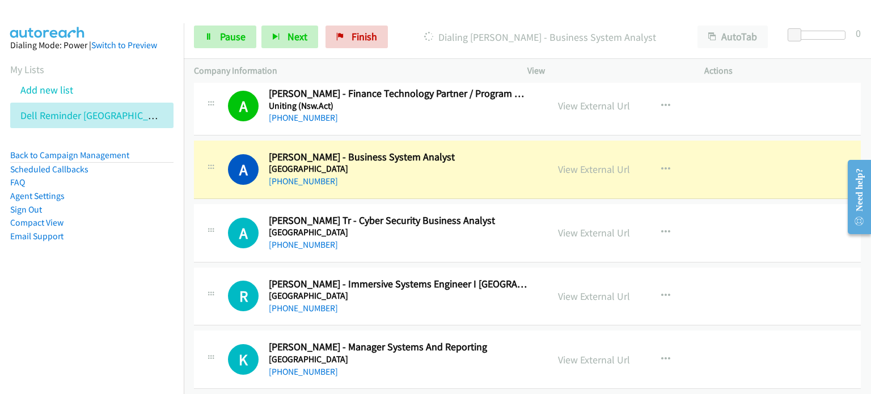
scroll to position [7652, 0]
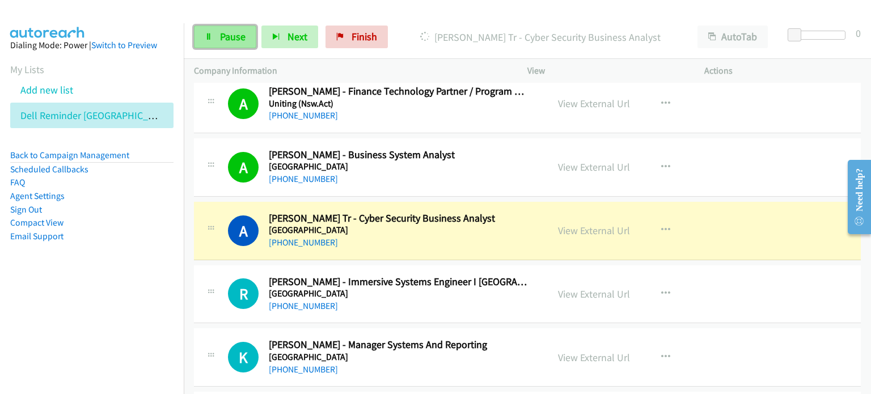
click at [218, 31] on link "Pause" at bounding box center [225, 37] width 62 height 23
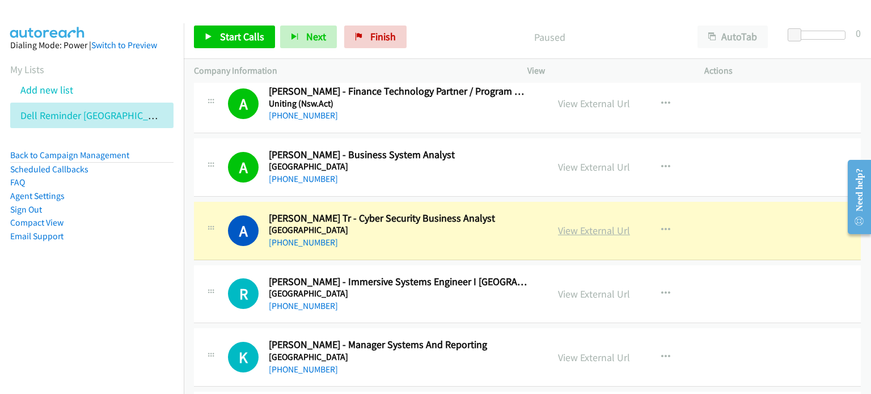
click at [459, 224] on link "View External Url" at bounding box center [594, 230] width 72 height 13
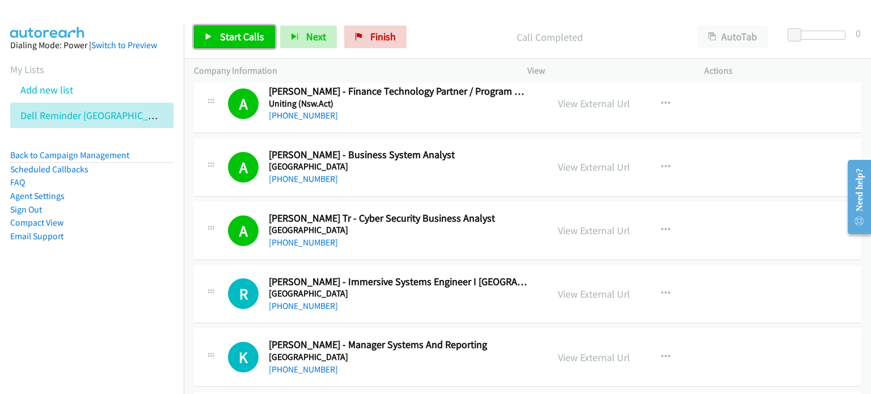
click at [227, 33] on span "Start Calls" at bounding box center [242, 36] width 44 height 13
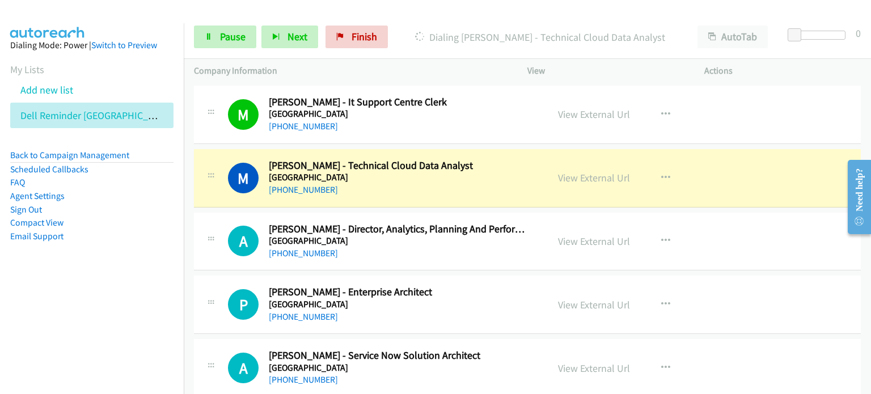
scroll to position [8049, 0]
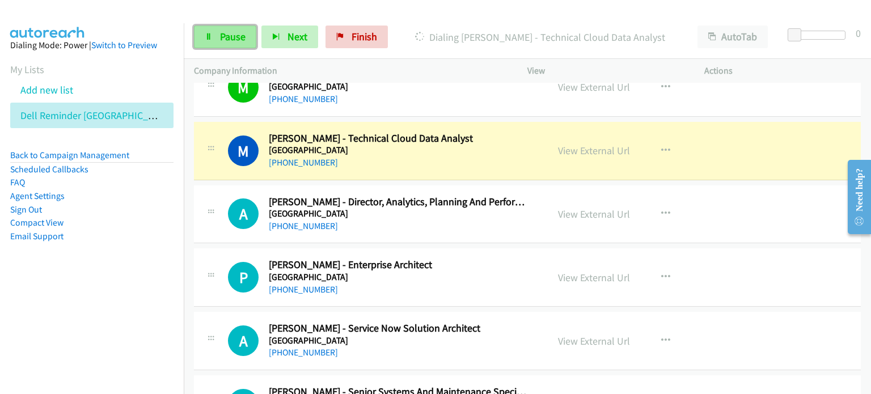
click at [229, 33] on span "Pause" at bounding box center [233, 36] width 26 height 13
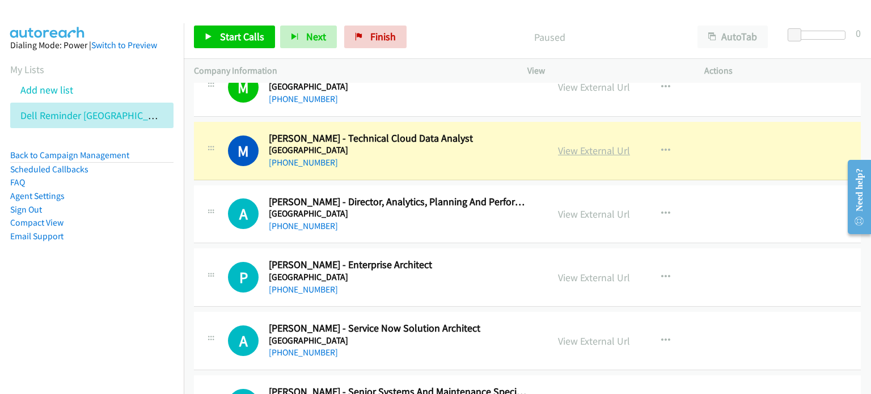
click at [459, 144] on link "View External Url" at bounding box center [594, 150] width 72 height 13
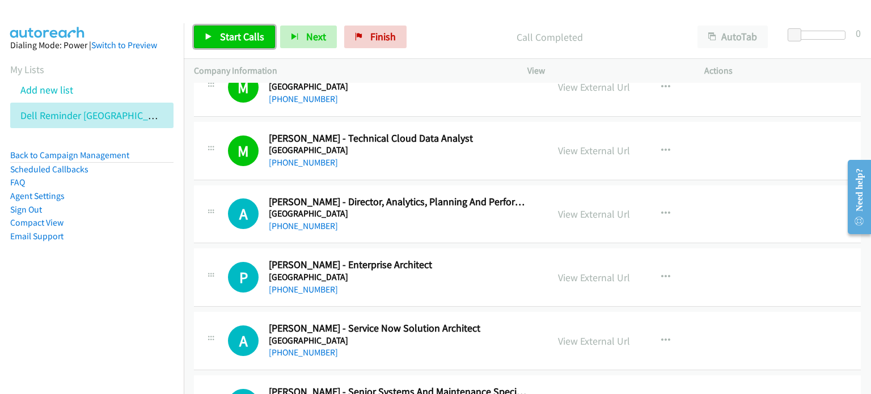
drag, startPoint x: 228, startPoint y: 33, endPoint x: 255, endPoint y: 61, distance: 38.9
click at [228, 32] on span "Start Calls" at bounding box center [242, 36] width 44 height 13
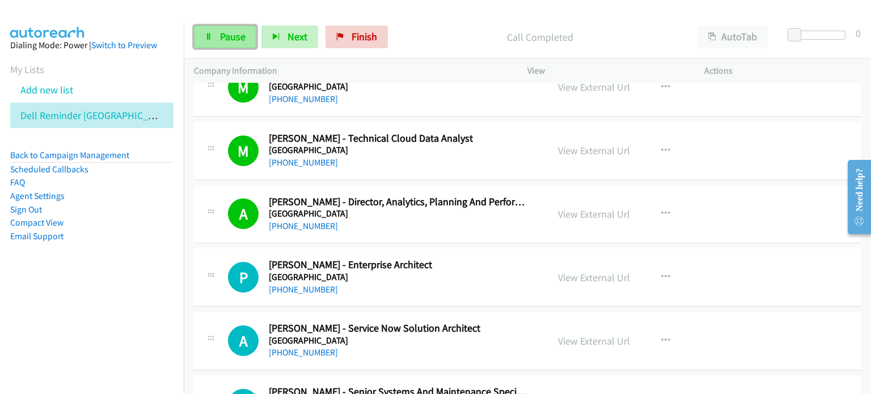
click at [218, 33] on link "Pause" at bounding box center [225, 37] width 62 height 23
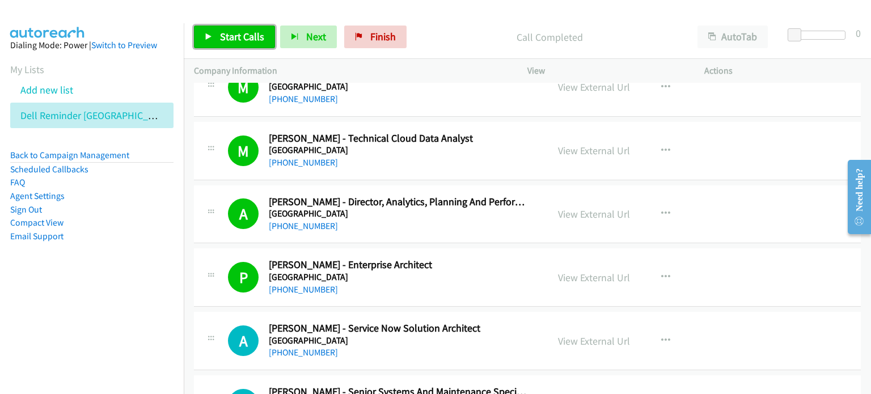
click at [231, 37] on span "Start Calls" at bounding box center [242, 36] width 44 height 13
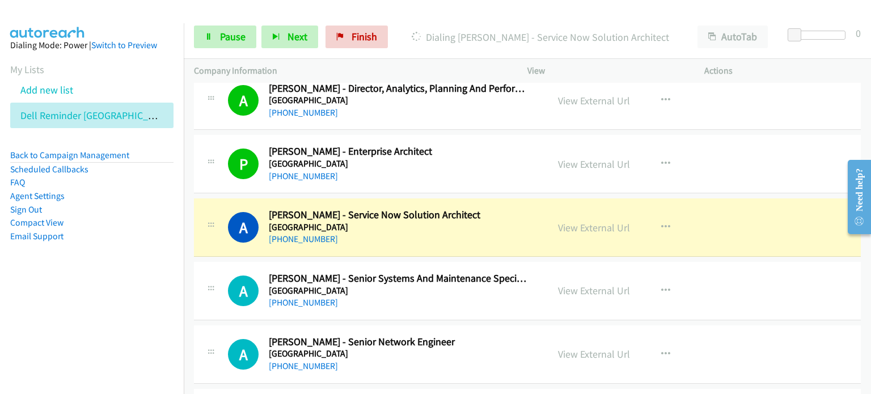
scroll to position [8276, 0]
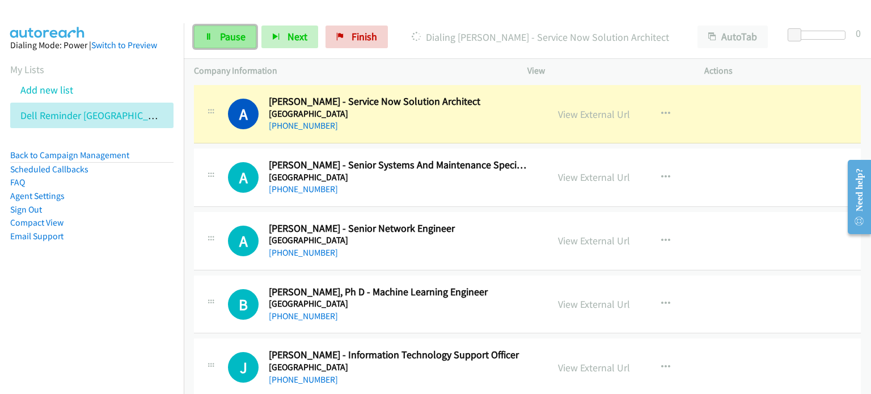
click at [236, 31] on span "Pause" at bounding box center [233, 36] width 26 height 13
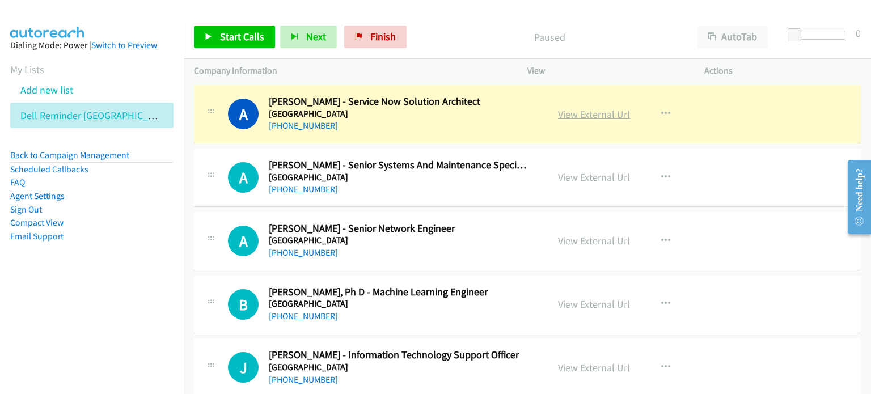
click at [459, 108] on link "View External Url" at bounding box center [594, 114] width 72 height 13
